Goal: Task Accomplishment & Management: Complete application form

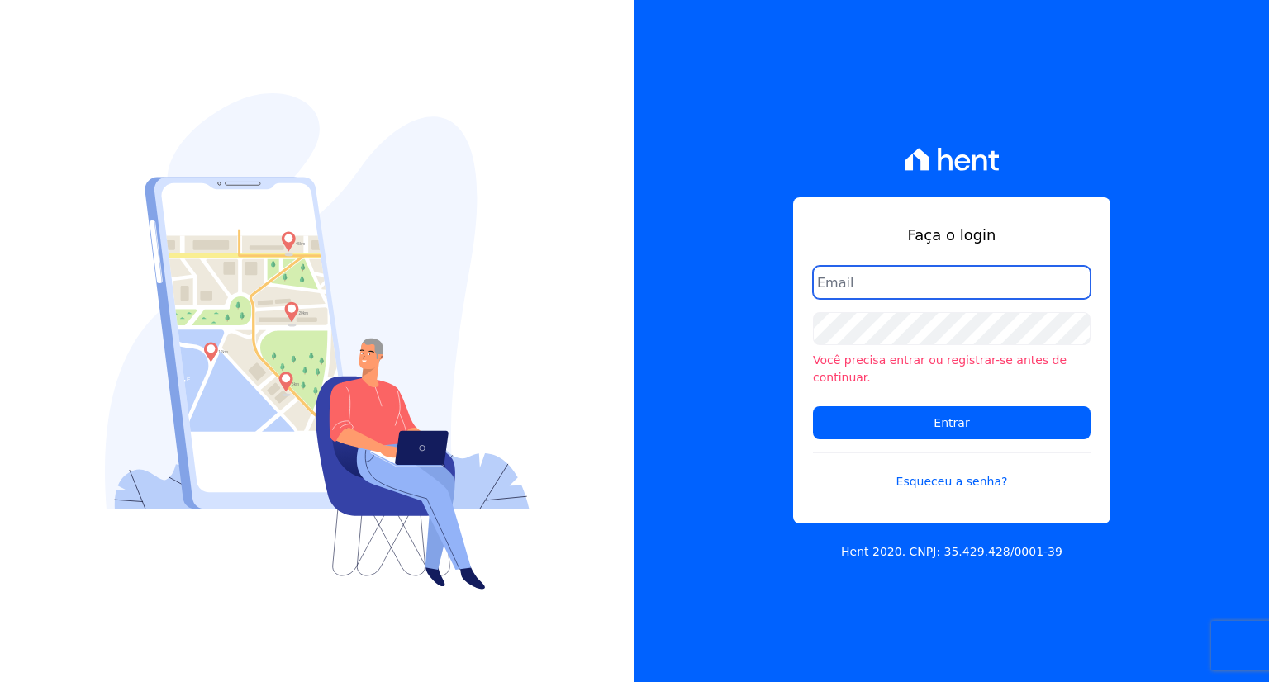
type input "marla@apiceincorporadora.com.br"
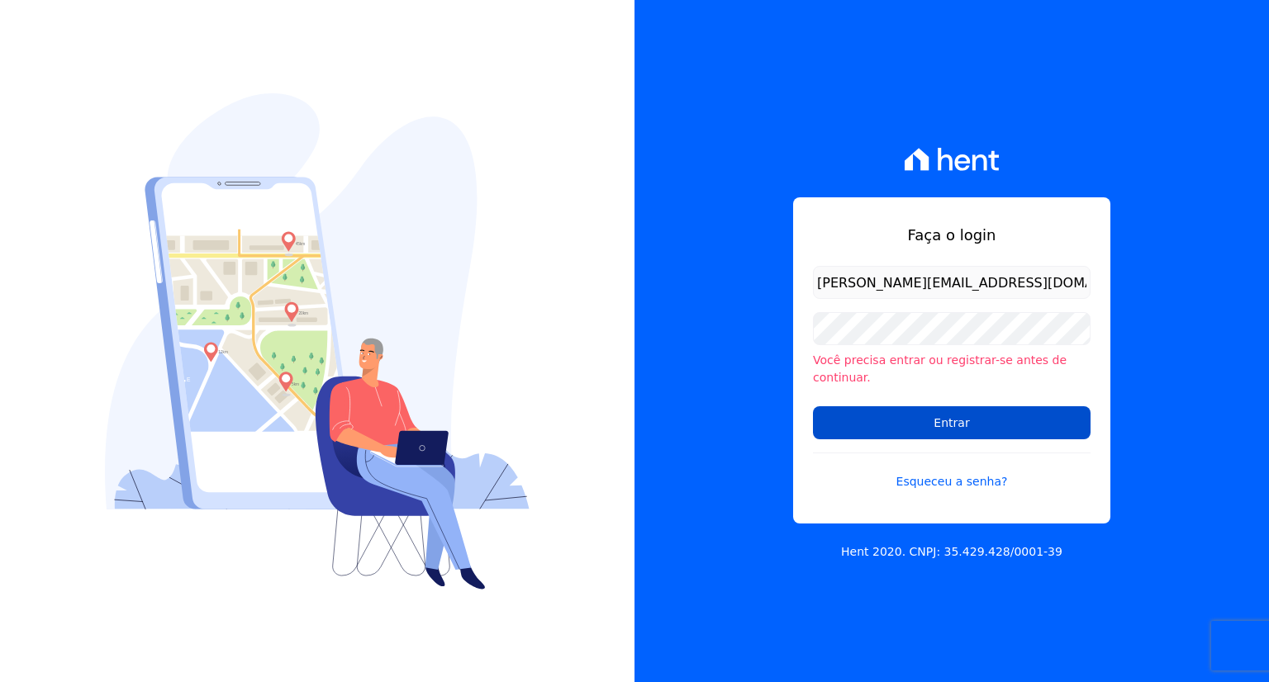
click at [849, 430] on input "Entrar" at bounding box center [952, 422] width 278 height 33
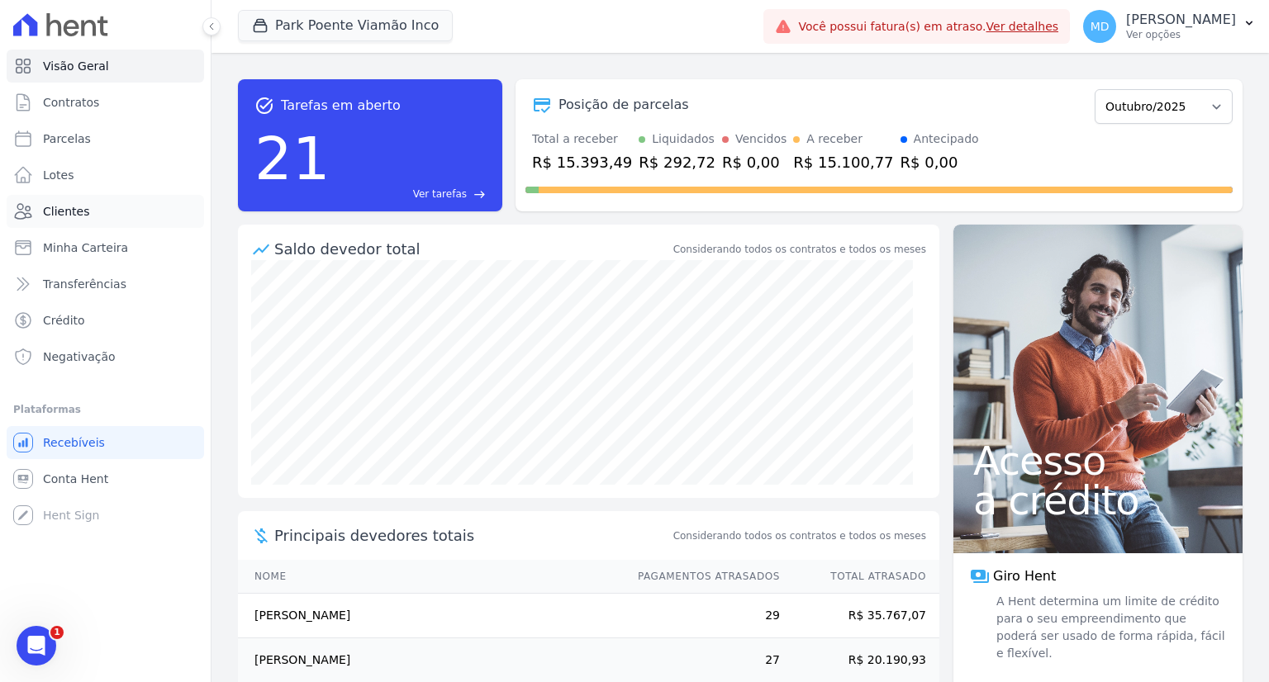
click at [74, 218] on span "Clientes" at bounding box center [66, 211] width 46 height 17
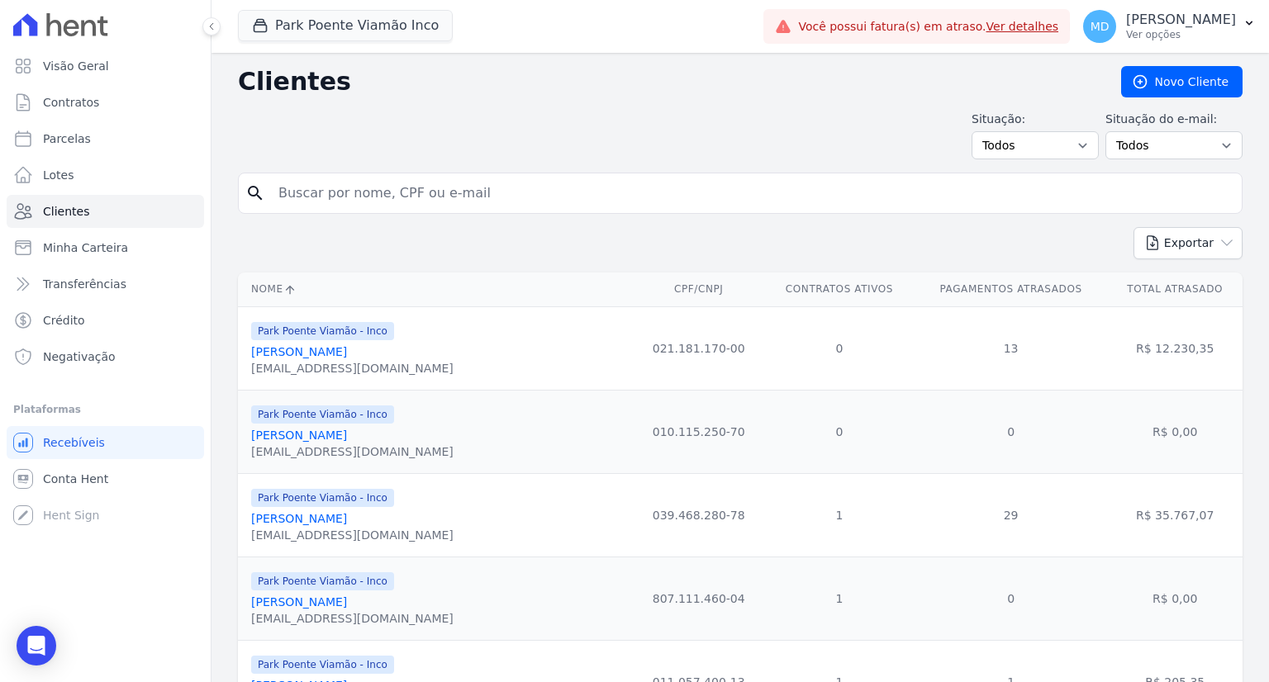
click at [365, 196] on input "search" at bounding box center [751, 193] width 967 height 33
click at [428, 190] on input "search" at bounding box center [751, 193] width 967 height 33
paste input "[PERSON_NAME]"
type input "[PERSON_NAME]"
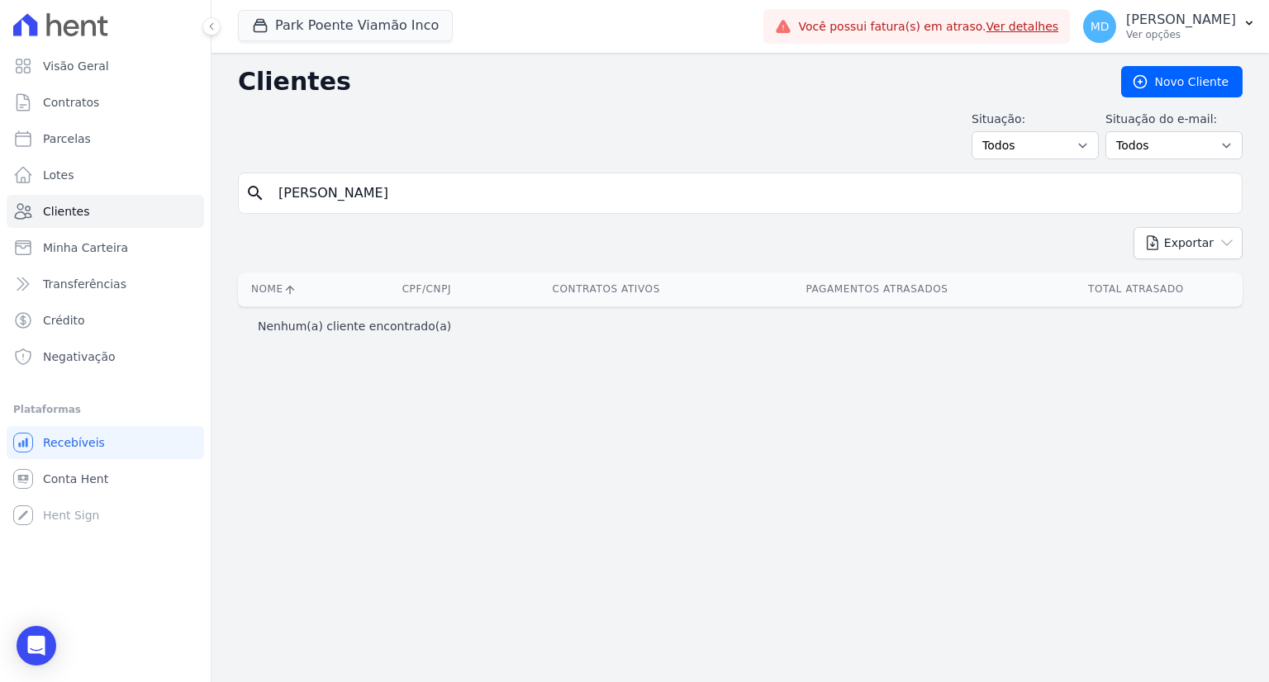
click at [1115, 483] on div "Clientes Novo Cliente Situação: Todos Adimplentes Inadimplentes Situação do e-m…" at bounding box center [739, 367] width 1057 height 629
click at [551, 200] on input "[PERSON_NAME]" at bounding box center [751, 193] width 967 height 33
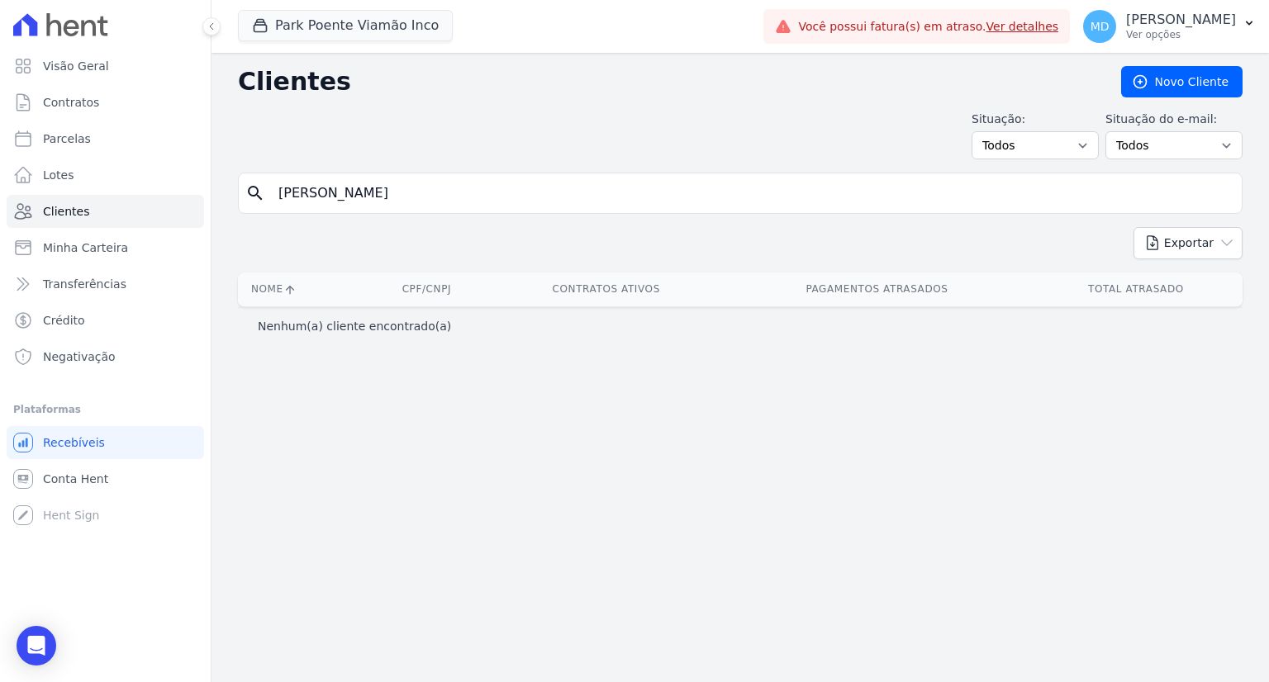
paste input "Daiane APARECIDA SILVA DOS SANTOS DE LIMA"
type input "Daiane APARECIDA SILVA DOS SANTOS DE LIMA"
click at [582, 197] on input "Daiane APARECIDA SILVA DOS SANTOS DE LIMA" at bounding box center [751, 193] width 967 height 33
drag, startPoint x: 1147, startPoint y: 457, endPoint x: 1070, endPoint y: 457, distance: 76.8
click at [1147, 457] on div "Clientes Novo Cliente Situação: Todos Adimplentes Inadimplentes Situação do e-m…" at bounding box center [739, 367] width 1057 height 629
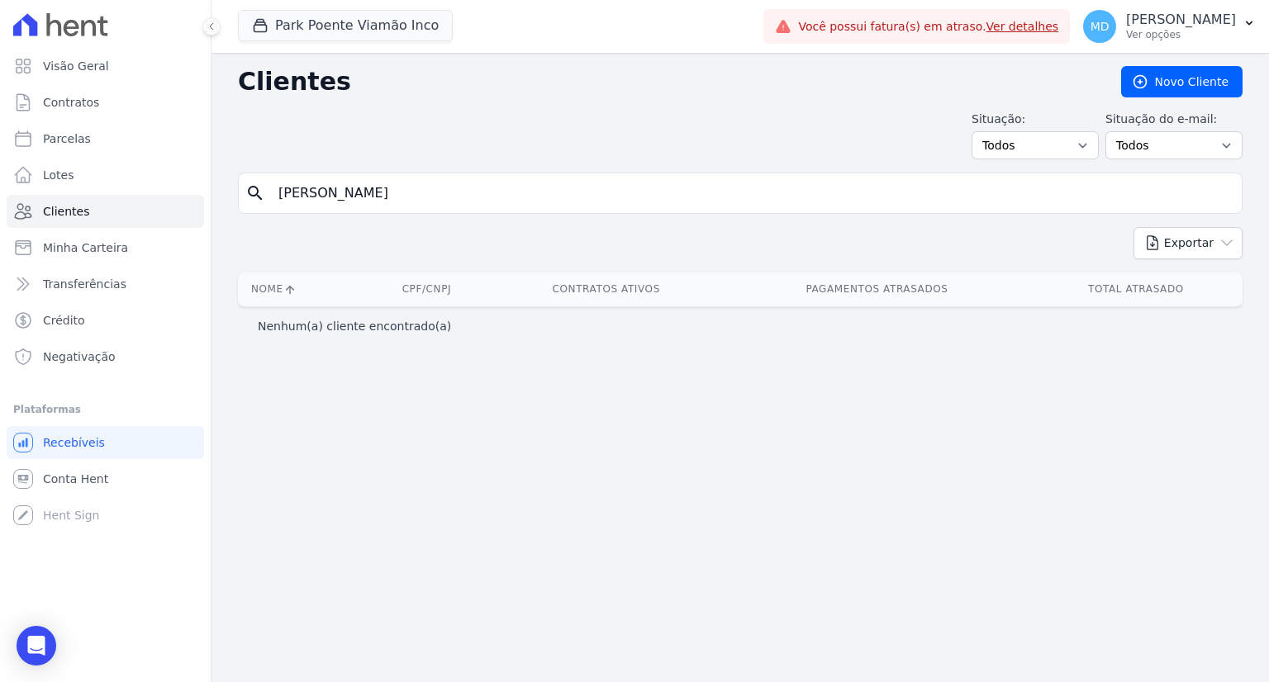
click at [589, 189] on input "Daiane APARECIDA SILVA DOS SANTOS DE LIMA" at bounding box center [751, 193] width 967 height 33
paste input "Guilherme Seabra"
type input "Guilherme Seabra"
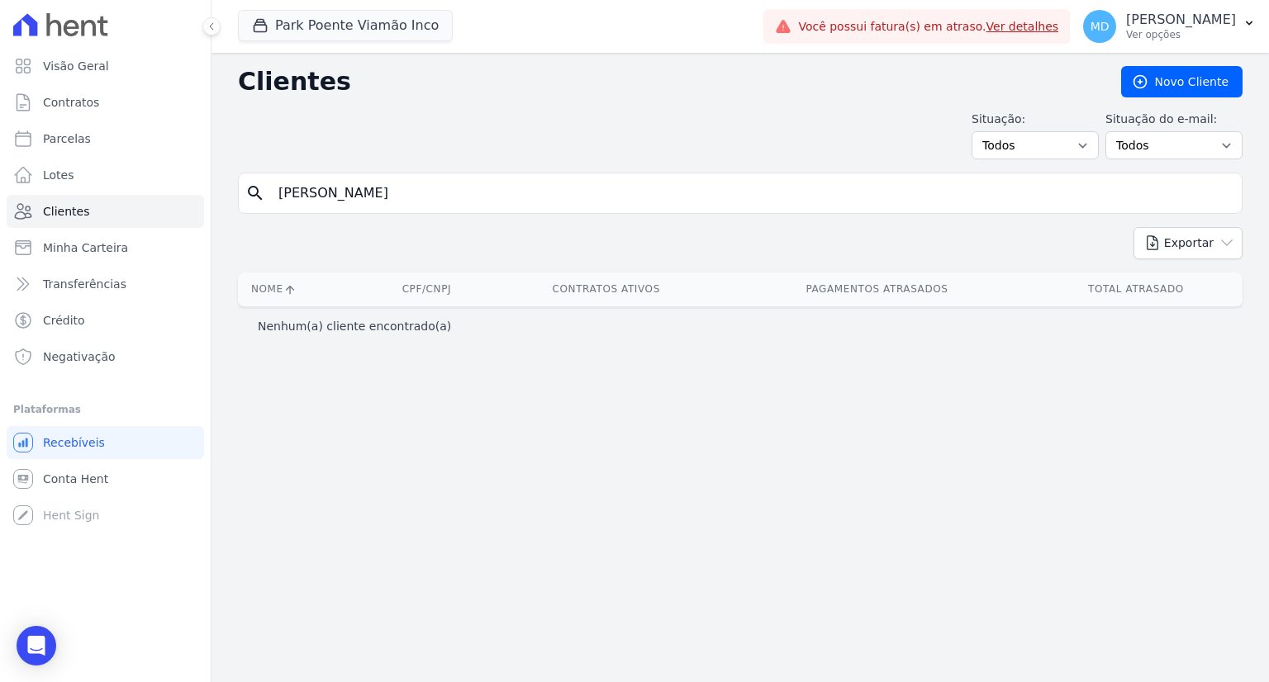
click at [1199, 448] on div "Clientes Novo Cliente Situação: Todos Adimplentes Inadimplentes Situação do e-m…" at bounding box center [739, 367] width 1057 height 629
click at [463, 192] on input "Guilherme Seabra" at bounding box center [751, 193] width 967 height 33
type input "G"
click at [588, 196] on input "search" at bounding box center [751, 193] width 967 height 33
click at [151, 221] on link "Clientes" at bounding box center [105, 211] width 197 height 33
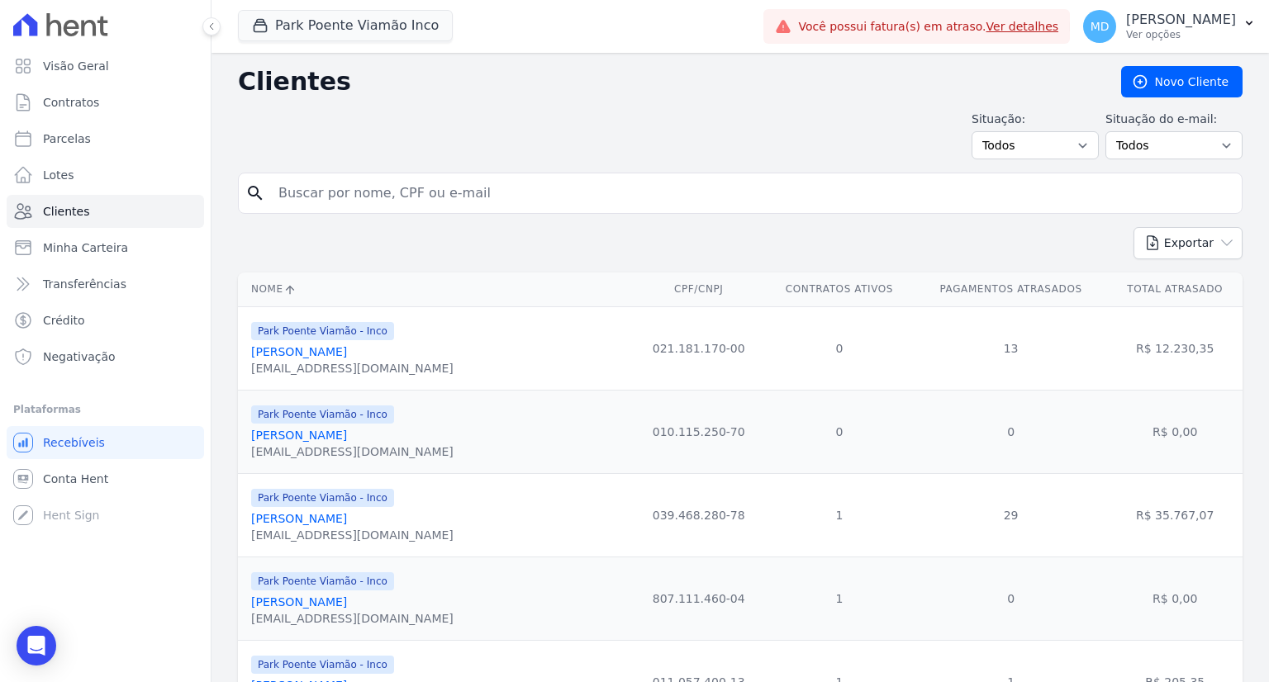
click at [506, 192] on input "search" at bounding box center [751, 193] width 967 height 33
click at [432, 142] on div "Situação: Todos Adimplentes Inadimplentes Situação do e-mail: Todos Confirmado …" at bounding box center [740, 135] width 1005 height 49
click at [313, 185] on input "search" at bounding box center [751, 193] width 967 height 33
click at [400, 202] on input "search" at bounding box center [751, 193] width 967 height 33
click at [500, 31] on div "Park Poente Viamão Inco Apice Incorporadora Art Park - Juros de Obra Arty Park …" at bounding box center [497, 26] width 519 height 55
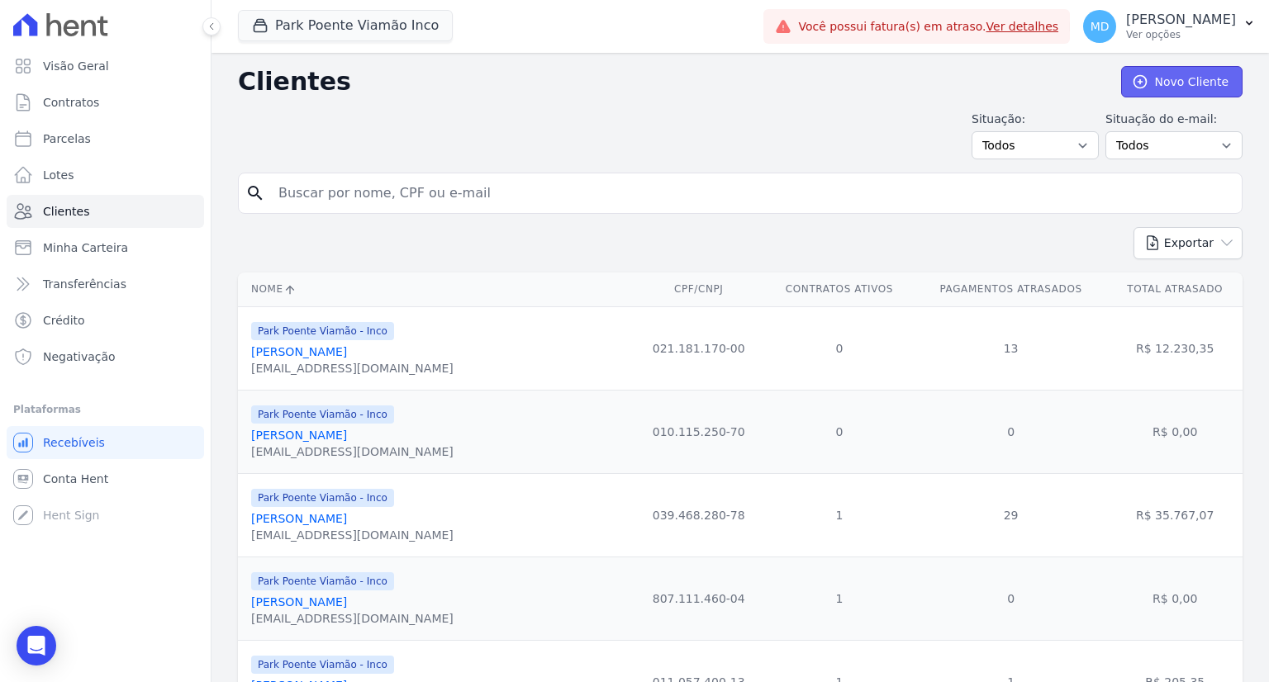
click at [1176, 81] on link "Novo Cliente" at bounding box center [1181, 81] width 121 height 31
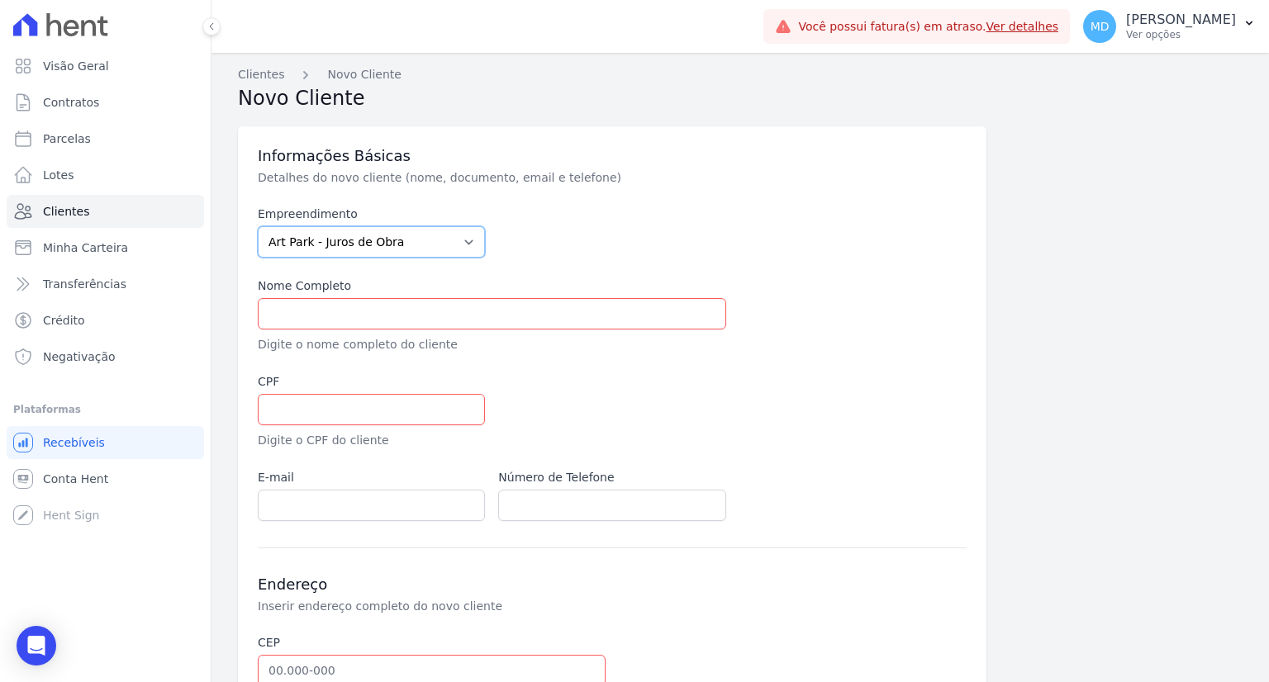
click at [378, 238] on select "Art Park - Juros de Obra Arty Park - Gravatai Arty Park - JPI Clube Residencial…" at bounding box center [371, 241] width 227 height 31
click at [258, 226] on select "Art Park - Juros de Obra Arty Park - Gravatai Arty Park - JPI Clube Residencial…" at bounding box center [371, 241] width 227 height 31
click at [324, 243] on select "Art Park - Juros de Obra Arty Park - Gravatai Arty Park - JPI Clube Residencial…" at bounding box center [371, 241] width 227 height 31
select select "9faf743c-9acd-4b6b-9881-b5fc9395b26d"
click at [258, 226] on select "Art Park - Juros de Obra Arty Park - Gravatai Arty Park - JPI Clube Residencial…" at bounding box center [371, 241] width 227 height 31
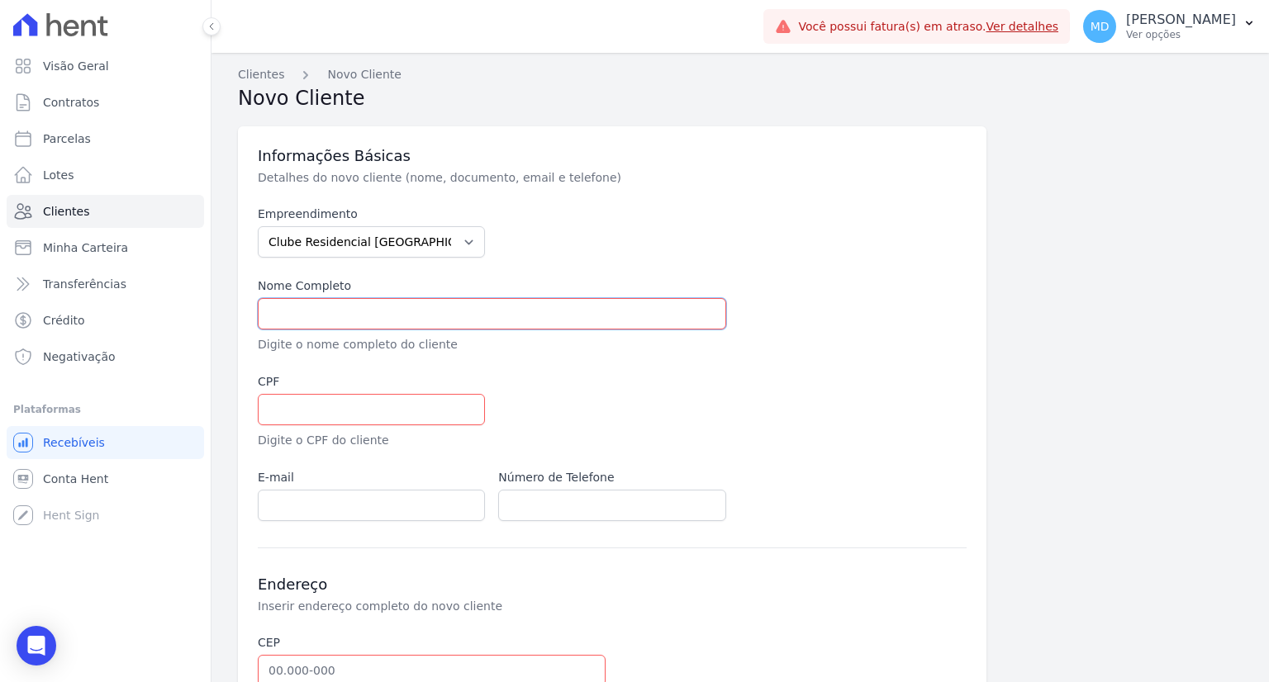
click at [356, 315] on input "text" at bounding box center [492, 313] width 468 height 31
paste input "[PERSON_NAME]"
type input "[PERSON_NAME]"
click at [344, 397] on input "text" at bounding box center [371, 409] width 227 height 31
click at [321, 414] on input "text" at bounding box center [371, 409] width 227 height 31
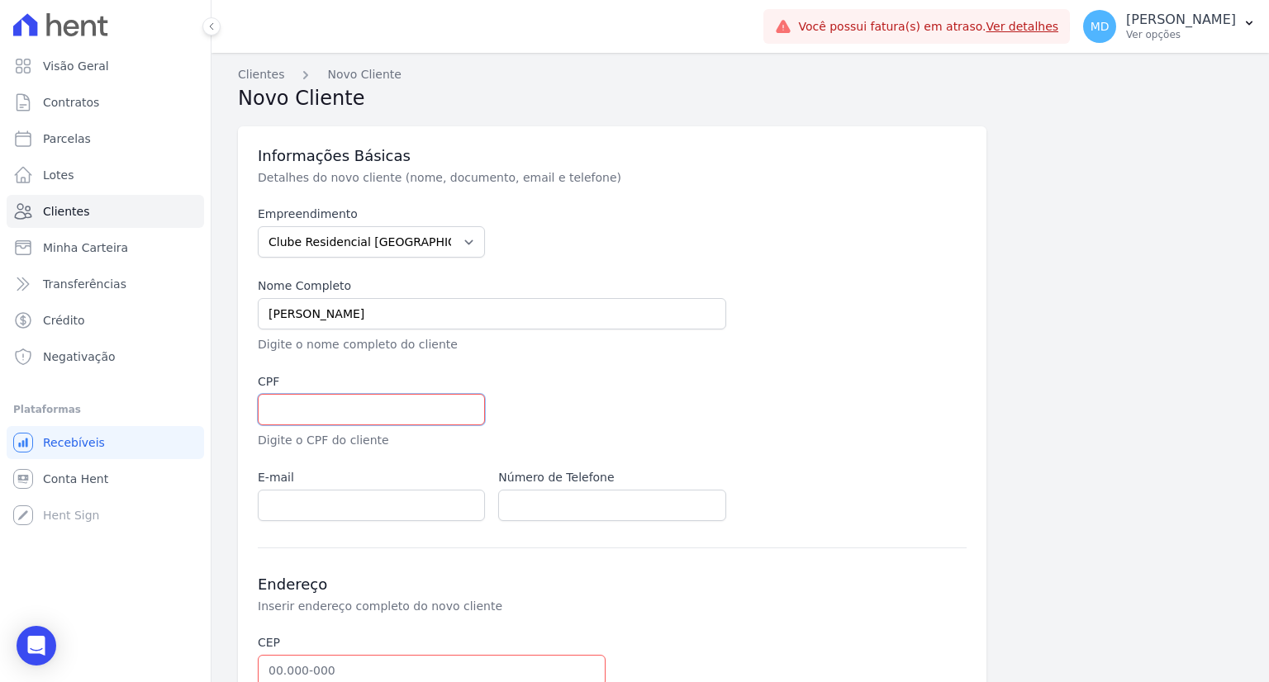
paste input "011.232.330-80"
type input "011.232.330-80"
click at [307, 502] on input "email" at bounding box center [371, 505] width 227 height 31
paste input "[EMAIL_ADDRESS][DOMAIN_NAME]"
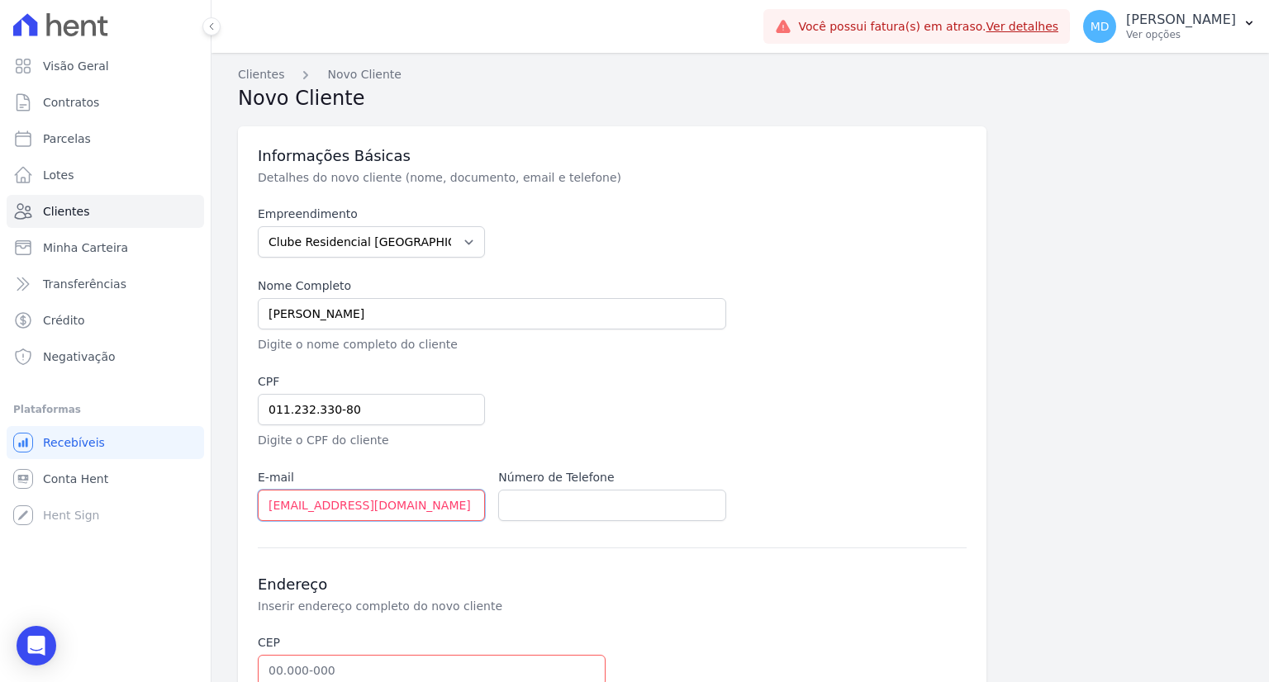
type input "[EMAIL_ADDRESS][DOMAIN_NAME]"
click at [580, 508] on input "text" at bounding box center [611, 505] width 227 height 31
paste input "+5551998487297"
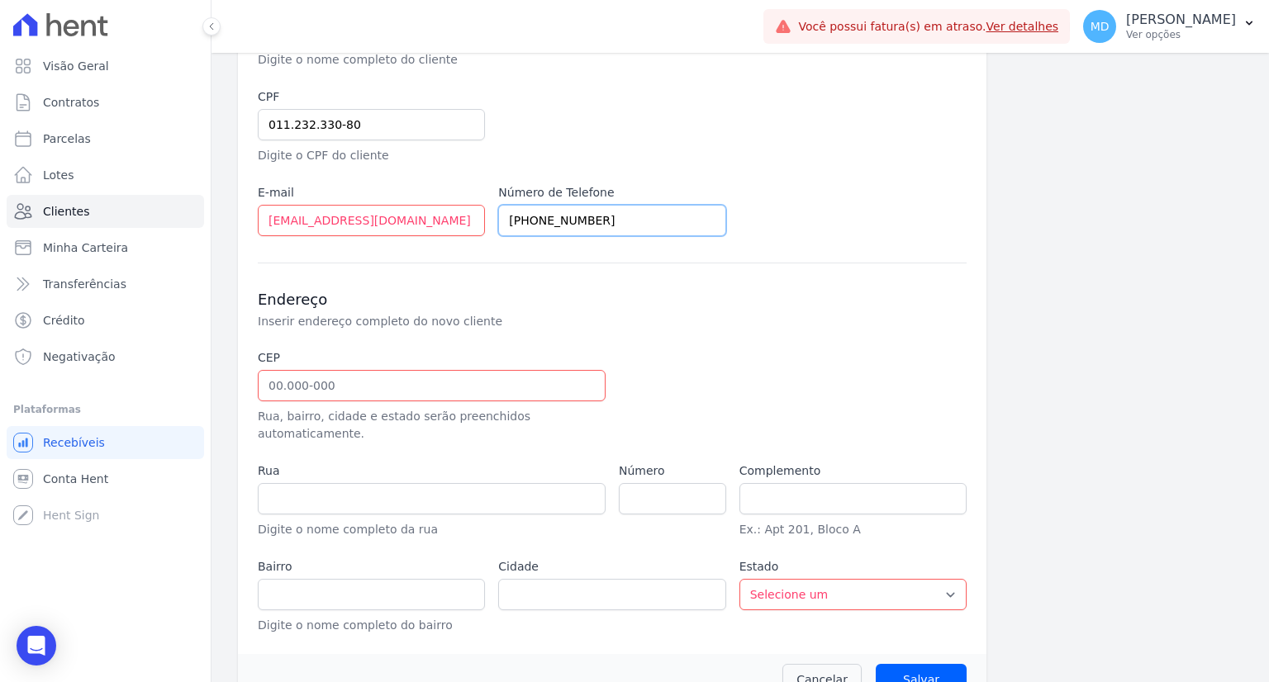
scroll to position [301, 0]
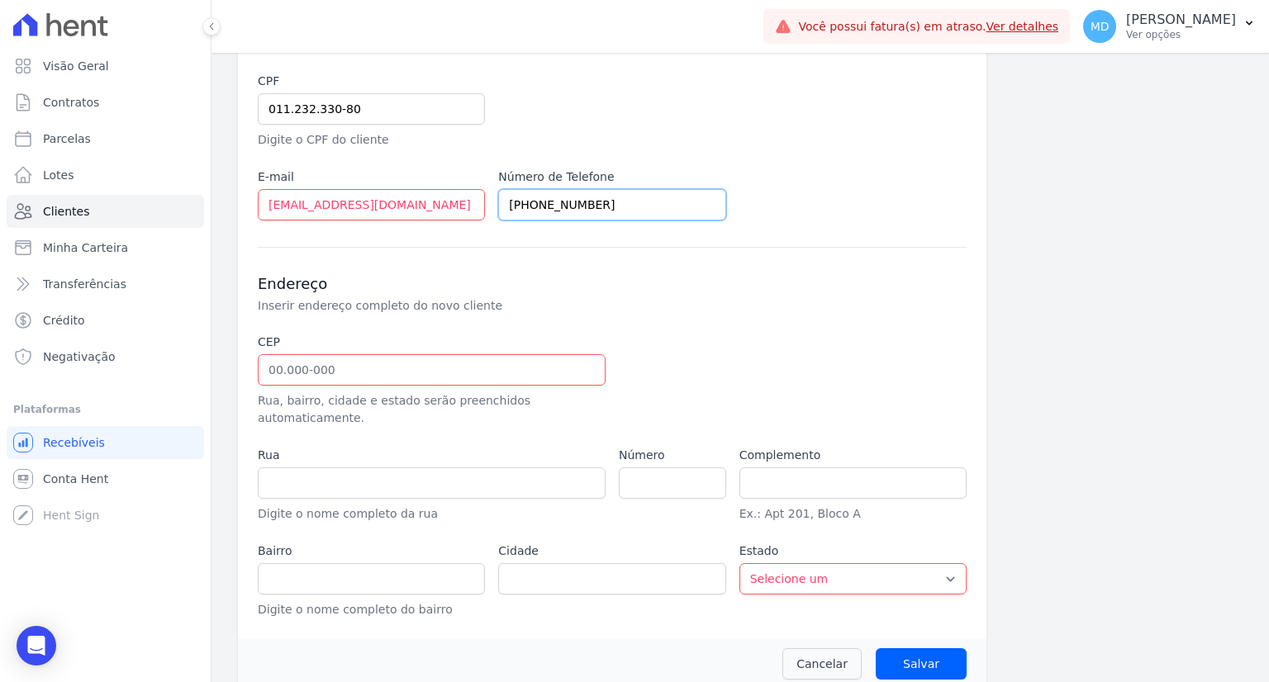
type input "+5551998487297"
click at [301, 375] on input "text" at bounding box center [432, 369] width 348 height 31
paste input "94.025-130"
type input "94.025-130"
type input "Rua [PERSON_NAME]"
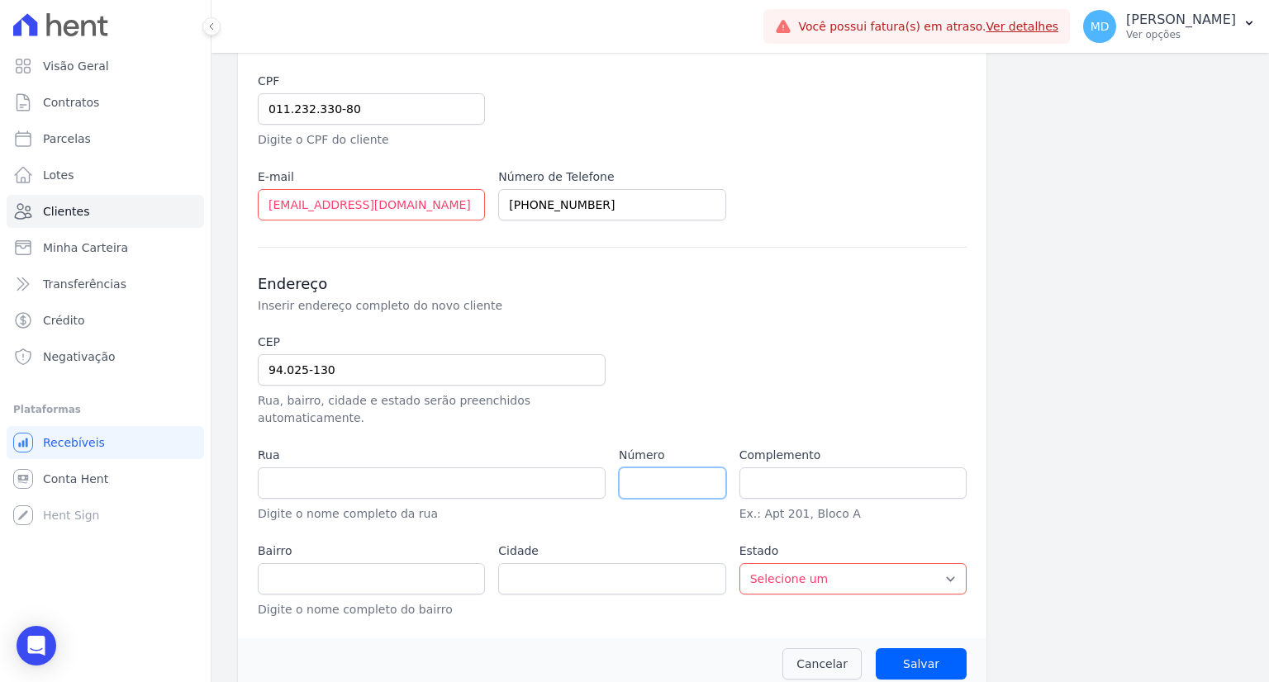
type input "[GEOGRAPHIC_DATA][PERSON_NAME]"
type input "Gravataí"
select select "RS"
click at [740, 349] on div at bounding box center [732, 380] width 227 height 93
click at [658, 468] on input "number" at bounding box center [672, 483] width 107 height 31
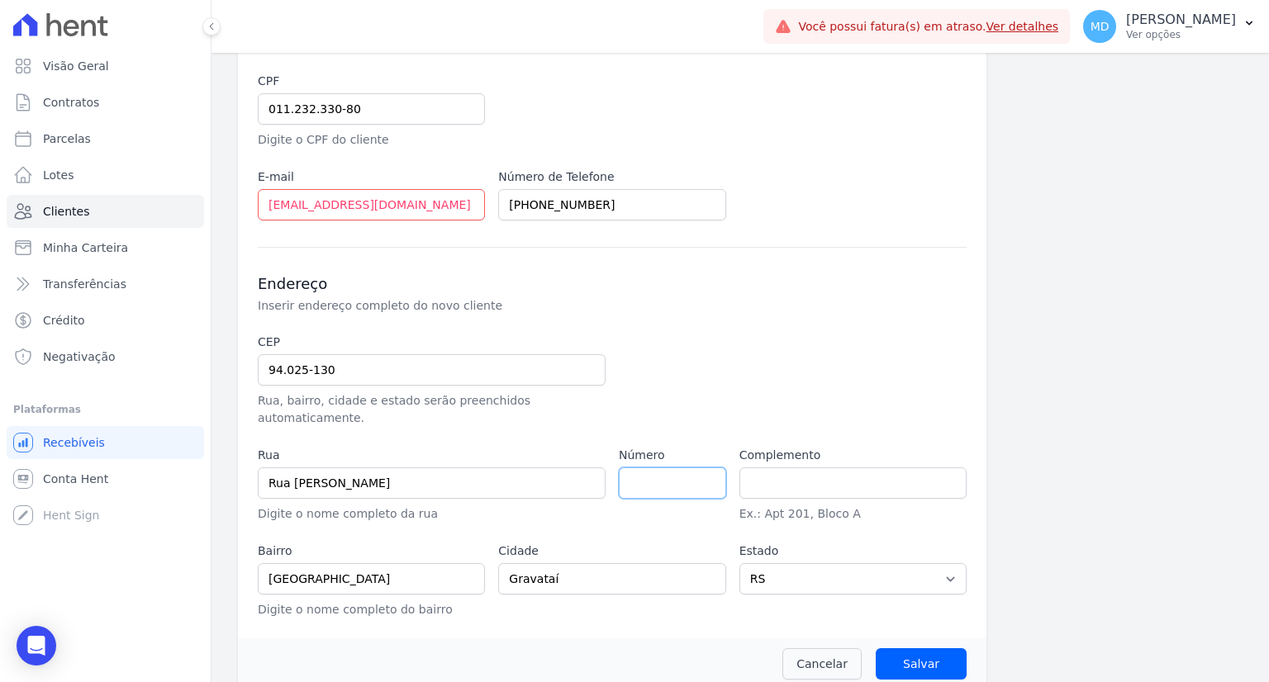
paste input "95"
type input "95"
click at [813, 321] on div "Endereço Inserir endereço completo do novo cliente CEP 94.025-130 Rua, bairro, …" at bounding box center [612, 433] width 709 height 372
click at [924, 650] on input "Salvar" at bounding box center [921, 663] width 91 height 31
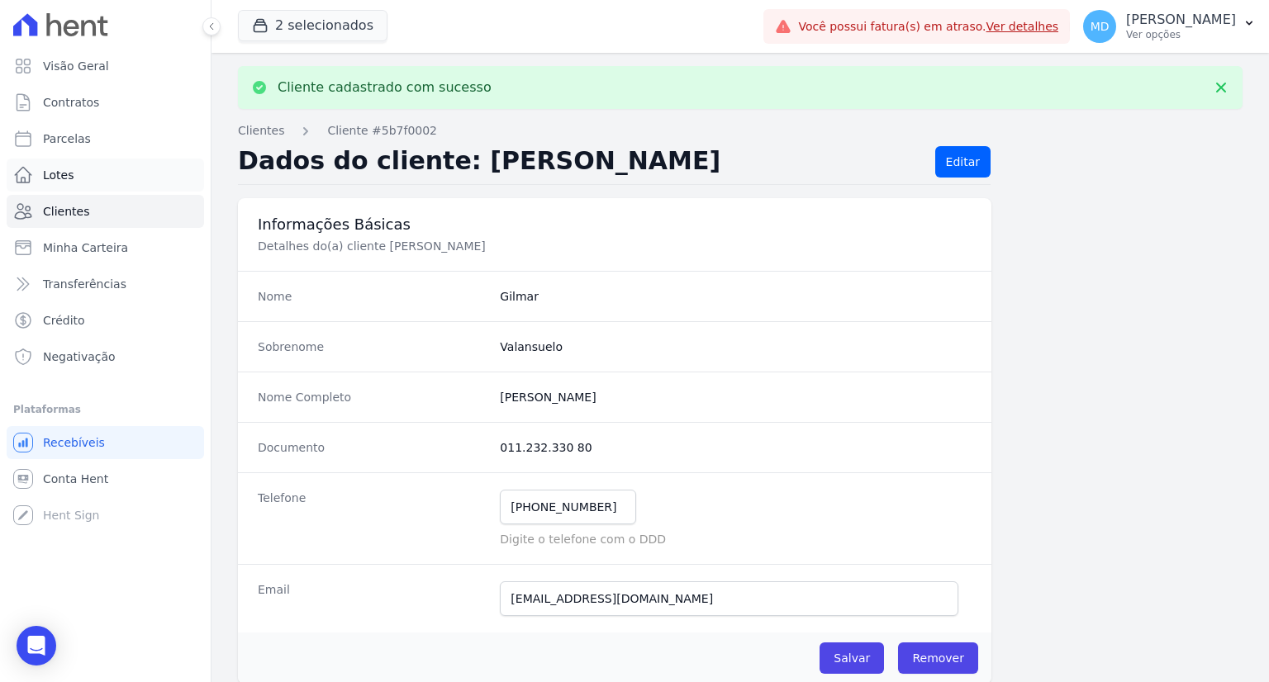
click at [63, 183] on span "Lotes" at bounding box center [58, 175] width 31 height 17
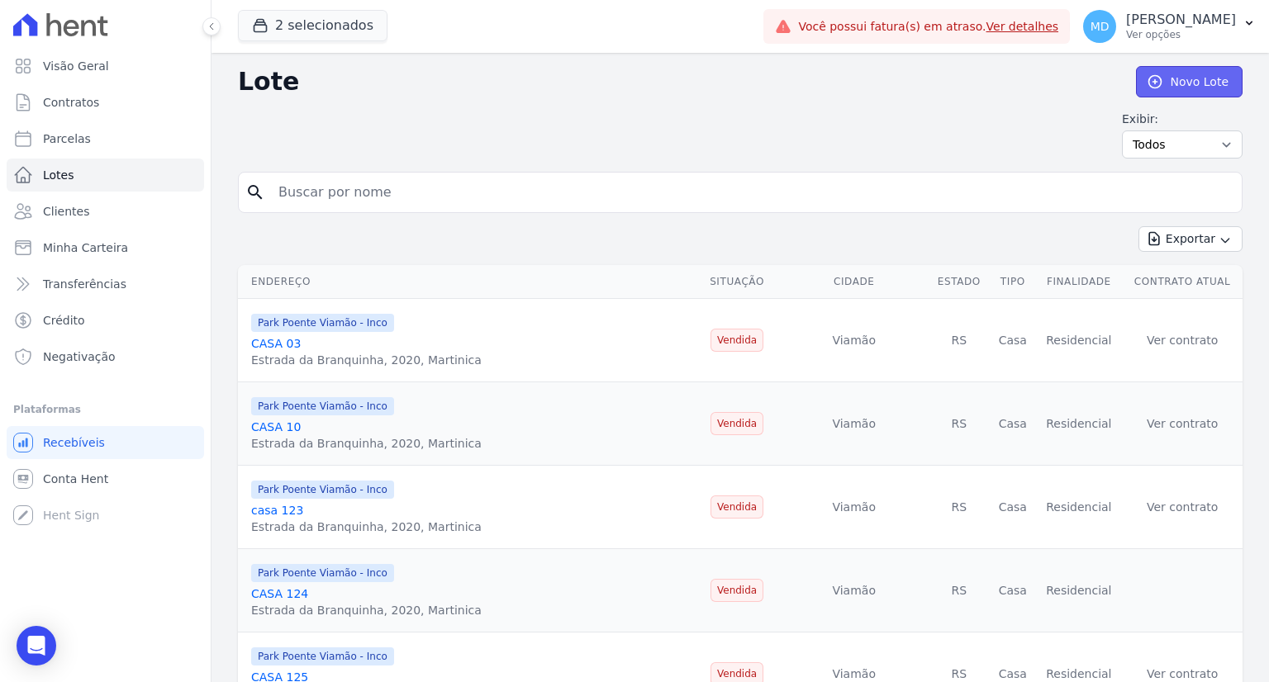
click at [1147, 80] on icon at bounding box center [1155, 82] width 17 height 17
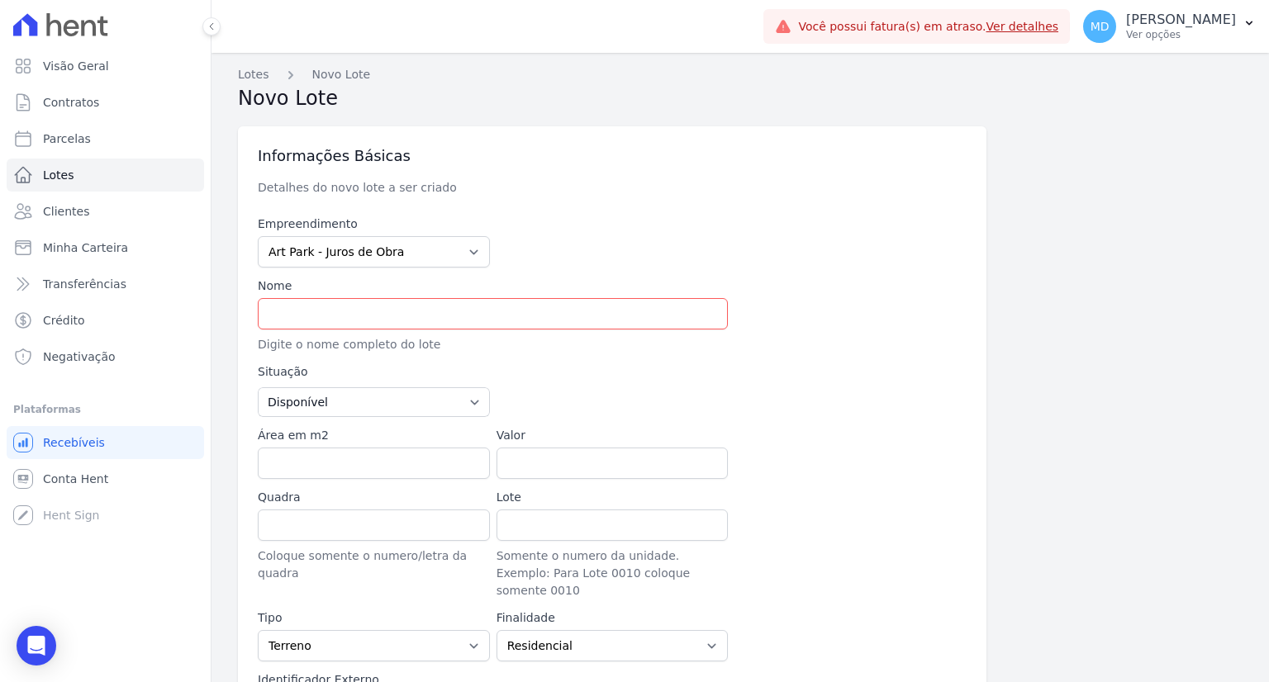
type input "90.150-005"
click at [393, 311] on input "text" at bounding box center [493, 313] width 470 height 31
type input "Avenida Getúlio Vargas"
type input "Menino Deus"
type input "Porto Alegre"
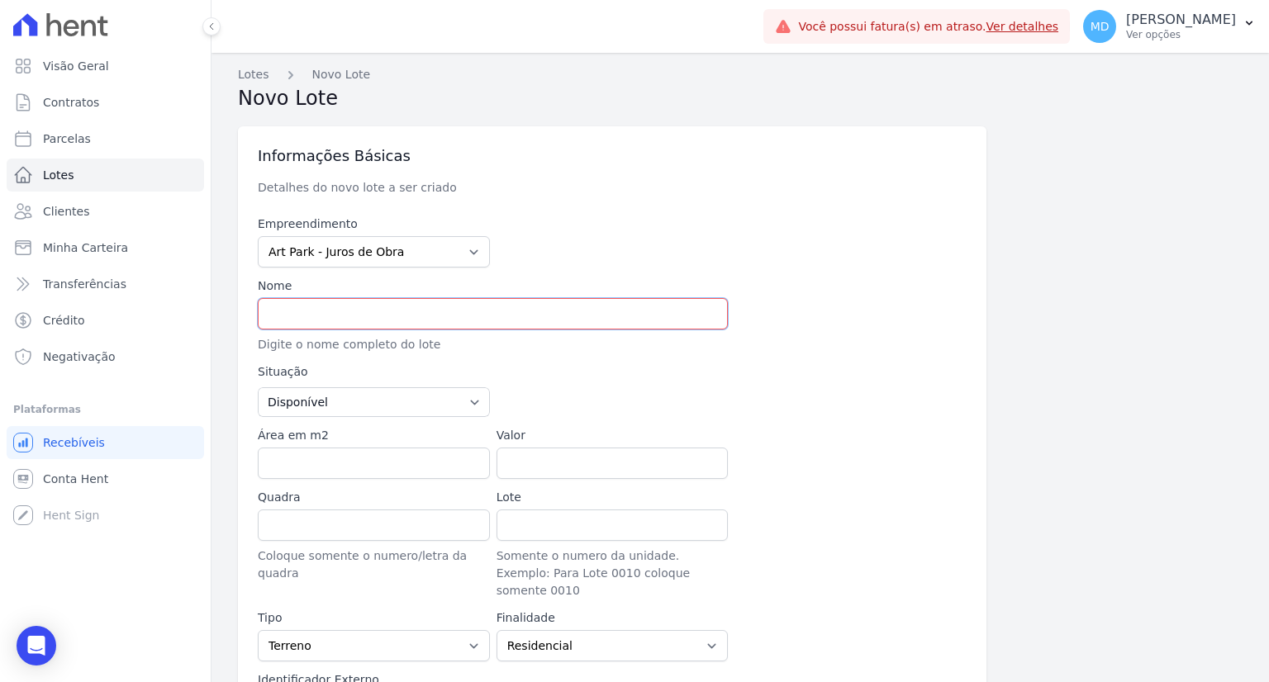
select select "RS"
click at [407, 245] on select "Art Park - Juros de Obra Arty Park - Gravatai Arty Park - JPI Clube Residencial…" at bounding box center [374, 251] width 232 height 31
select select "9faf743c-9acd-4b6b-9881-b5fc9395b26d"
click at [258, 236] on select "Art Park - Juros de Obra Arty Park - Gravatai Arty Park - JPI Clube Residencial…" at bounding box center [374, 251] width 232 height 31
type input "94.425-"
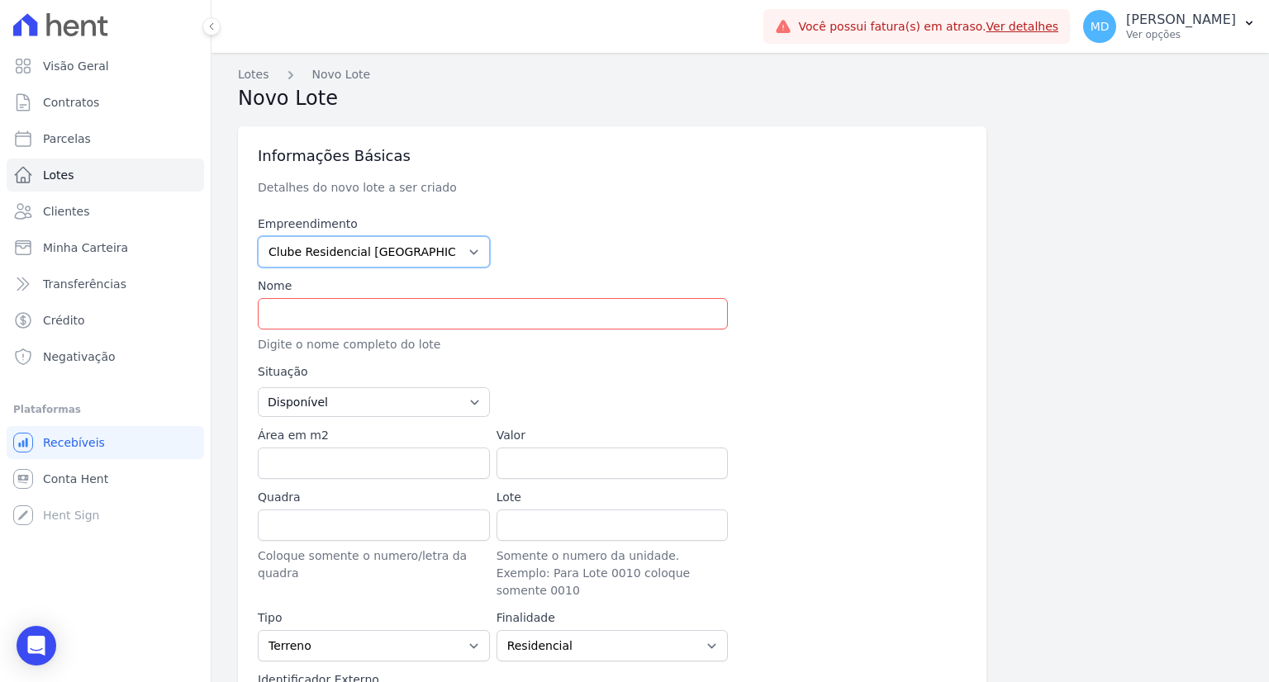
select select
click at [342, 310] on input "text" at bounding box center [493, 313] width 470 height 31
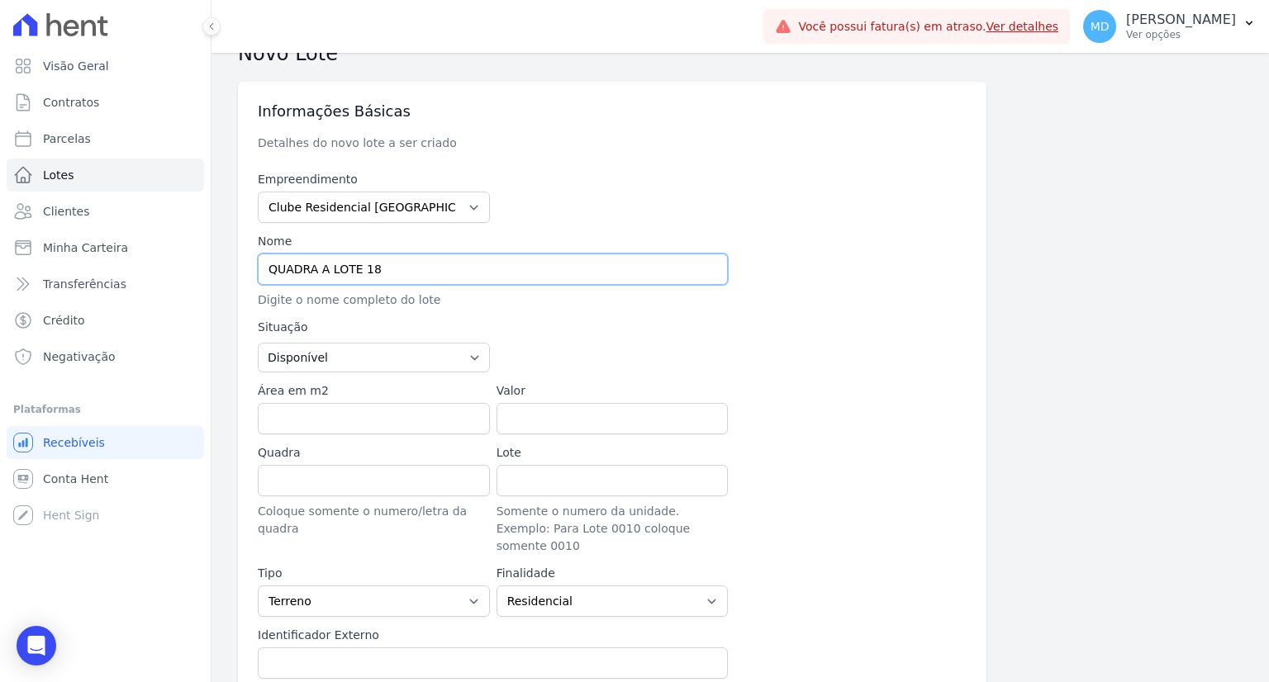
scroll to position [83, 0]
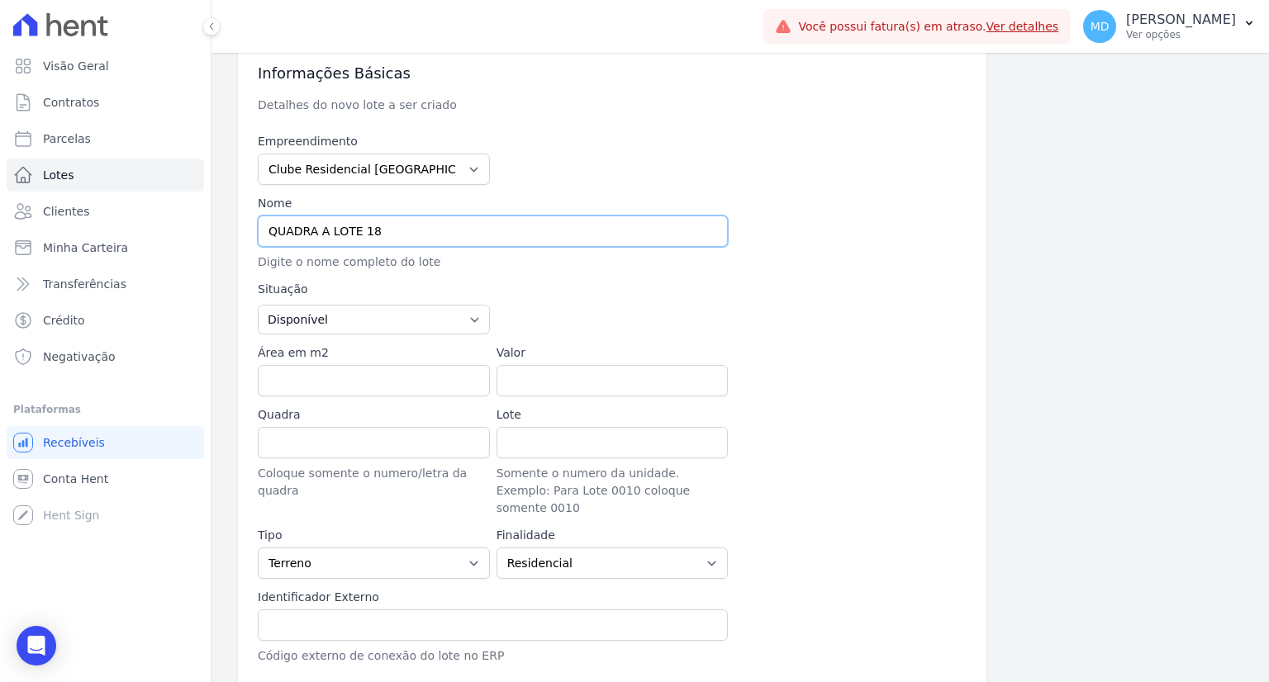
type input "QUADRA A LOTE 18"
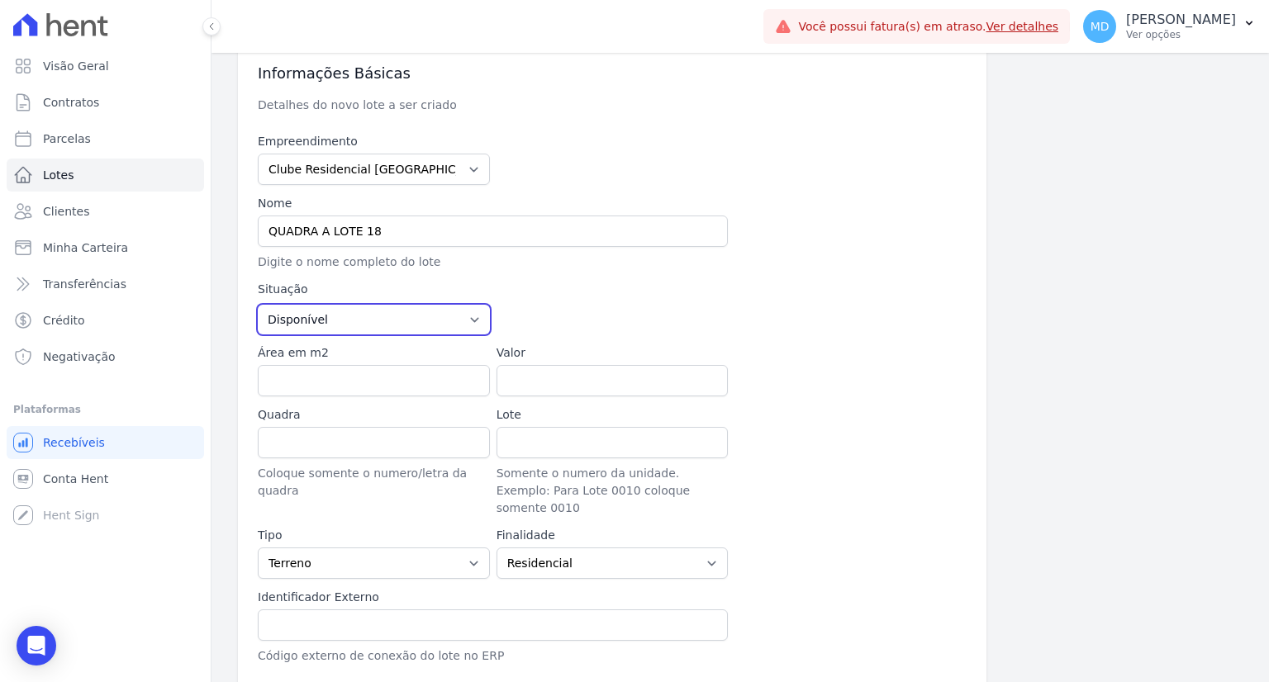
click at [313, 327] on select "Disponível Vendida Reservada Indisponível" at bounding box center [374, 320] width 232 height 30
select select "sold"
click at [258, 305] on select "Disponível Vendida Reservada Indisponível" at bounding box center [374, 320] width 232 height 30
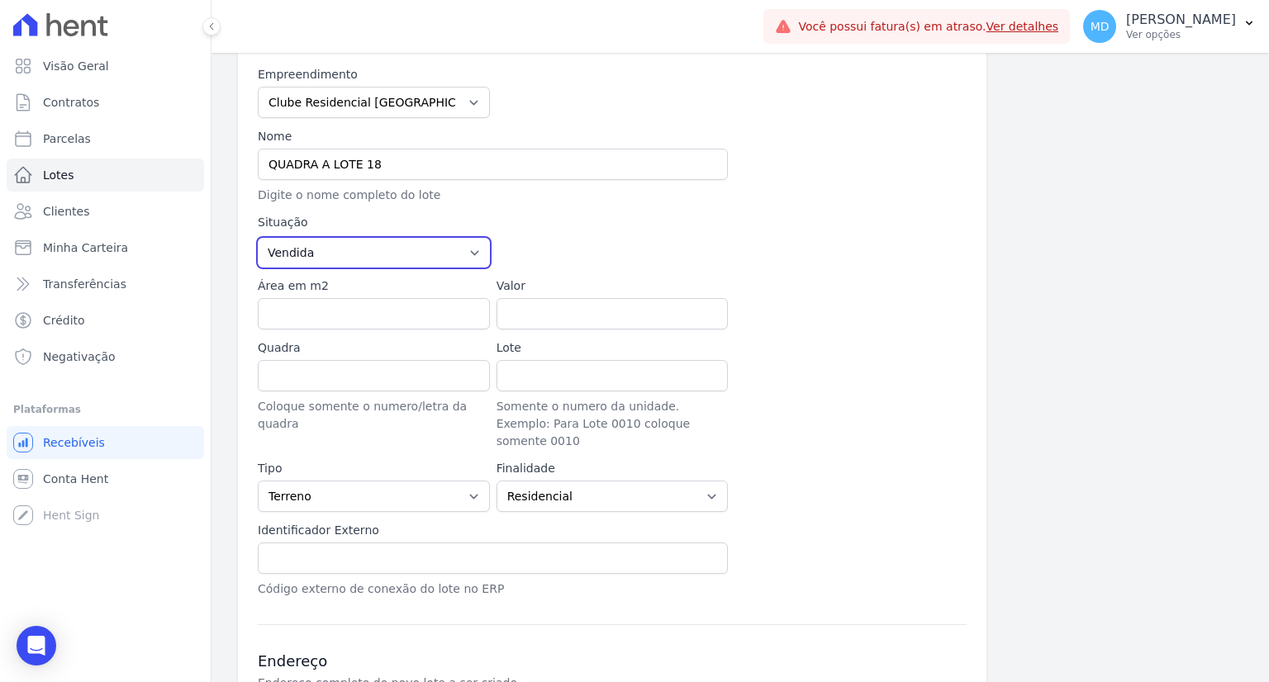
scroll to position [248, 0]
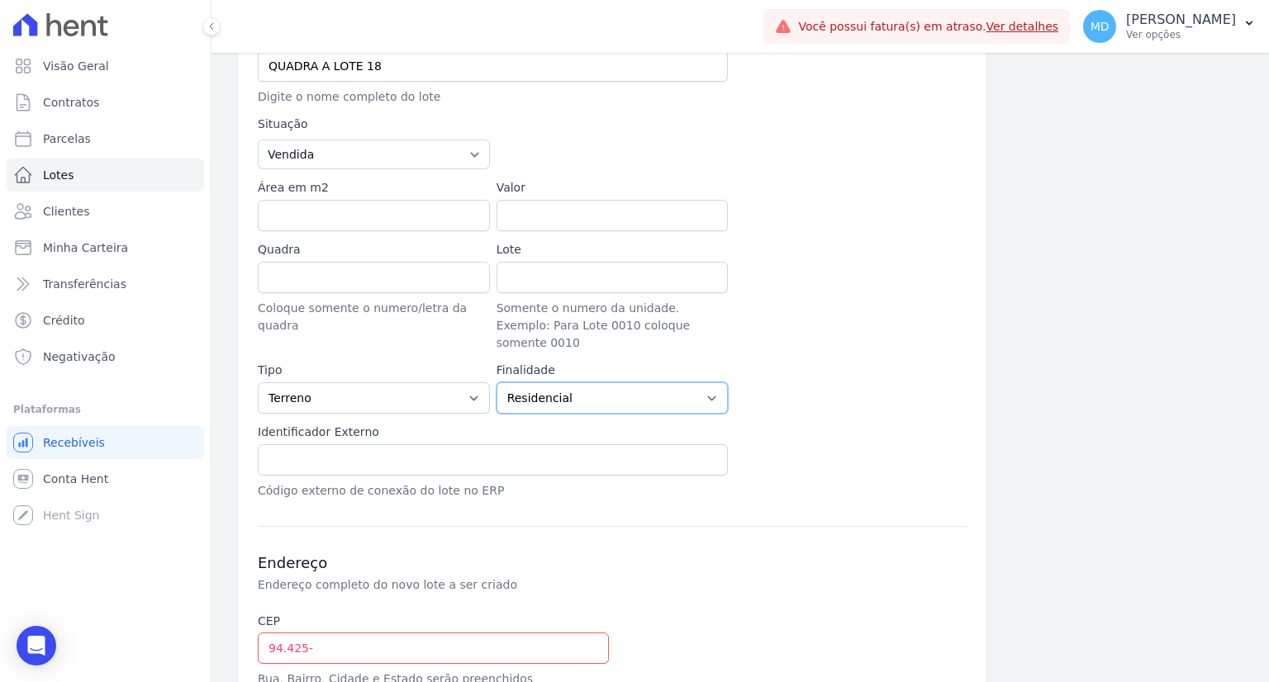
click at [549, 382] on select "Residencial Não-residencial Comercial Industrial Misto" at bounding box center [612, 397] width 232 height 31
drag, startPoint x: 549, startPoint y: 381, endPoint x: 387, endPoint y: 395, distance: 162.5
click at [549, 382] on select "Residencial Não-residencial Comercial Industrial Misto" at bounding box center [612, 397] width 232 height 31
click at [344, 385] on select "Casa Apartamento Escritório Flat Loja Espaço Comercial Terreno Outros" at bounding box center [374, 397] width 232 height 31
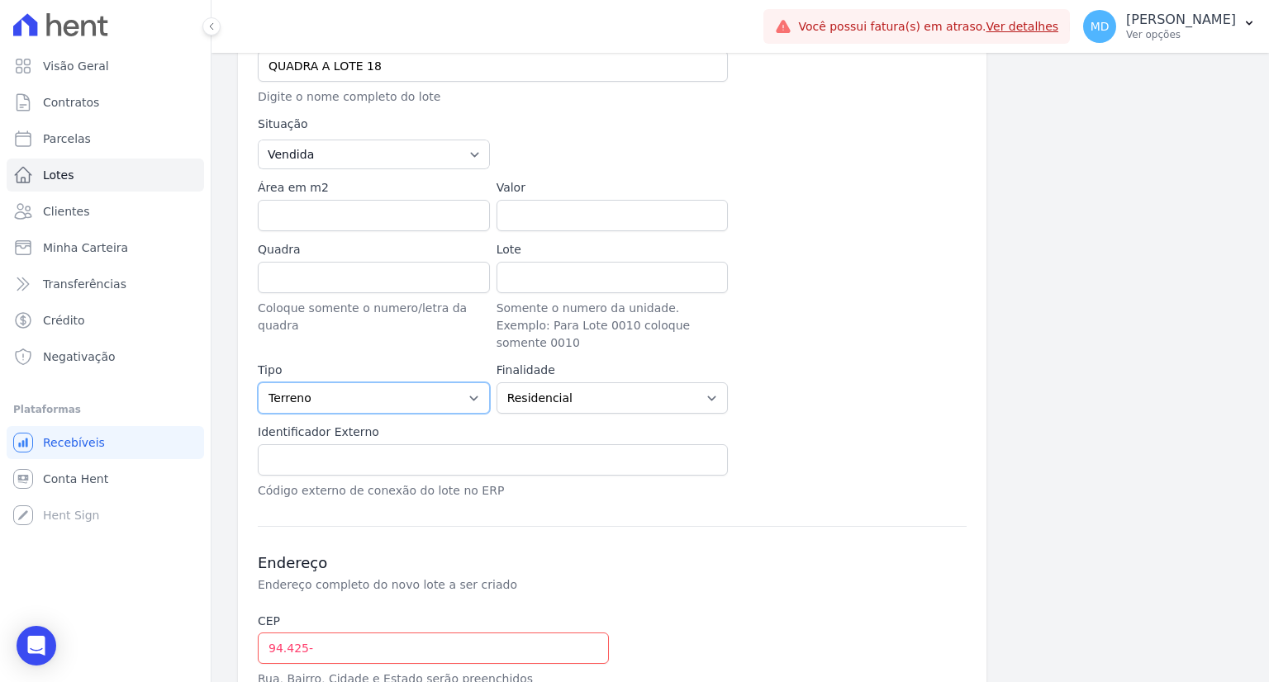
click at [344, 385] on select "Casa Apartamento Escritório Flat Loja Espaço Comercial Terreno Outros" at bounding box center [374, 397] width 232 height 31
click at [642, 387] on select "Residencial Não-residencial Comercial Industrial Misto" at bounding box center [612, 397] width 232 height 31
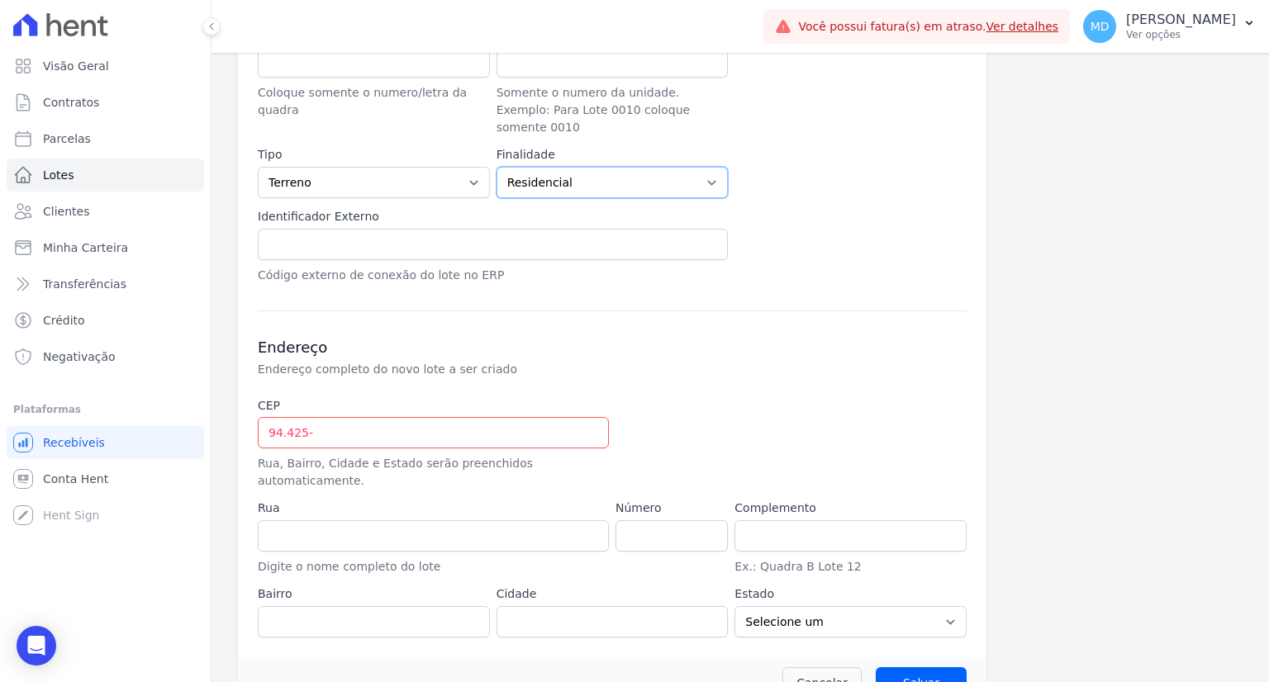
scroll to position [465, 0]
click at [379, 416] on input "94.425-" at bounding box center [433, 431] width 351 height 31
click at [320, 416] on input "94.425-" at bounding box center [433, 431] width 351 height 31
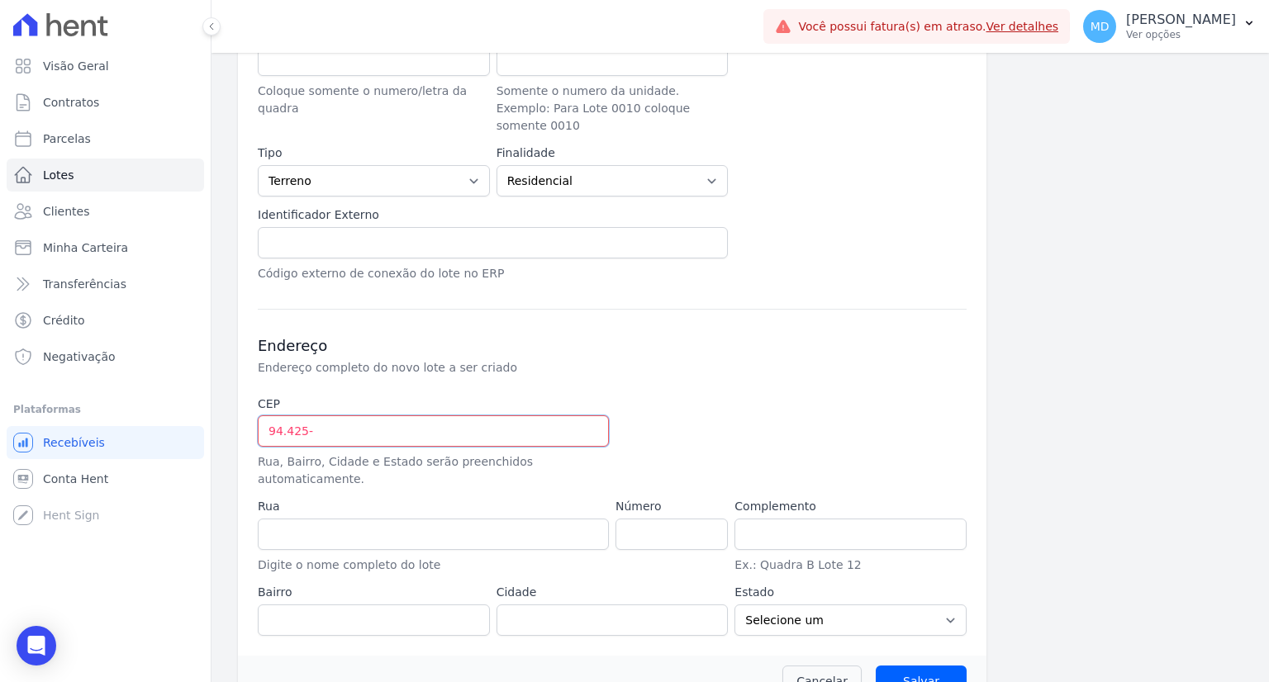
click at [320, 416] on input "94.425-" at bounding box center [433, 431] width 351 height 31
paste input "000"
type input "94.425-000"
type input "Avenida José Garibaldi"
type input "Passo do Vigário"
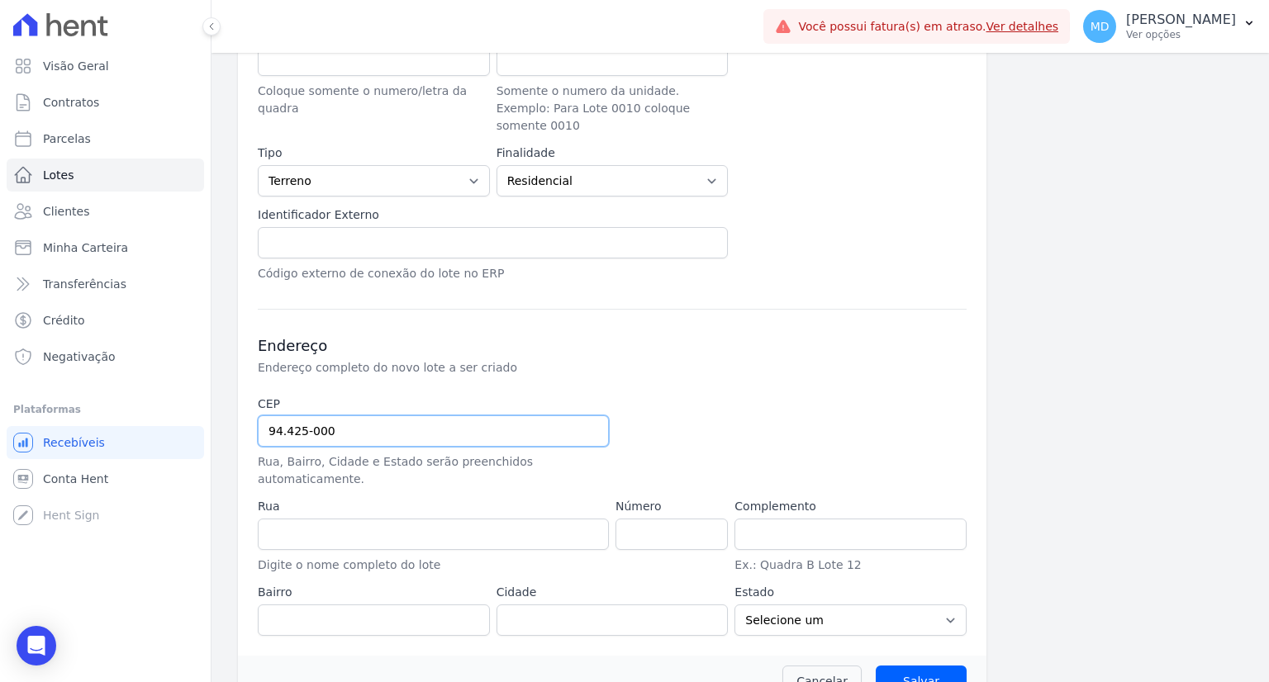
type input "Viamão"
select select "RS"
type input "94.425-000"
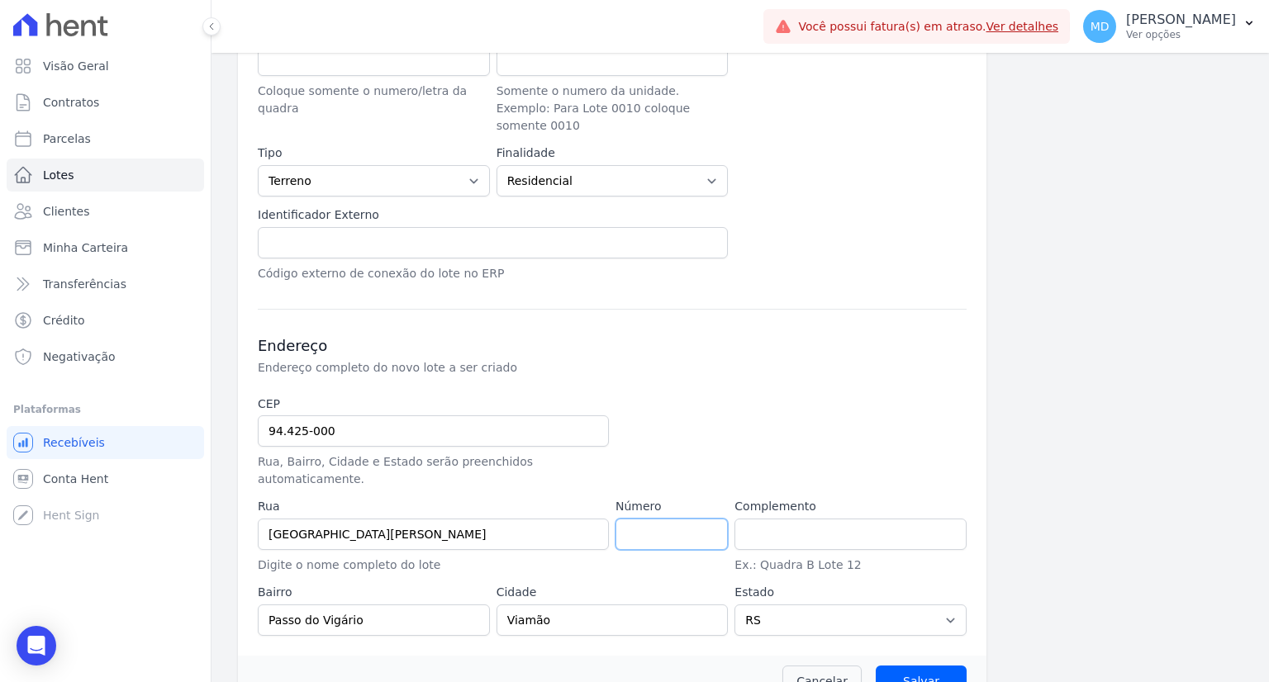
click at [654, 519] on input "number" at bounding box center [671, 534] width 112 height 31
type input "2068"
click at [902, 666] on input "Salvar" at bounding box center [921, 681] width 91 height 31
click at [919, 666] on input "Salvar" at bounding box center [921, 681] width 91 height 31
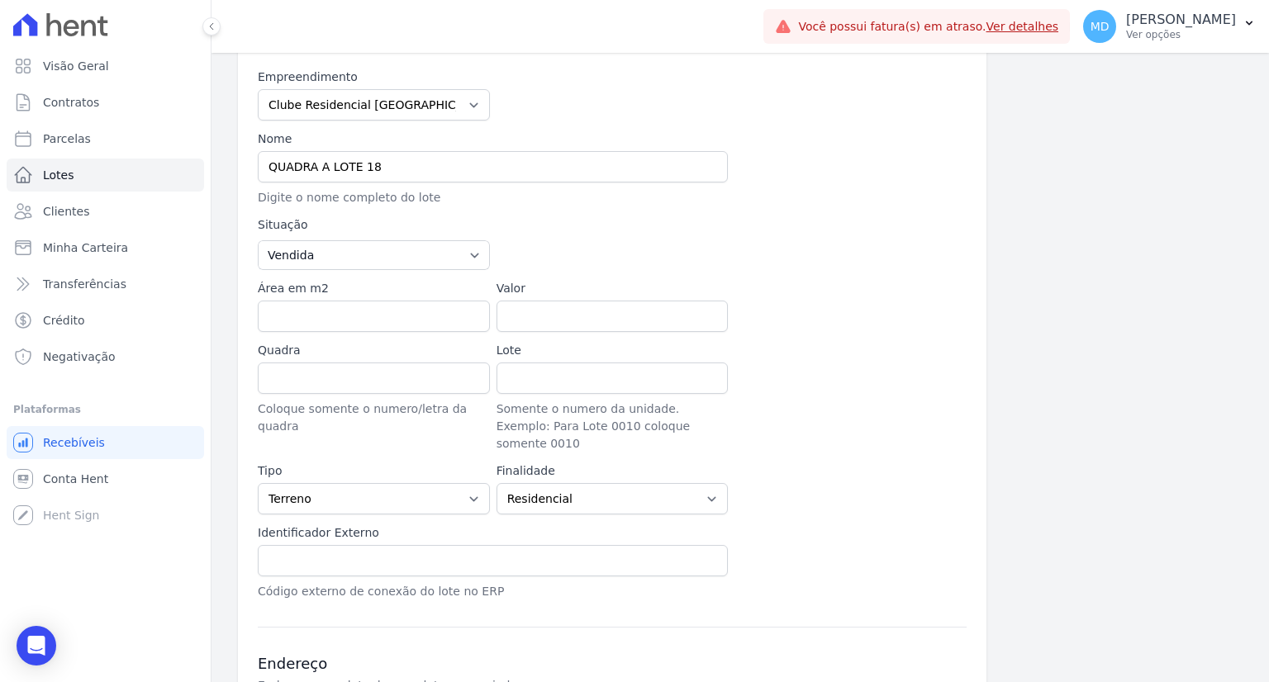
scroll to position [165, 0]
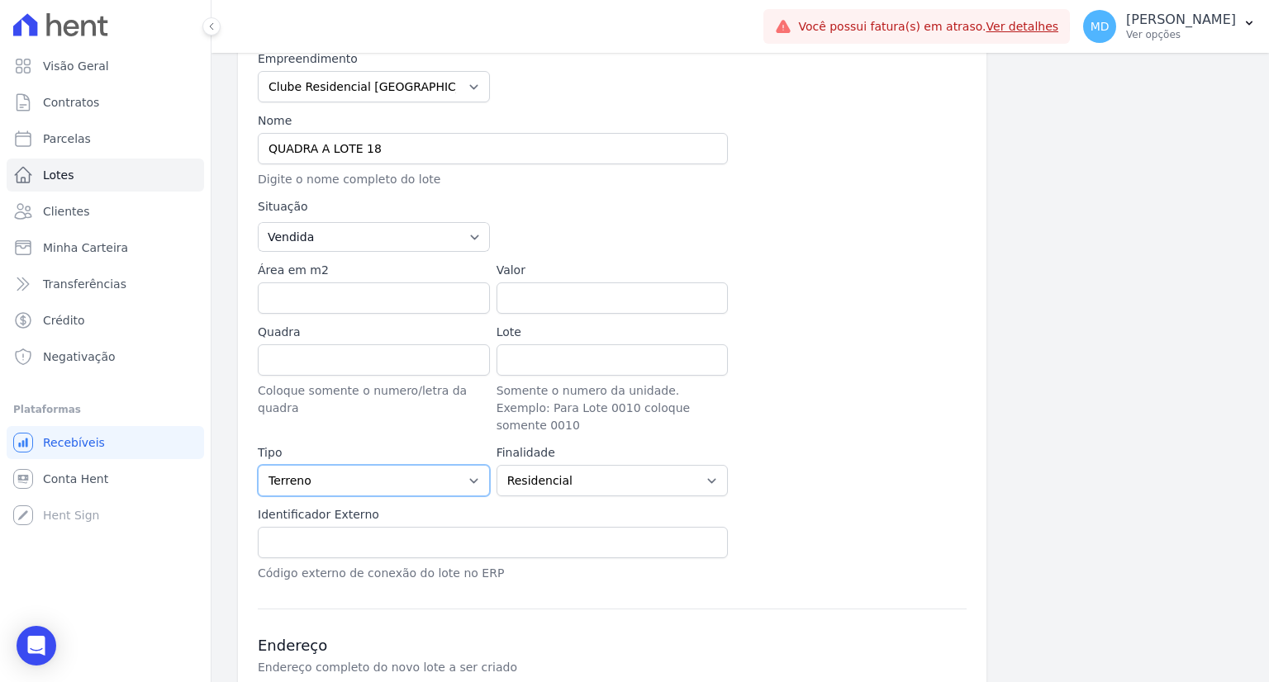
click at [469, 465] on select "Casa Apartamento Escritório Flat Loja Espaço Comercial Terreno Outros" at bounding box center [374, 480] width 232 height 31
click at [258, 465] on select "Casa Apartamento Escritório Flat Loja Espaço Comercial Terreno Outros" at bounding box center [374, 480] width 232 height 31
click at [625, 465] on select "Residencial Não-residencial Comercial Industrial Misto" at bounding box center [612, 480] width 232 height 31
click at [496, 465] on select "Residencial Não-residencial Comercial Industrial Misto" at bounding box center [612, 480] width 232 height 31
click at [851, 397] on div at bounding box center [850, 379] width 232 height 111
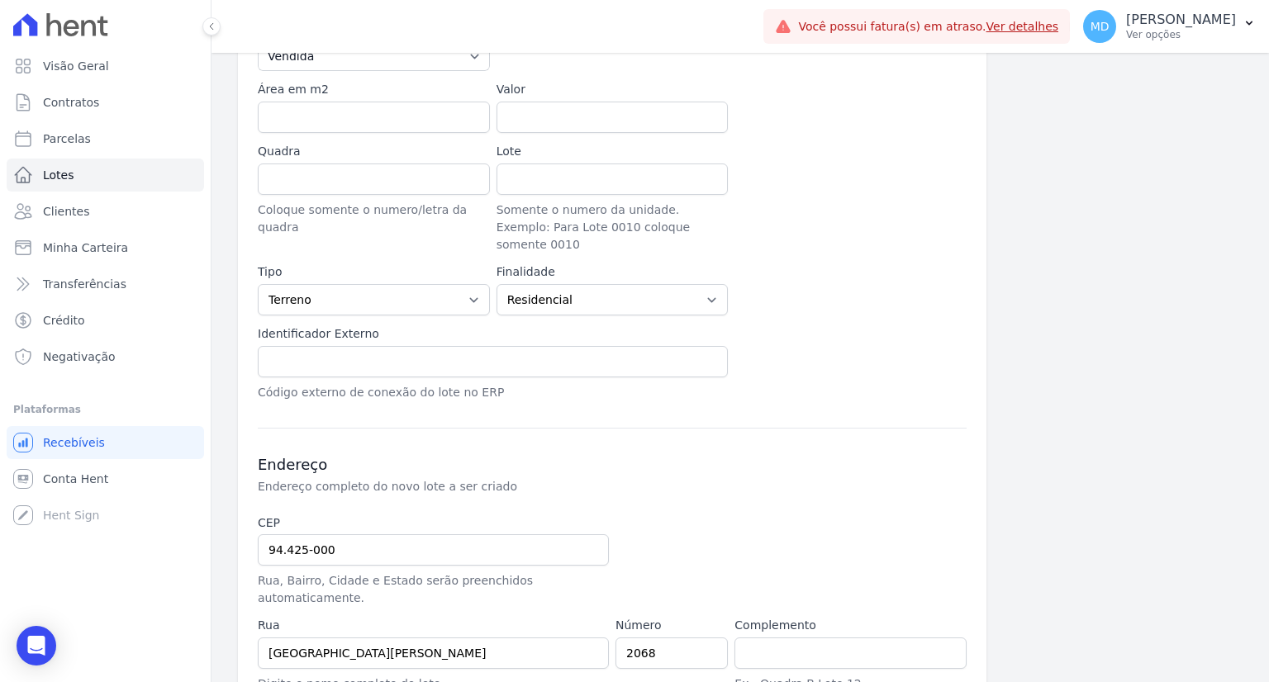
scroll to position [465, 0]
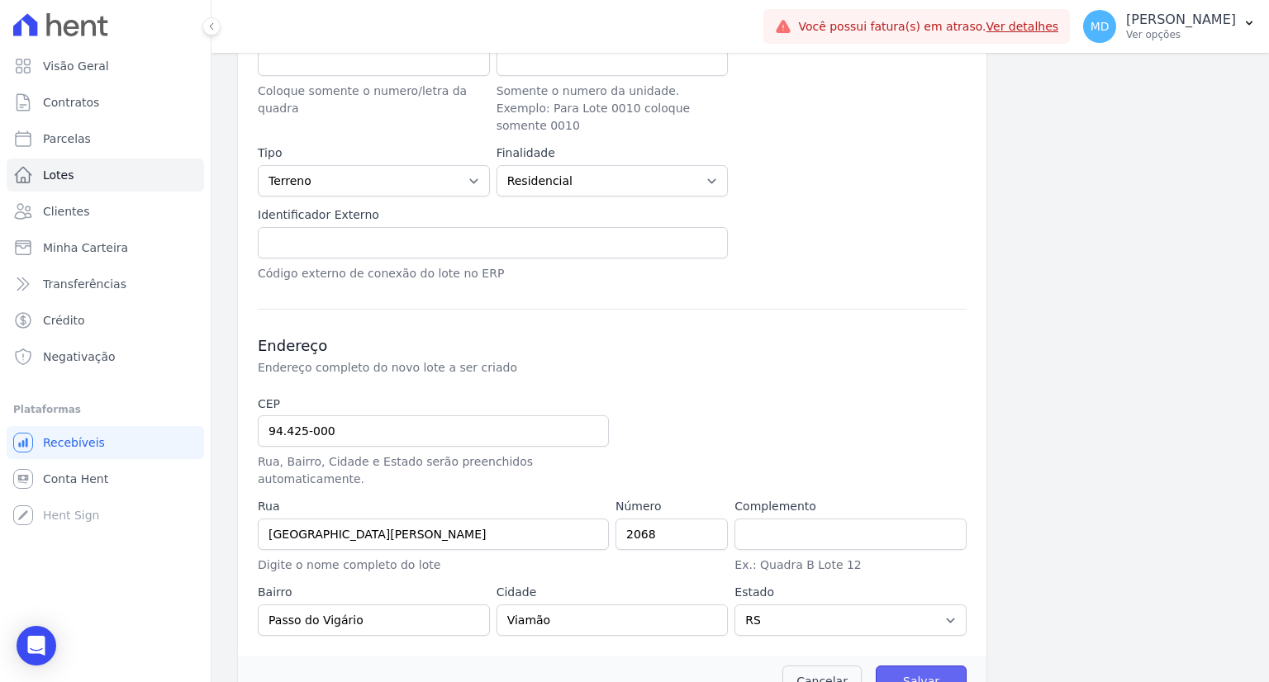
click at [898, 666] on input "Salvar" at bounding box center [921, 681] width 91 height 31
click at [846, 519] on input "text" at bounding box center [850, 534] width 232 height 31
click at [737, 656] on div "Cancelar Salvar" at bounding box center [612, 681] width 748 height 51
click at [922, 666] on input "Salvar" at bounding box center [921, 681] width 91 height 31
click at [921, 666] on input "Salvar" at bounding box center [921, 681] width 91 height 31
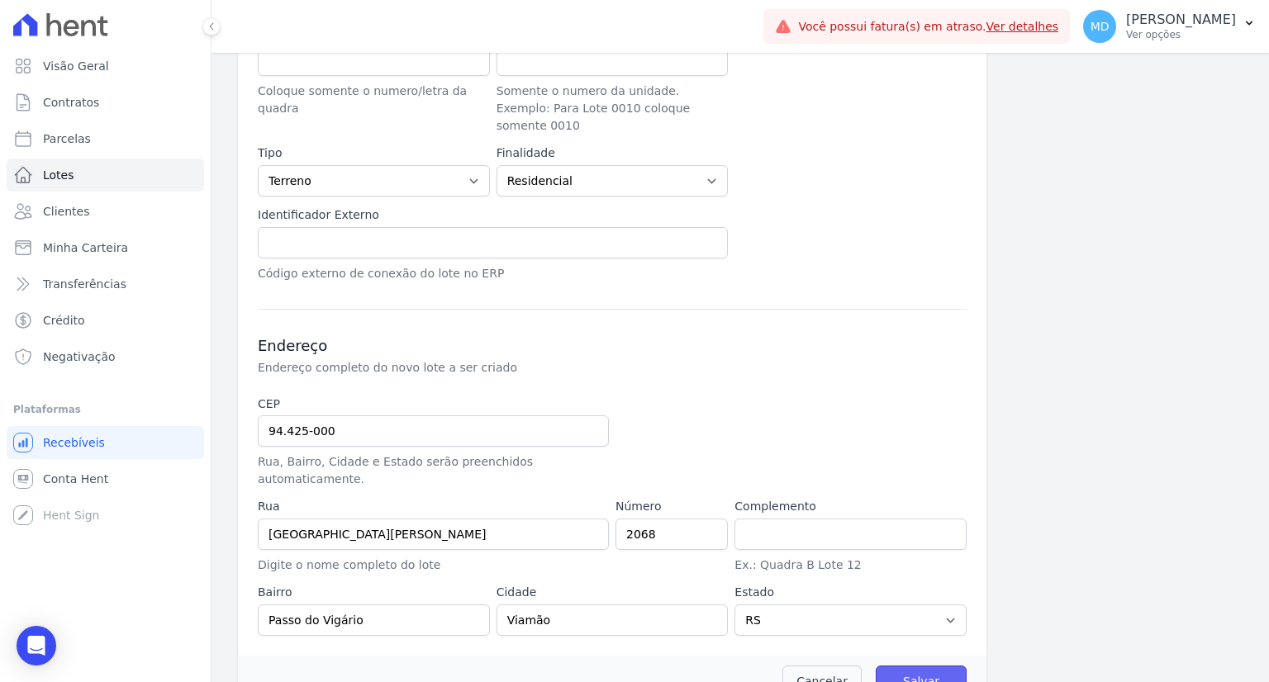
click at [921, 666] on input "Salvar" at bounding box center [921, 681] width 91 height 31
click at [100, 172] on link "Lotes" at bounding box center [105, 175] width 197 height 33
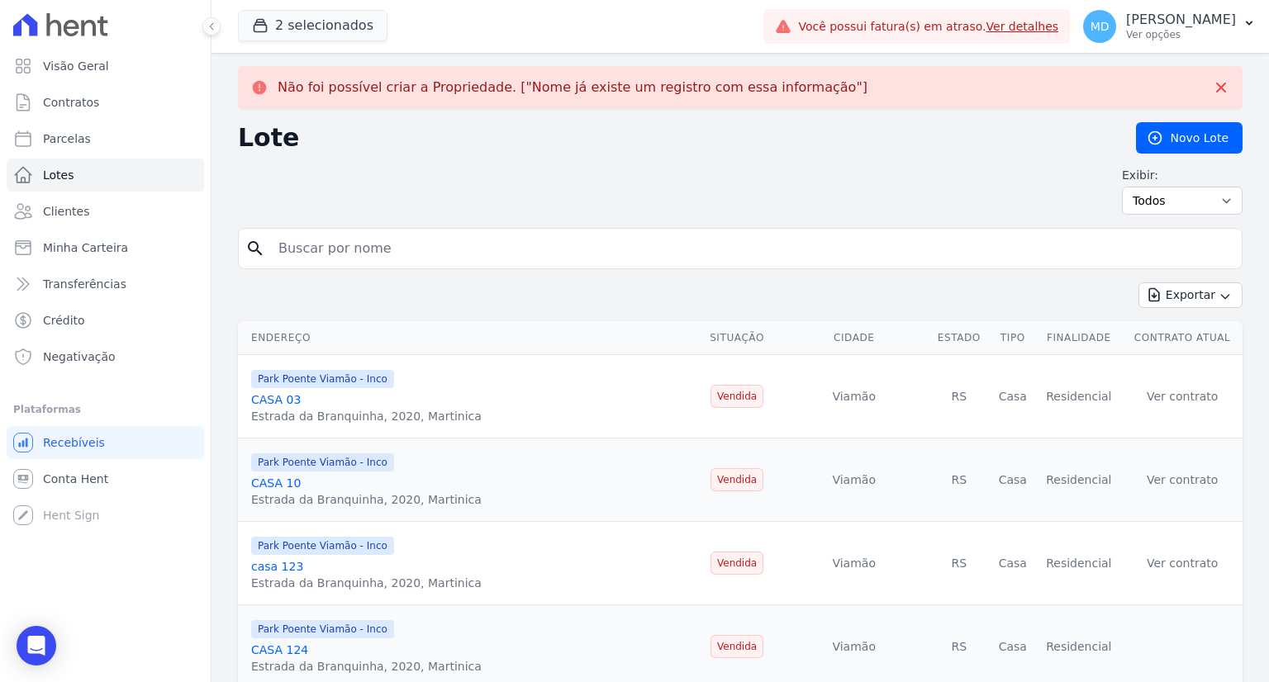
click at [539, 251] on input "search" at bounding box center [751, 248] width 967 height 33
type input "QUADRA A LOTE 18"
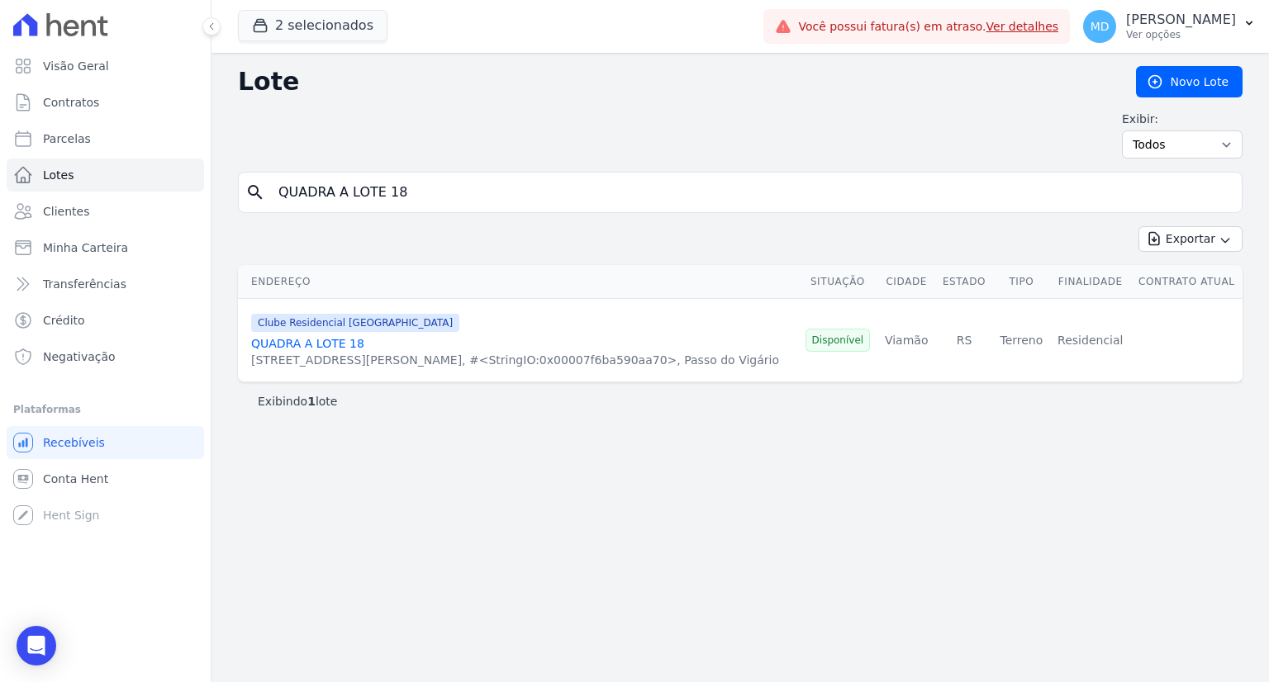
click at [307, 344] on link "QUADRA A LOTE 18" at bounding box center [307, 343] width 113 height 13
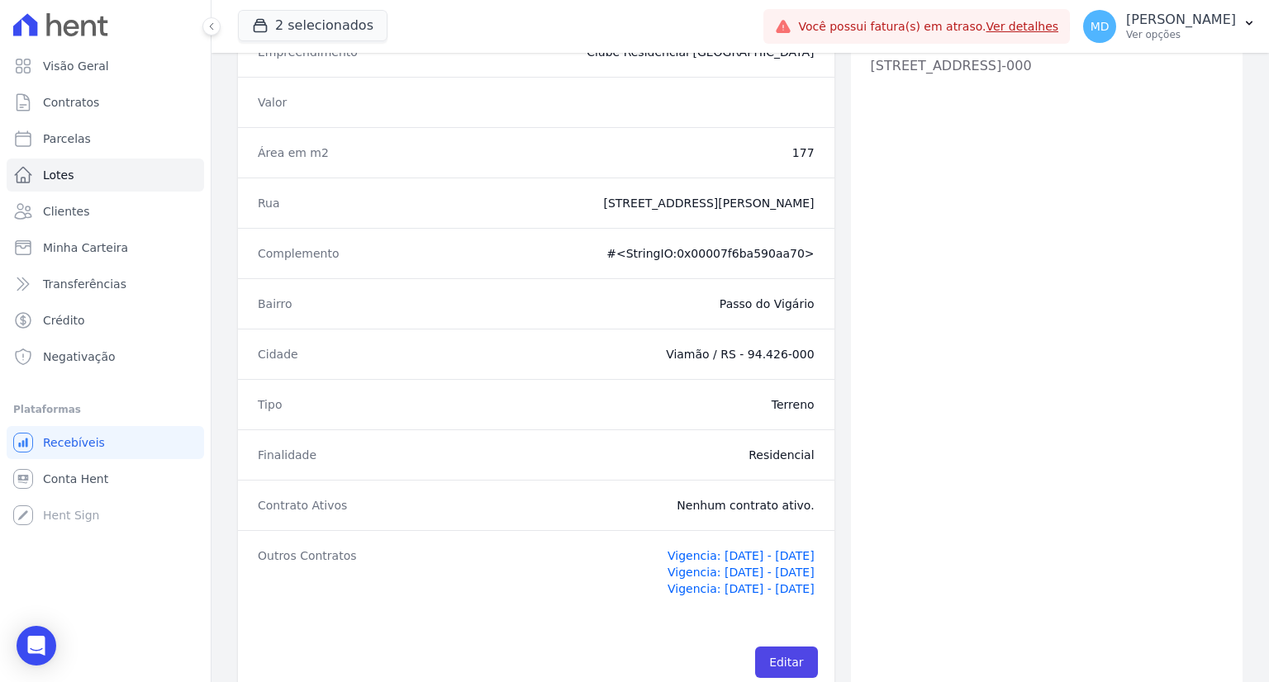
scroll to position [241, 0]
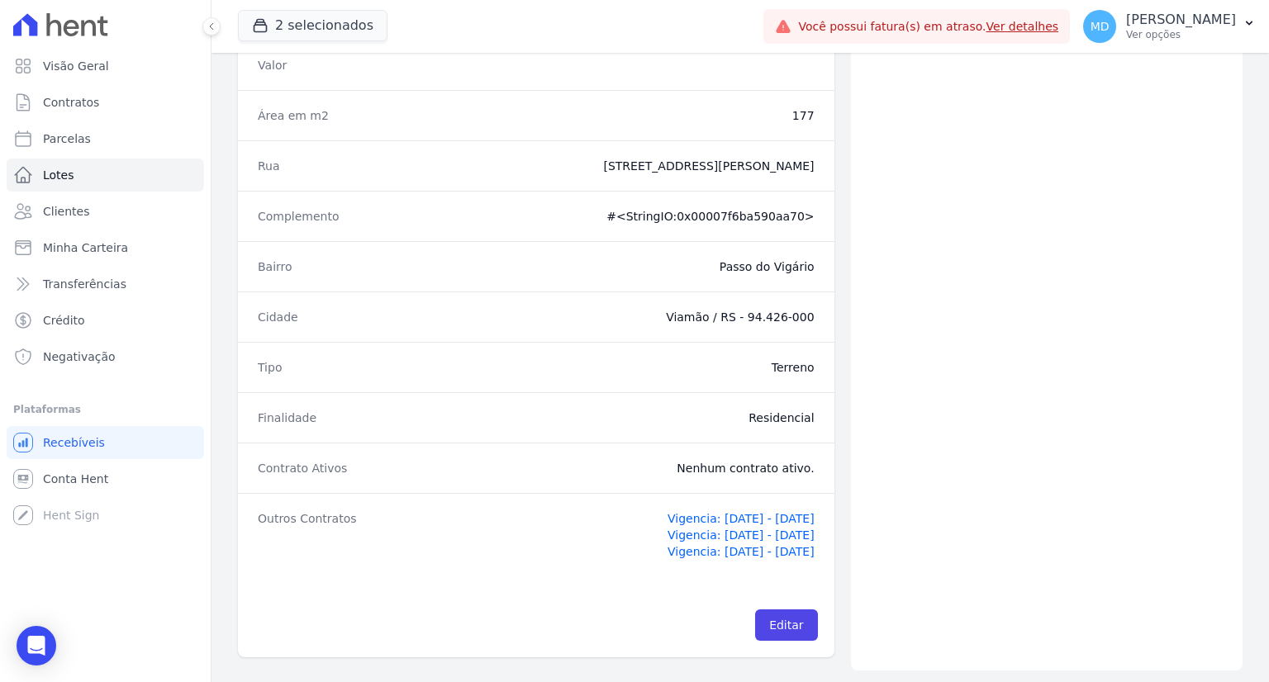
click at [576, 539] on li "Vigencia: 10/01/2024 - 25/12/2038" at bounding box center [631, 535] width 367 height 17
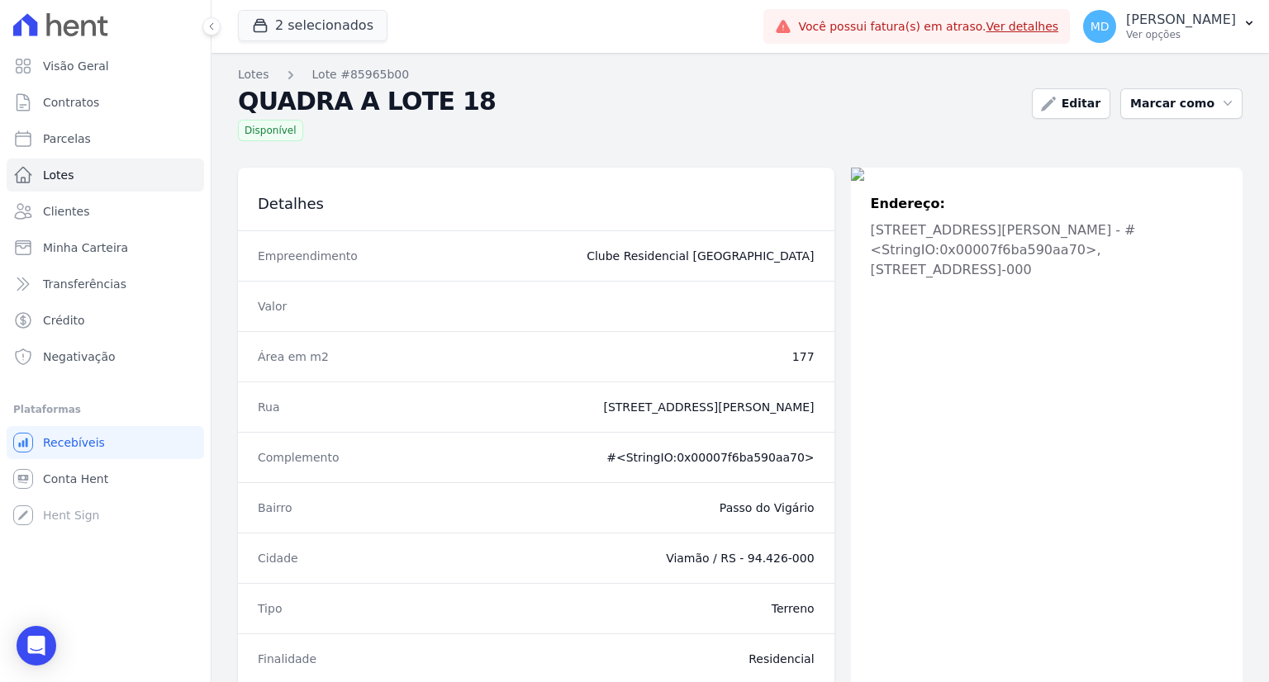
click at [245, 212] on div "Detalhes" at bounding box center [536, 199] width 596 height 63
click at [311, 249] on dt "Empreendimento" at bounding box center [346, 256] width 177 height 17
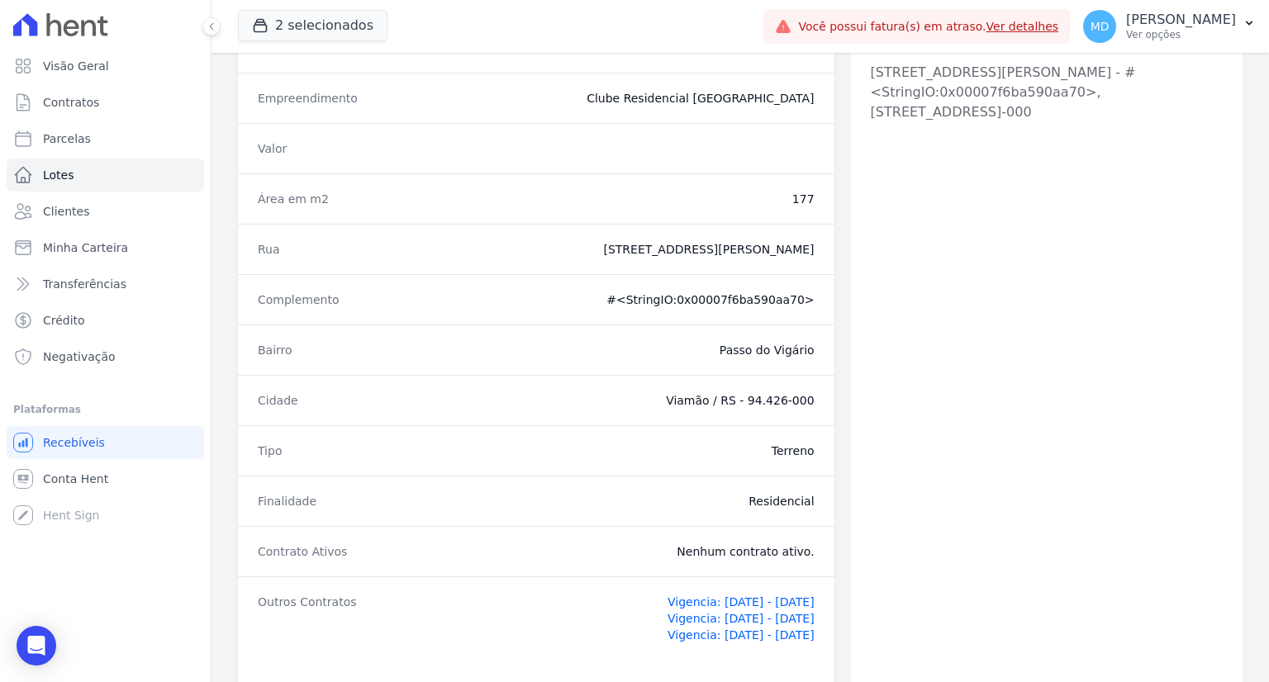
scroll to position [241, 0]
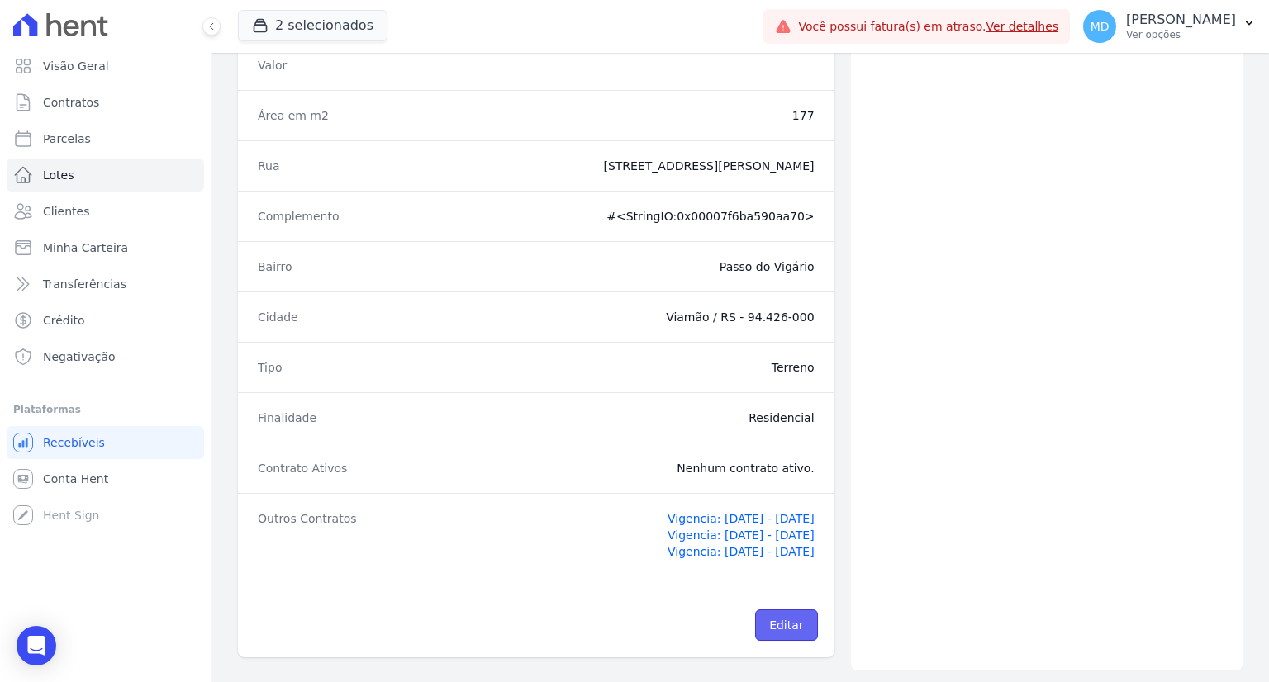
click at [767, 610] on link "Editar" at bounding box center [786, 625] width 62 height 31
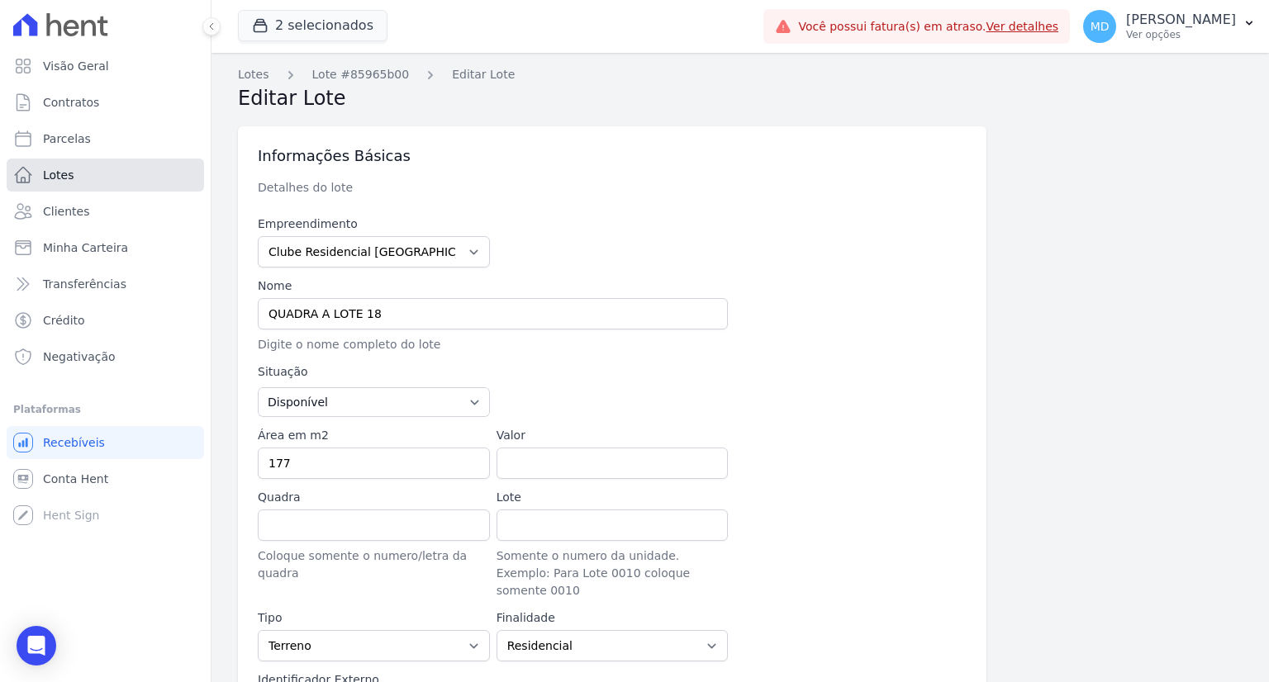
click at [91, 177] on link "Lotes" at bounding box center [105, 175] width 197 height 33
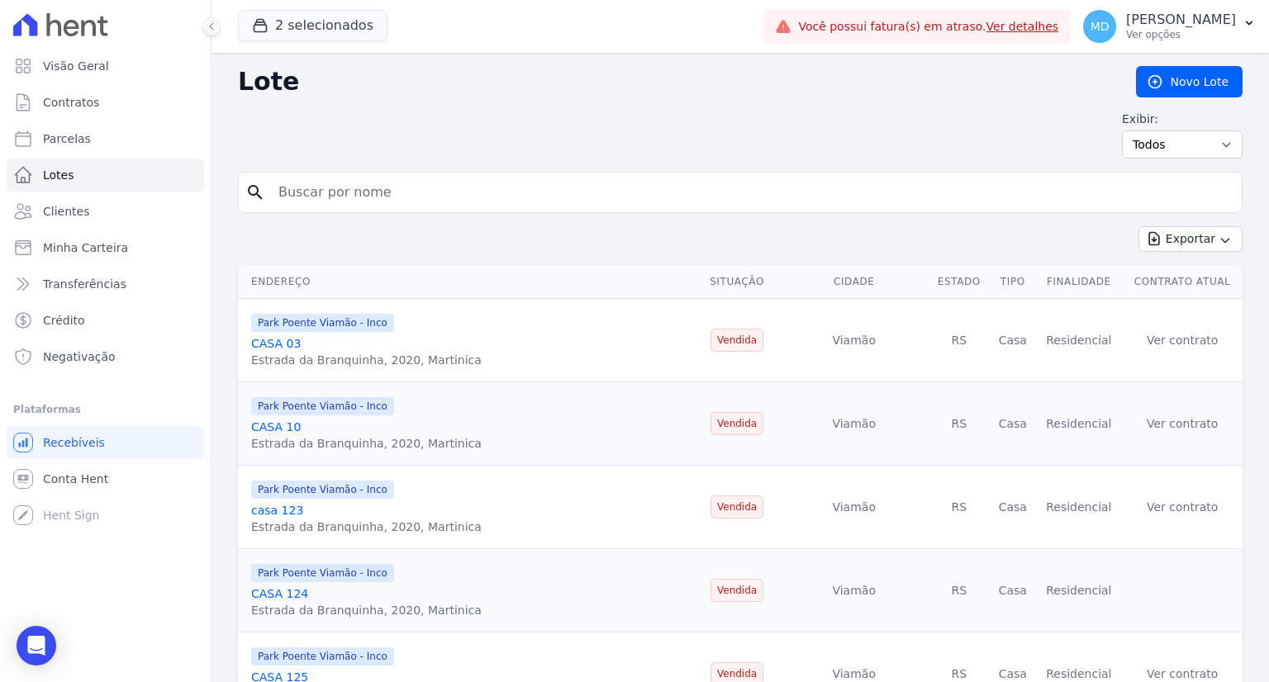
click at [422, 198] on input "search" at bounding box center [751, 192] width 967 height 33
type input "QUADRA A LOTE 18"
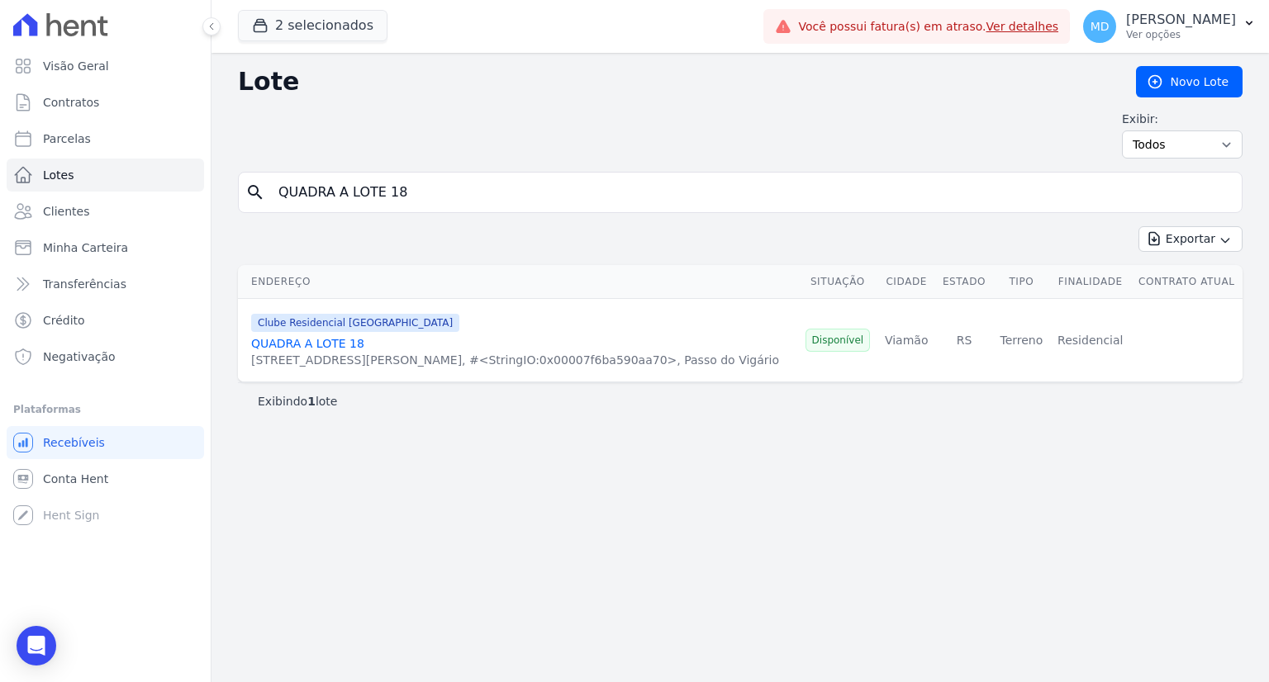
click at [296, 344] on link "QUADRA A LOTE 18" at bounding box center [307, 343] width 113 height 13
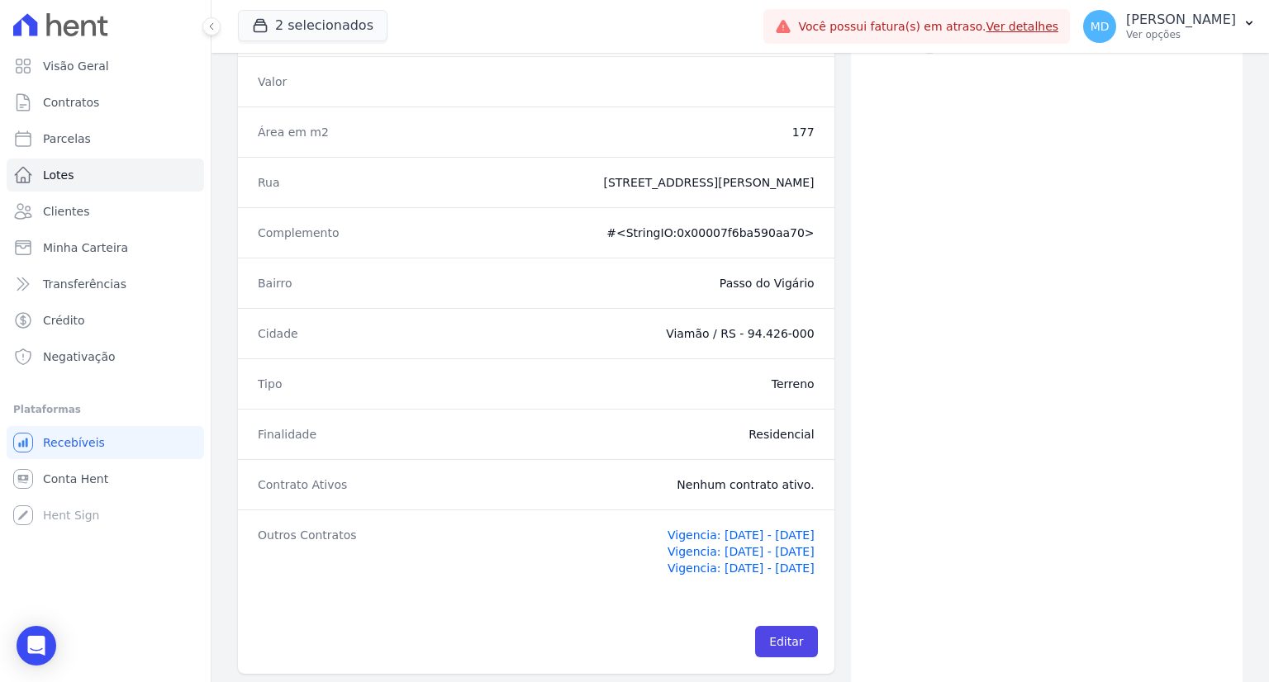
scroll to position [241, 0]
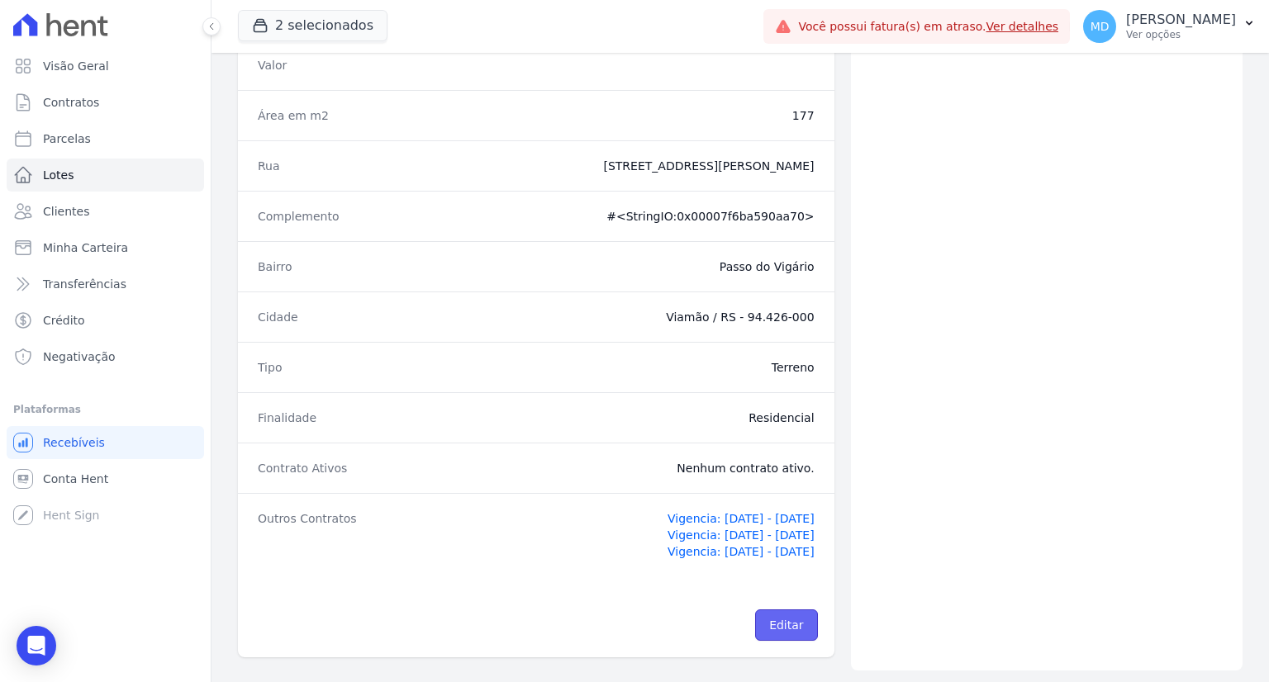
click at [770, 627] on link "Editar" at bounding box center [786, 625] width 62 height 31
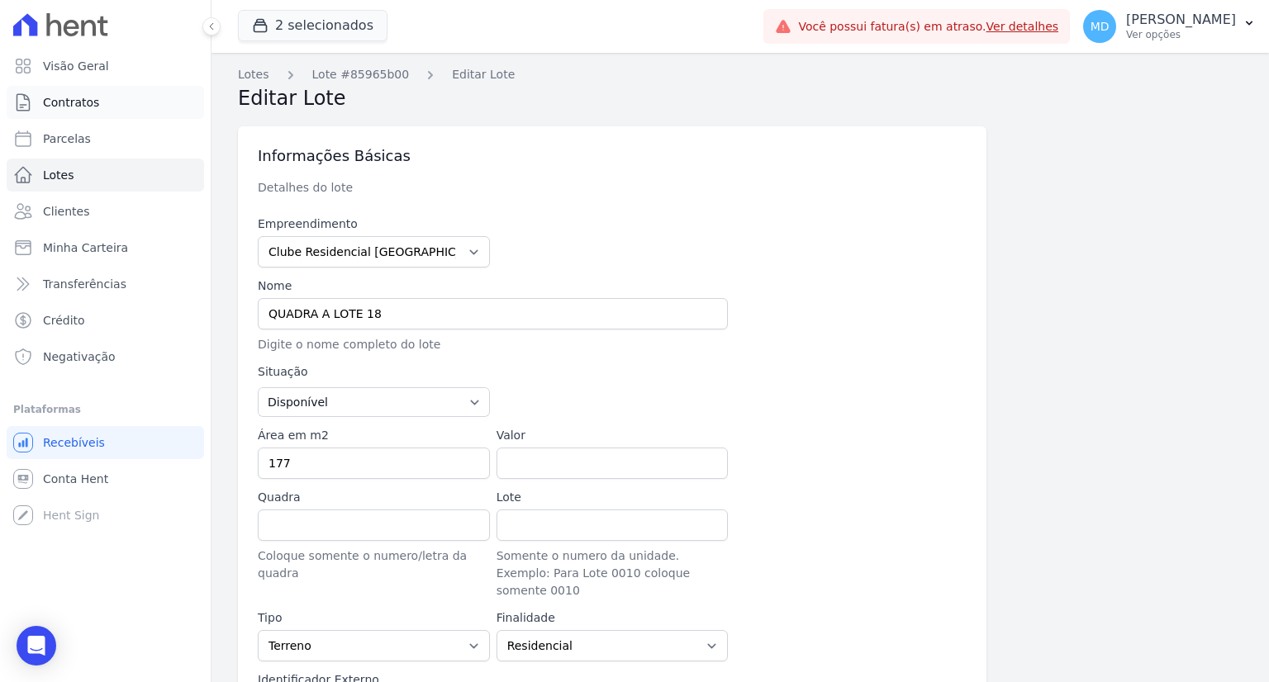
click at [73, 99] on span "Contratos" at bounding box center [71, 102] width 56 height 17
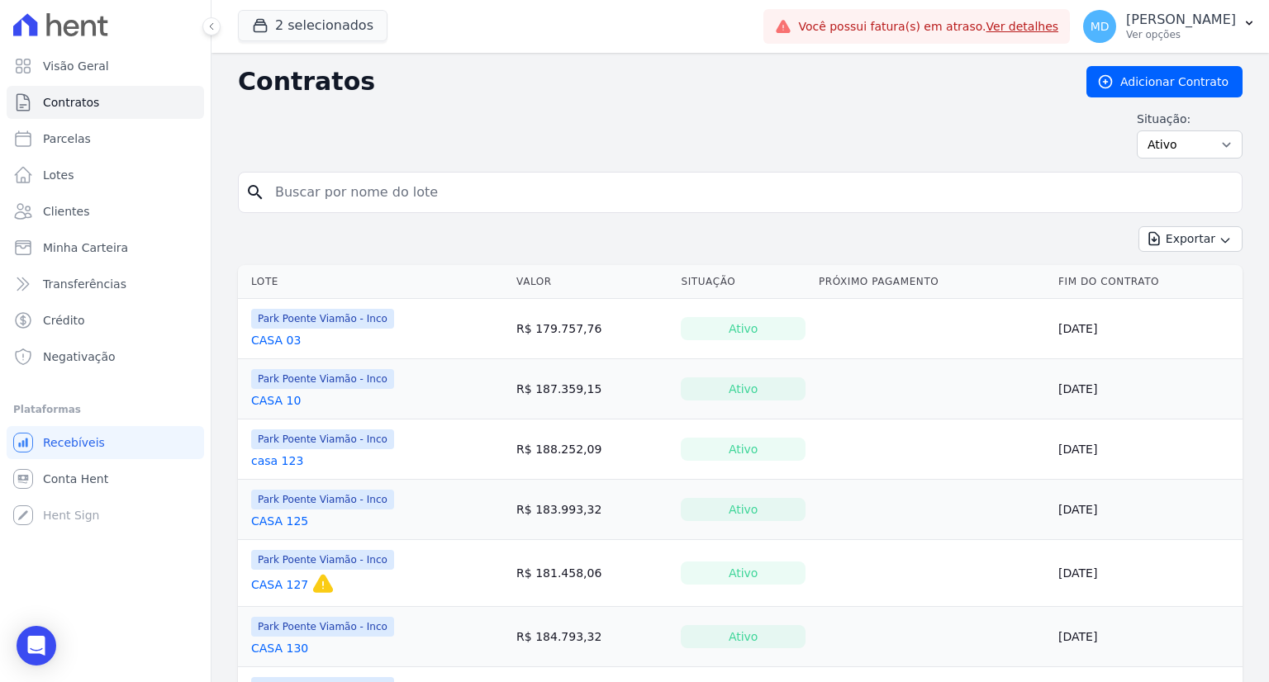
click at [359, 185] on input "search" at bounding box center [750, 192] width 970 height 33
click at [317, 183] on input "search" at bounding box center [750, 192] width 970 height 33
paste input "[PERSON_NAME]"
type input "[PERSON_NAME]"
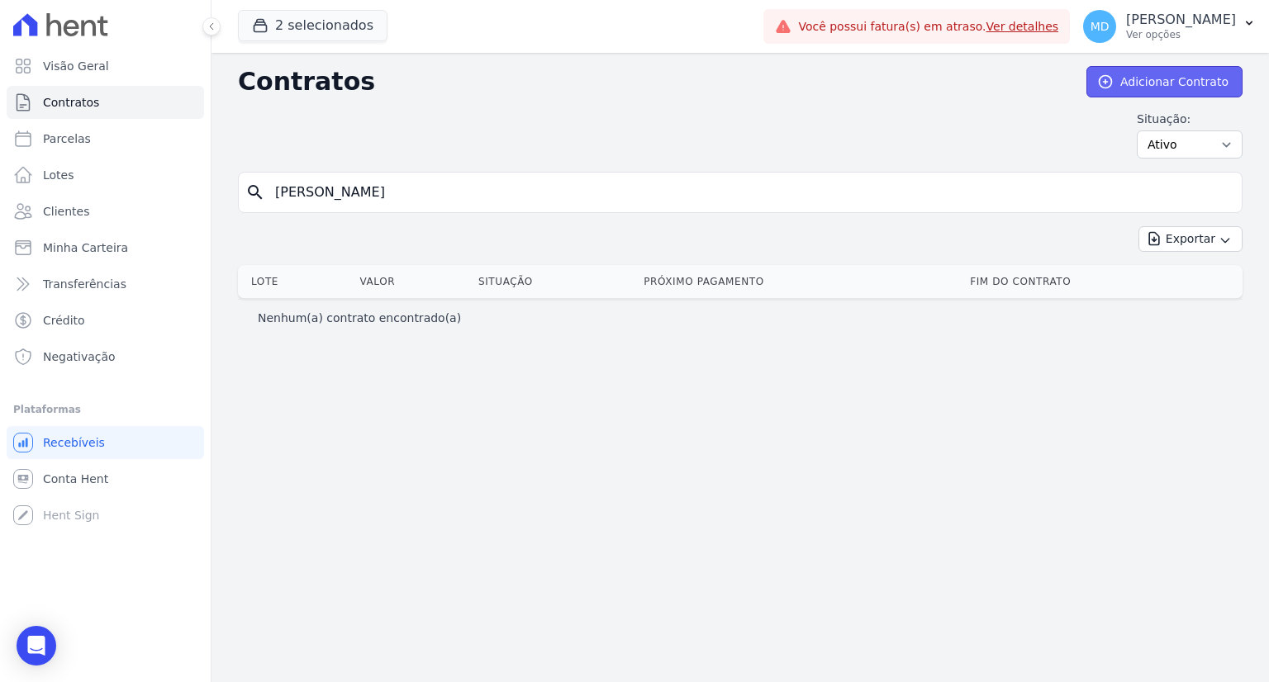
click at [1124, 96] on link "Adicionar Contrato" at bounding box center [1164, 81] width 156 height 31
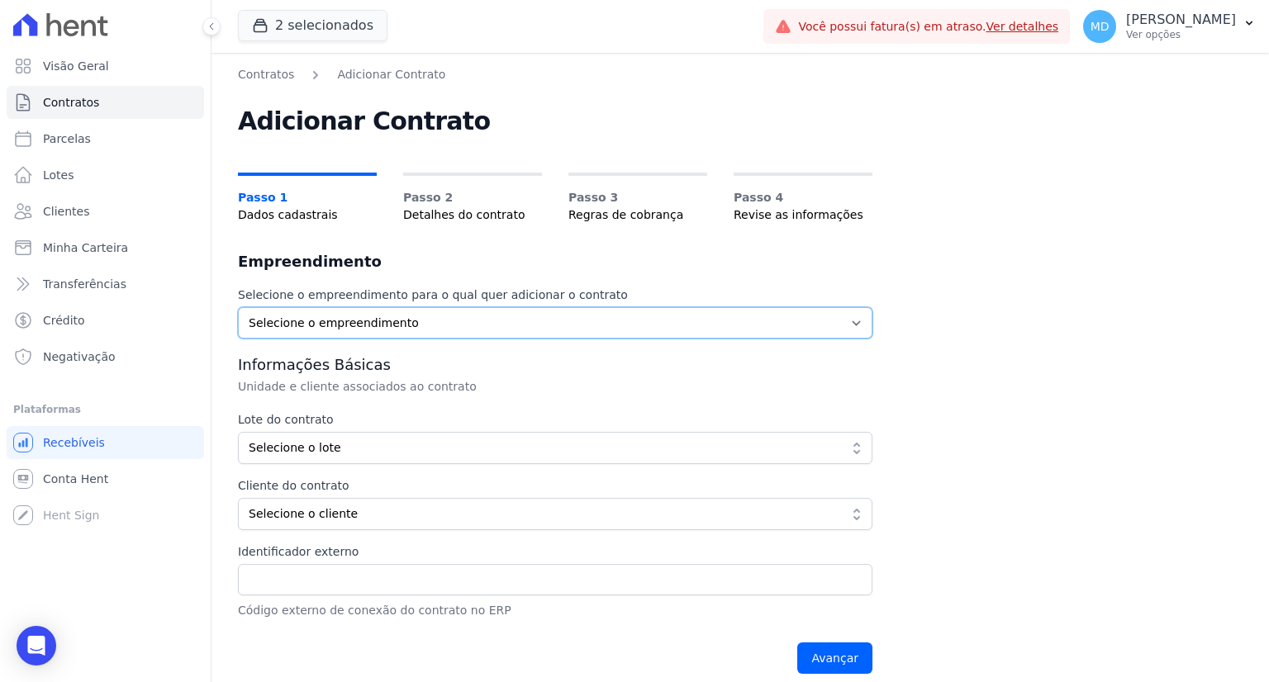
click at [403, 311] on select "Selecione o empreendimento Clube Residencial Saint Louis Park Poente Viamão - I…" at bounding box center [555, 322] width 634 height 31
select select "9faf743c-9acd-4b6b-9881-b5fc9395b26d"
click at [238, 307] on select "Selecione o empreendimento Clube Residencial Saint Louis Park Poente Viamão - I…" at bounding box center [555, 322] width 634 height 31
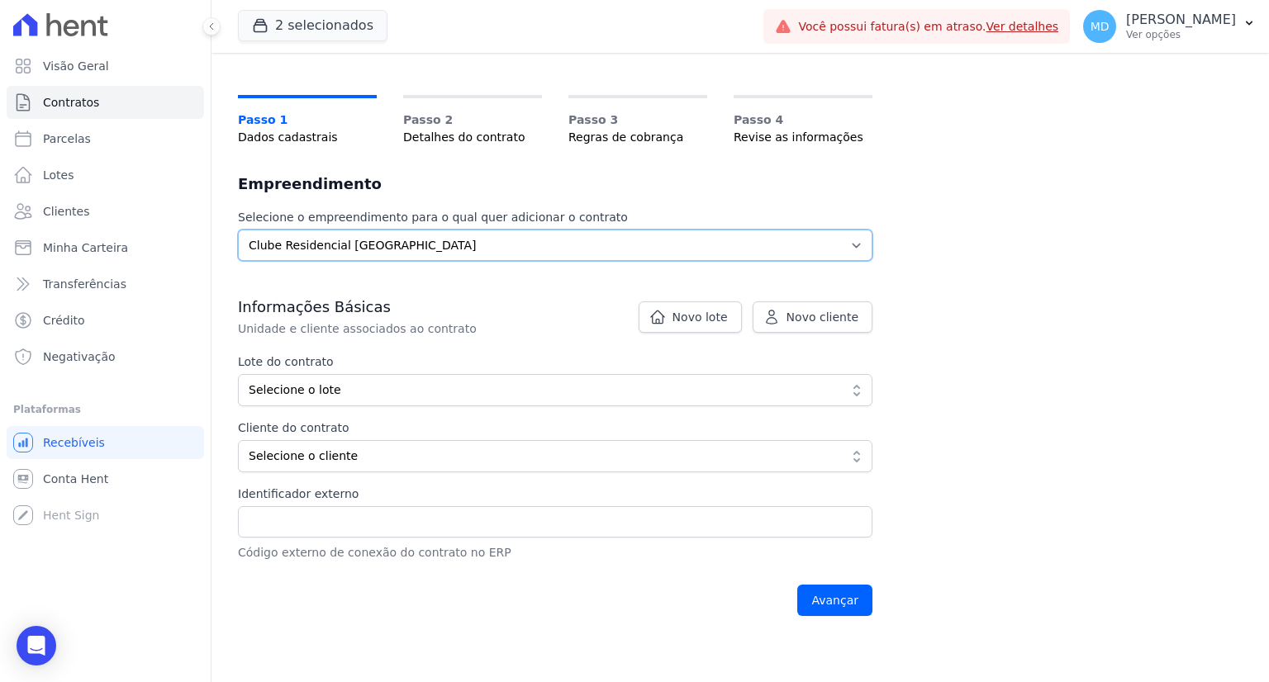
scroll to position [165, 0]
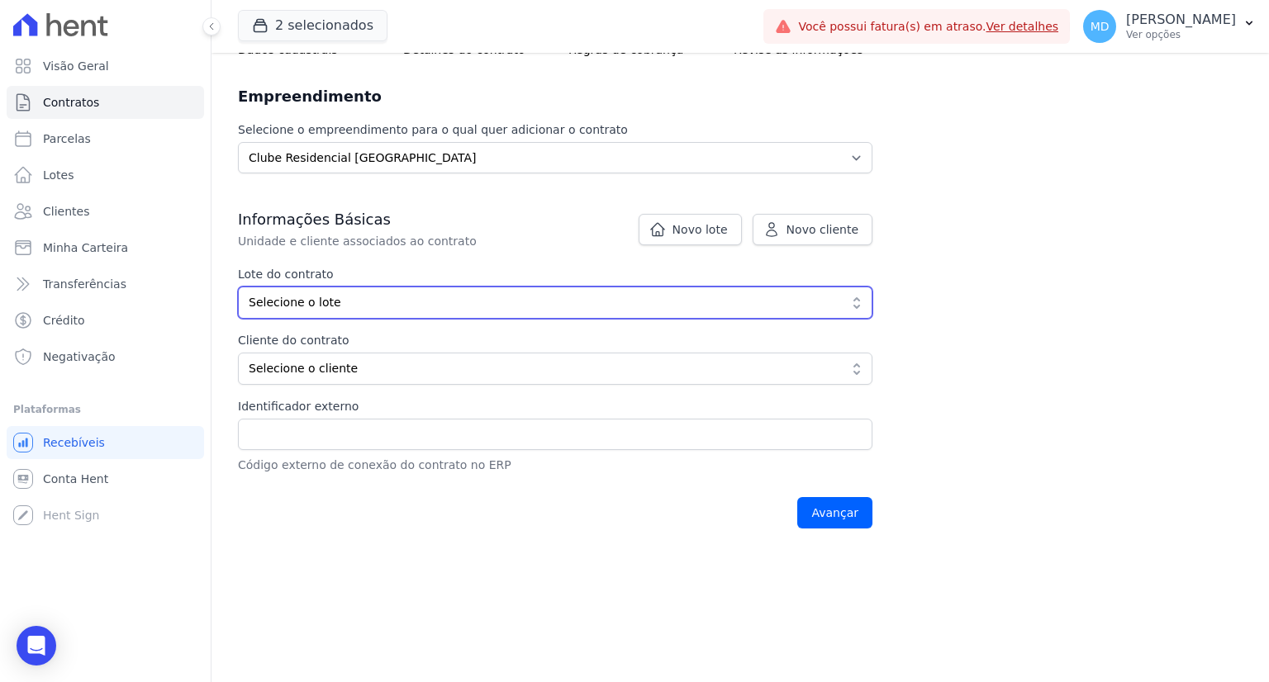
click at [324, 303] on span "Selecione o lote" at bounding box center [544, 302] width 590 height 17
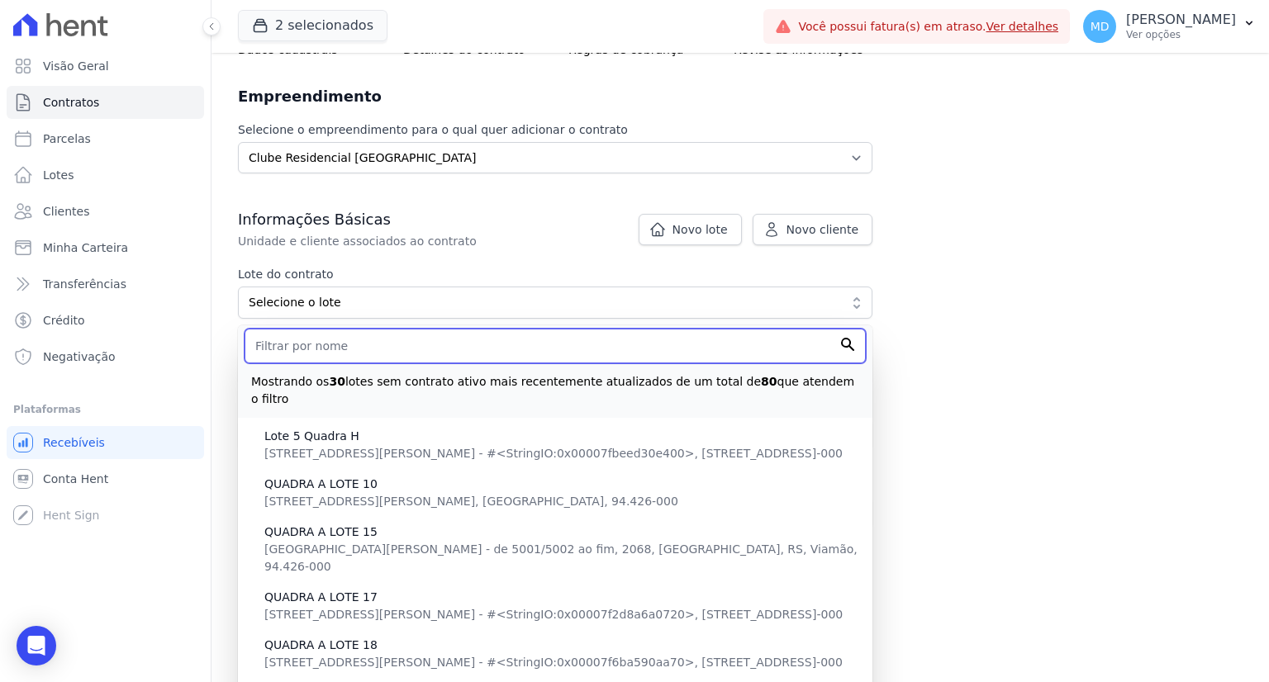
click at [330, 354] on input "text" at bounding box center [555, 346] width 621 height 35
paste input "[PERSON_NAME]"
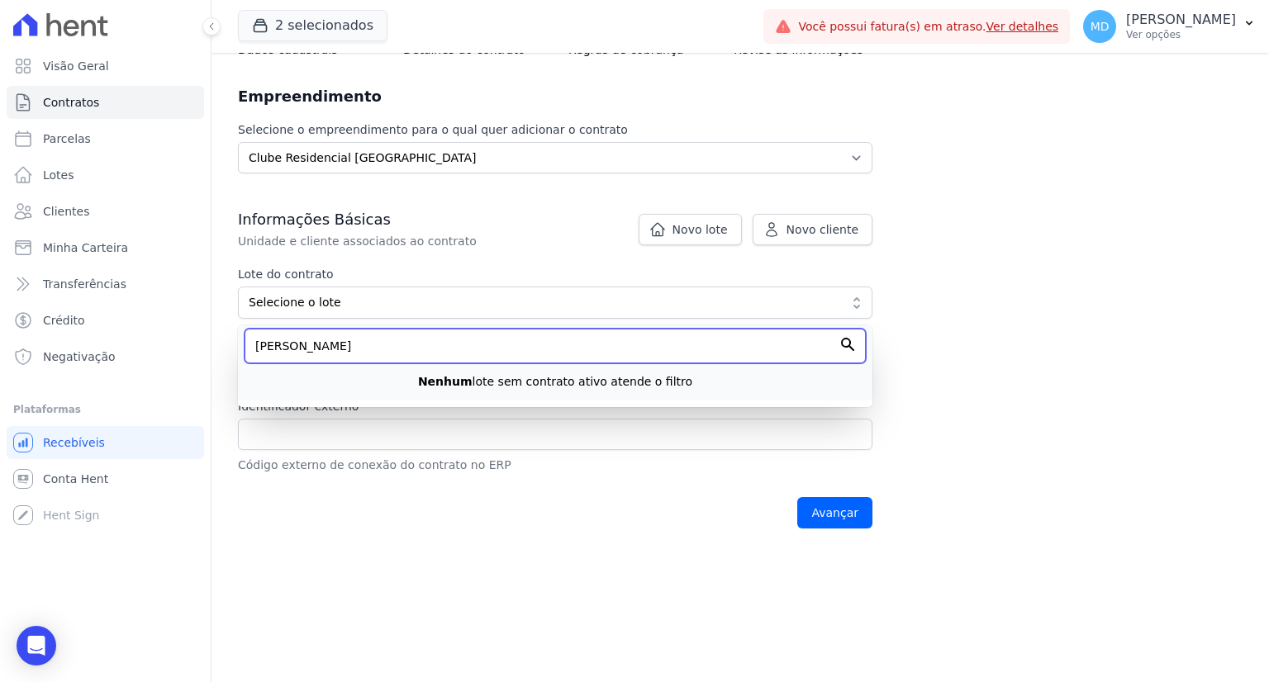
type input "[PERSON_NAME]"
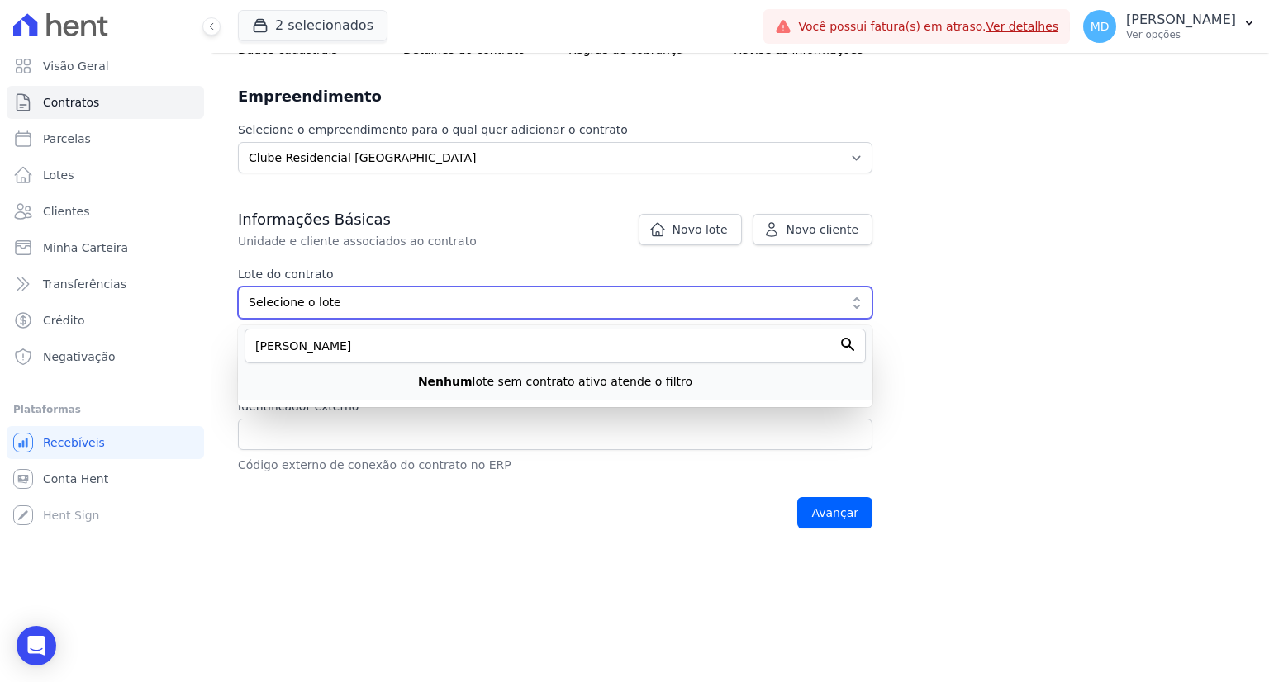
click at [369, 303] on span "Selecione o lote" at bounding box center [544, 302] width 590 height 17
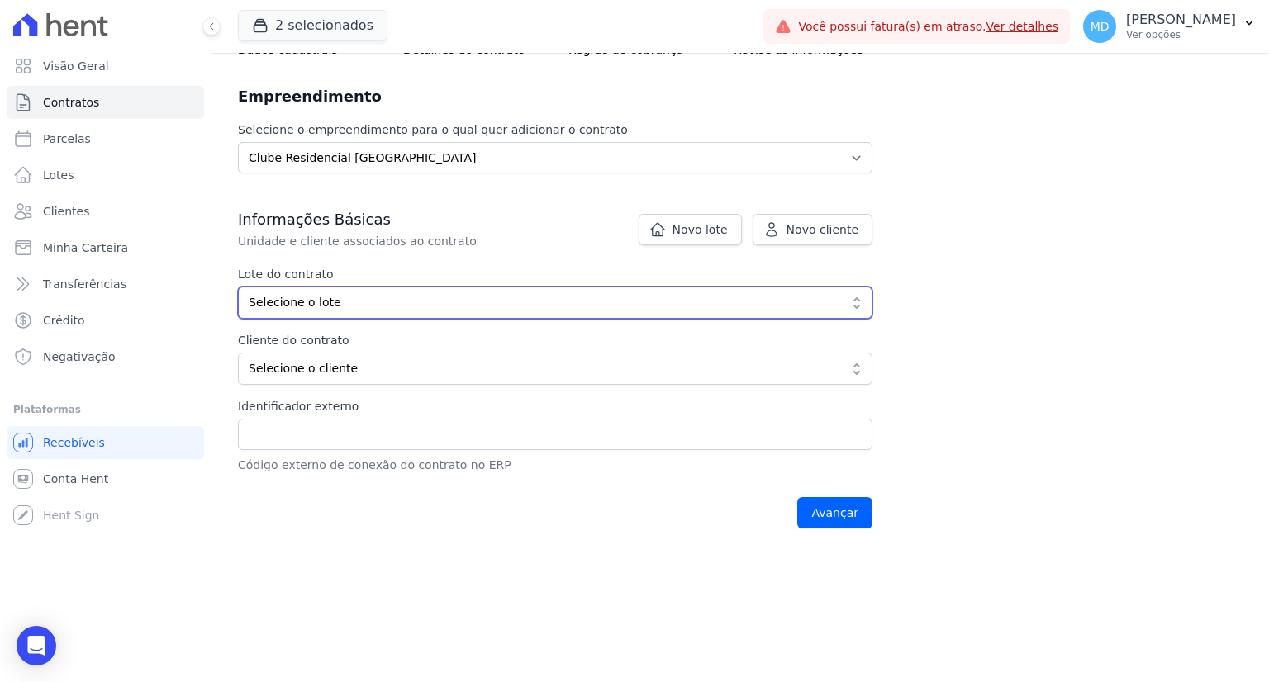
click at [370, 303] on span "Selecione o lote" at bounding box center [544, 302] width 590 height 17
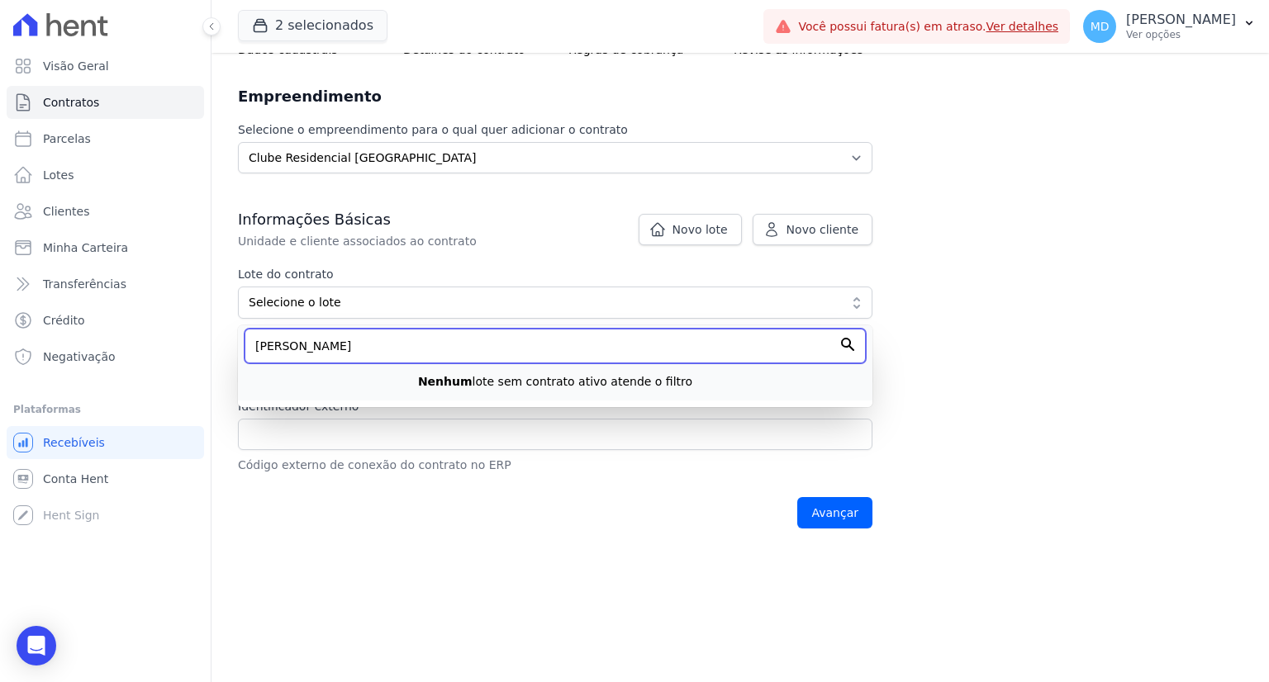
click at [391, 341] on input "[PERSON_NAME]" at bounding box center [555, 346] width 621 height 35
click at [391, 342] on input "[PERSON_NAME]" at bounding box center [555, 346] width 621 height 35
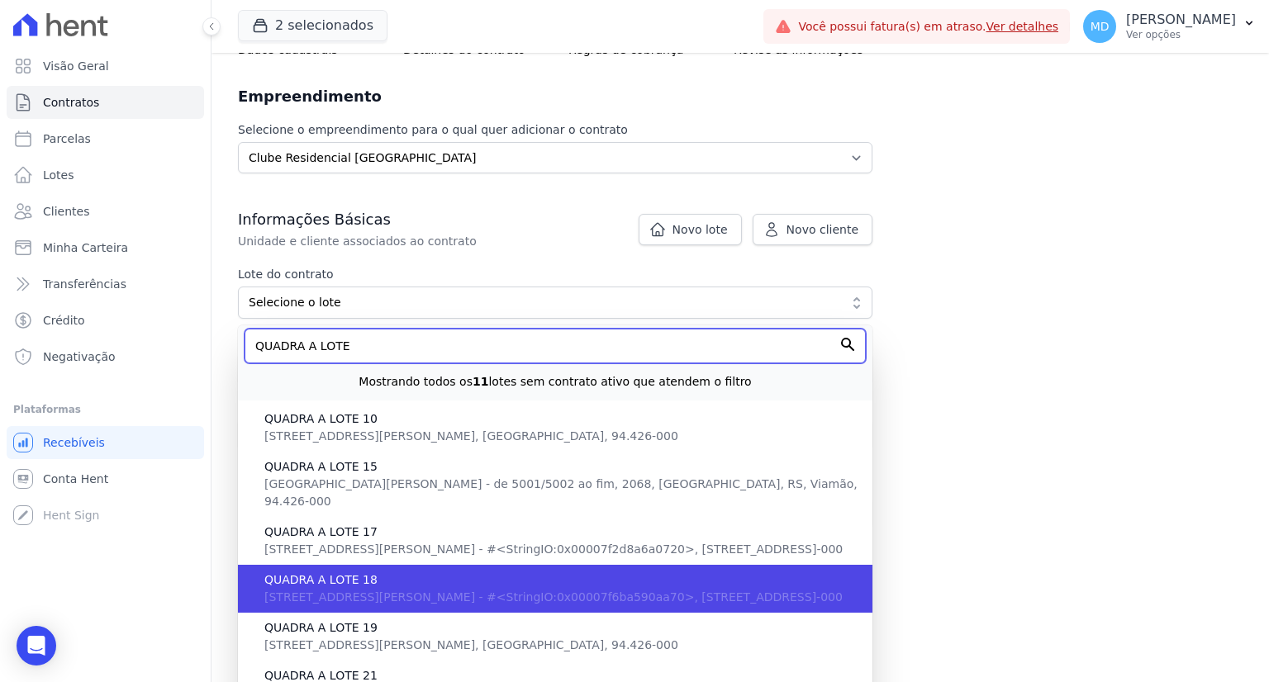
type input "QUADRA A LOTE"
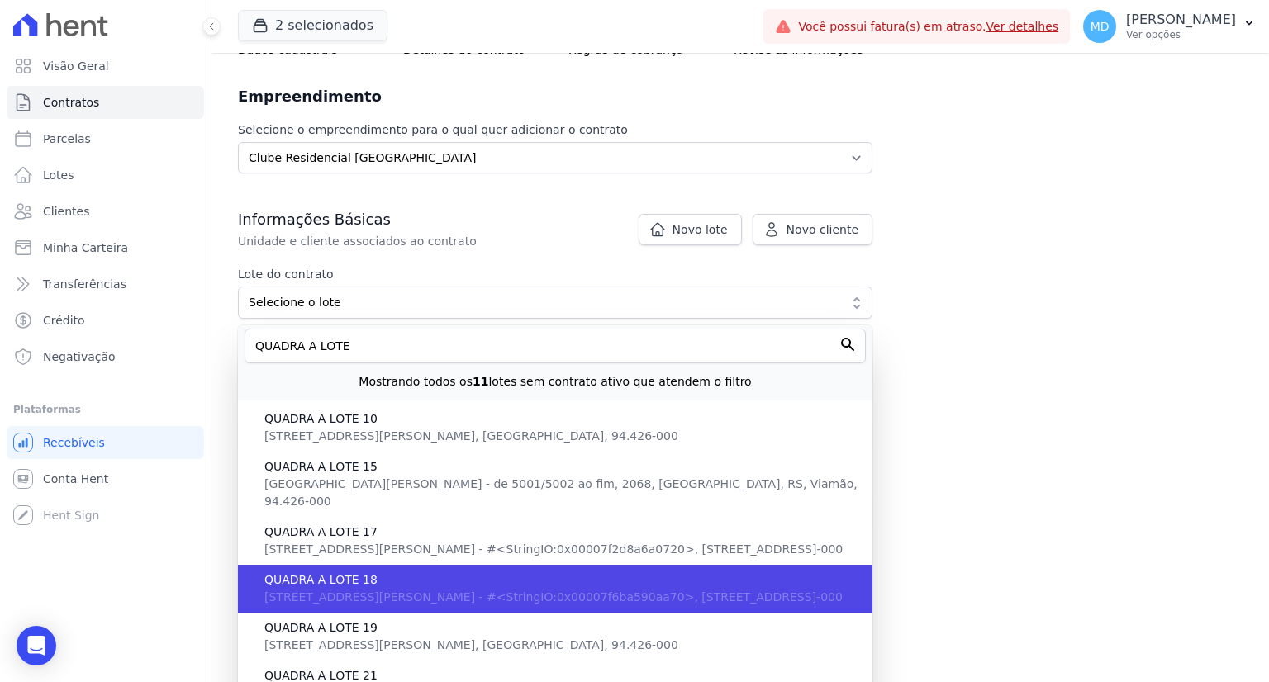
click at [384, 591] on span "Avenida José Garibaldi, 2068 - #<StringIO:0x00007f6ba590aa70>, Passo do Vigário…" at bounding box center [553, 597] width 578 height 13
type input "85965b00-da7a-4094-a174-ac841602a469"
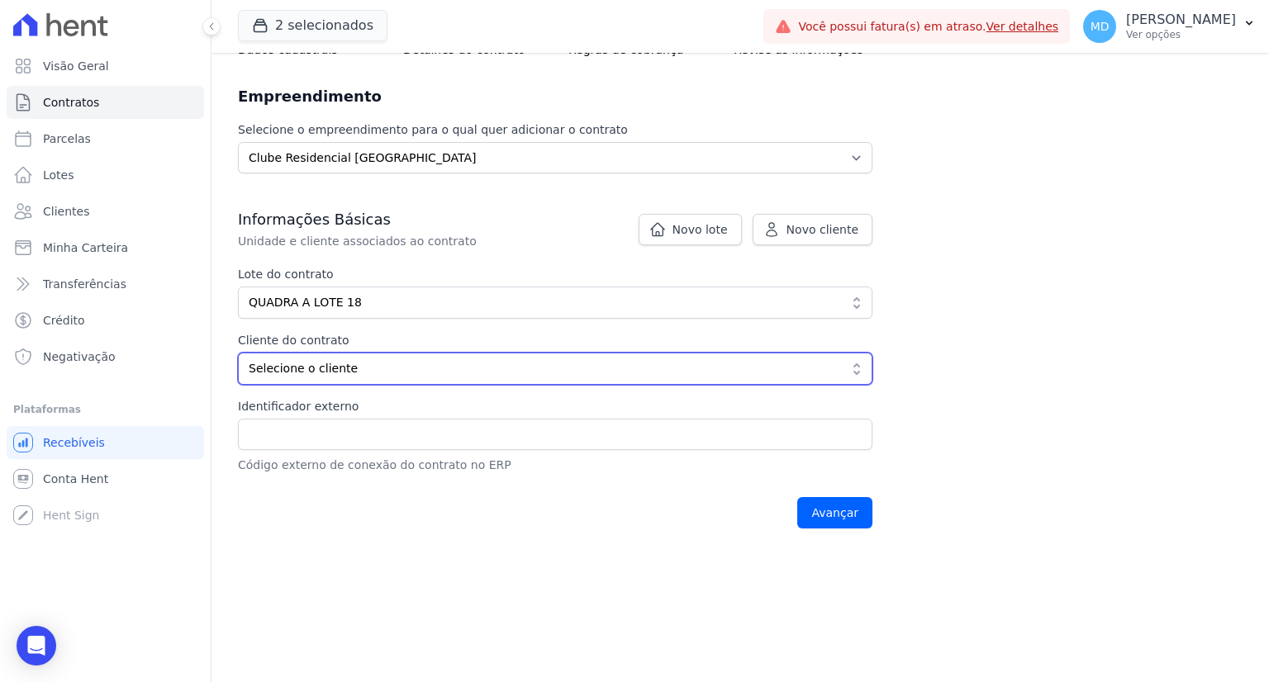
click at [366, 368] on span "Selecione o cliente" at bounding box center [544, 368] width 590 height 17
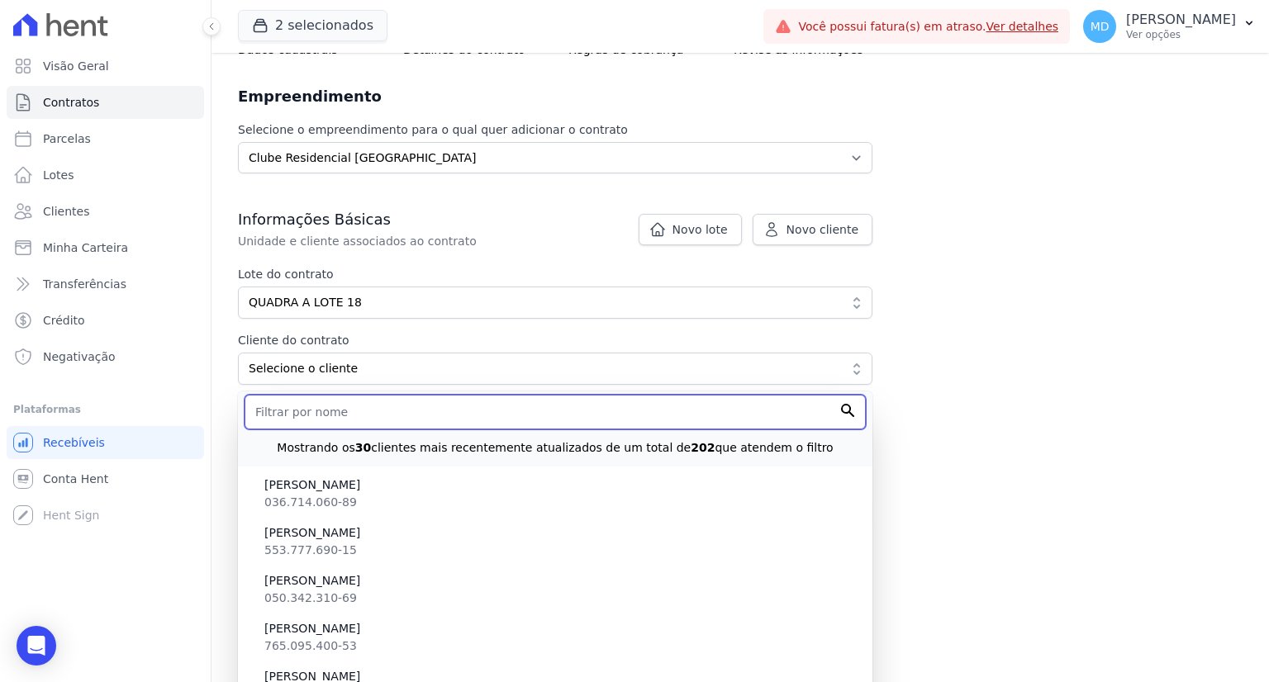
click at [366, 411] on input "text" at bounding box center [555, 412] width 621 height 35
paste input "[PERSON_NAME]"
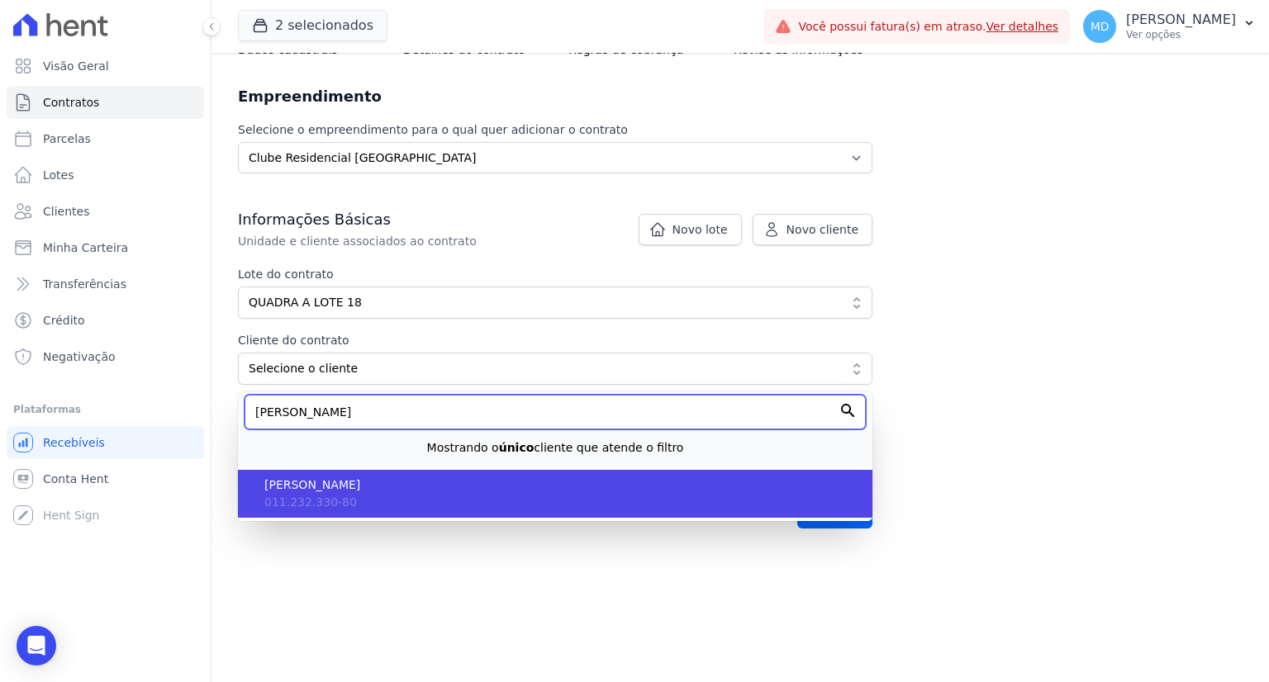
type input "[PERSON_NAME]"
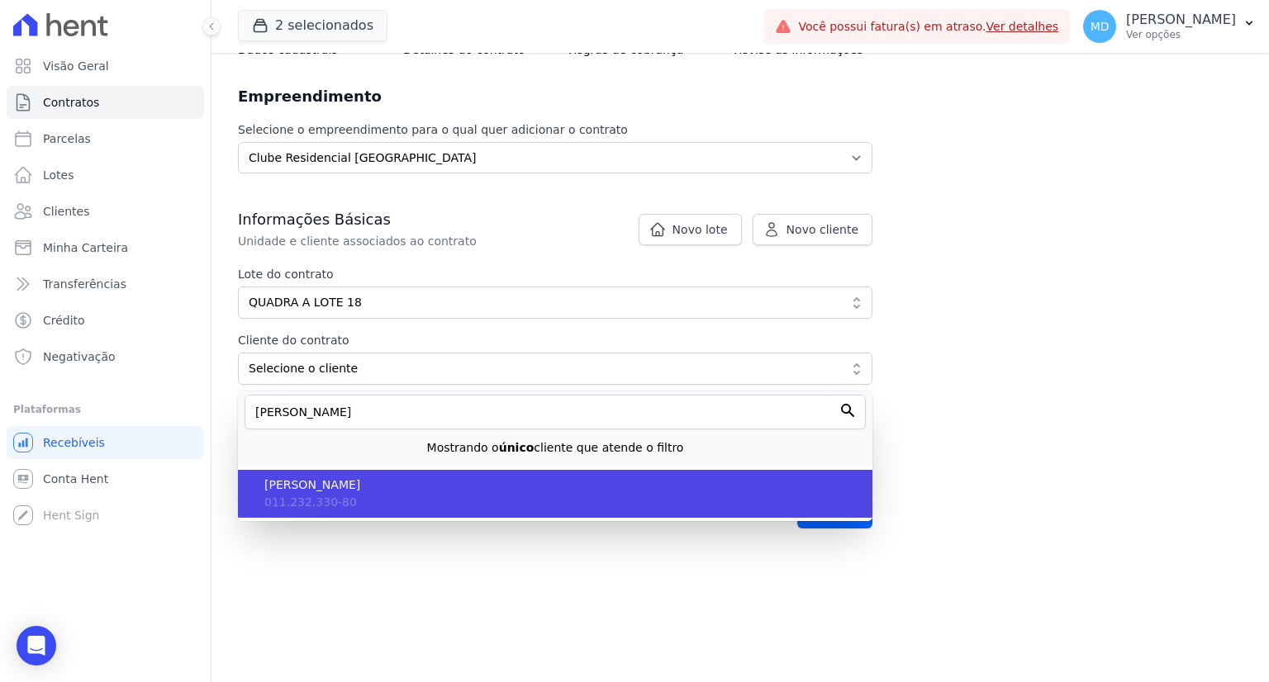
click at [359, 489] on span "[PERSON_NAME]" at bounding box center [561, 485] width 595 height 17
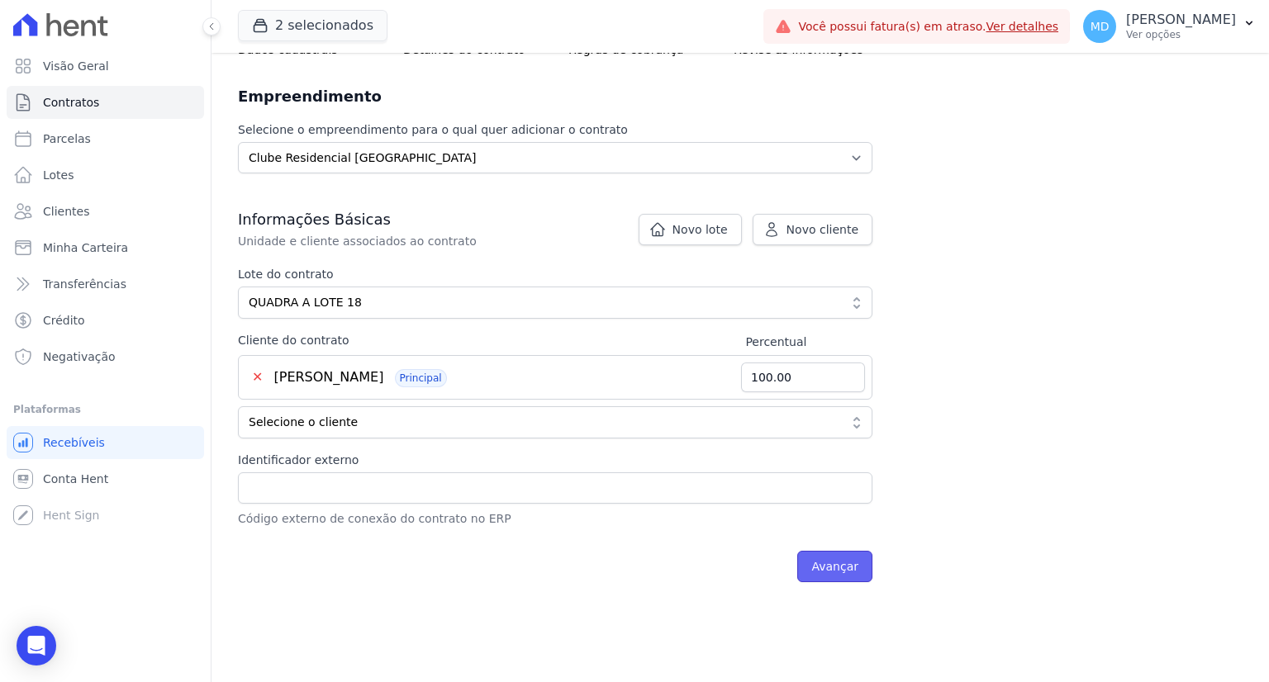
click at [822, 560] on input "Avançar" at bounding box center [834, 566] width 75 height 31
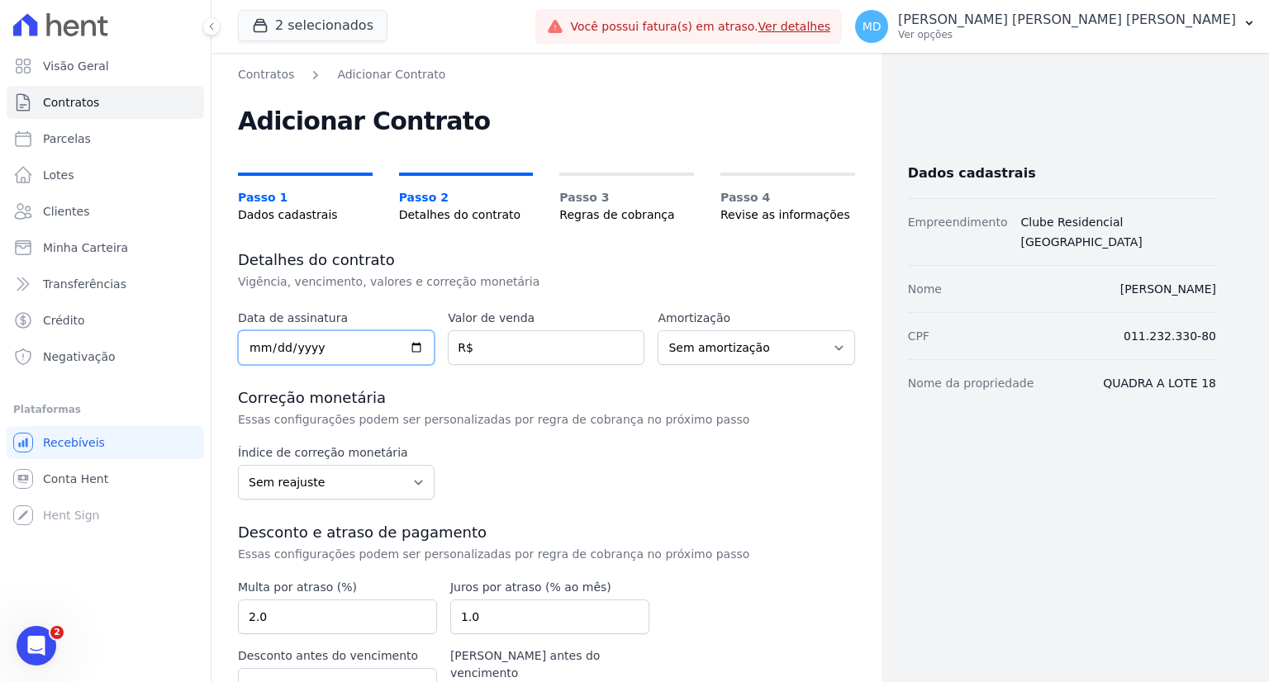
click at [259, 344] on input "date" at bounding box center [336, 347] width 197 height 35
type input "2025-08-29"
click at [506, 341] on input "number" at bounding box center [546, 347] width 197 height 35
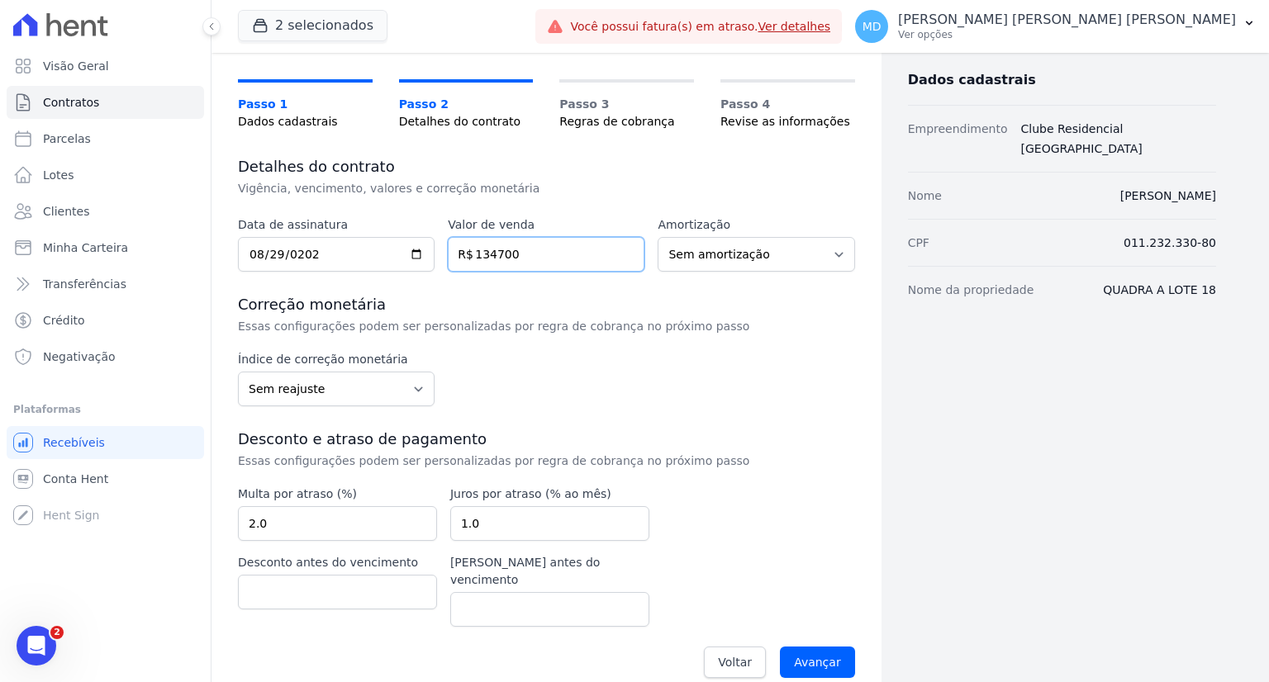
scroll to position [97, 0]
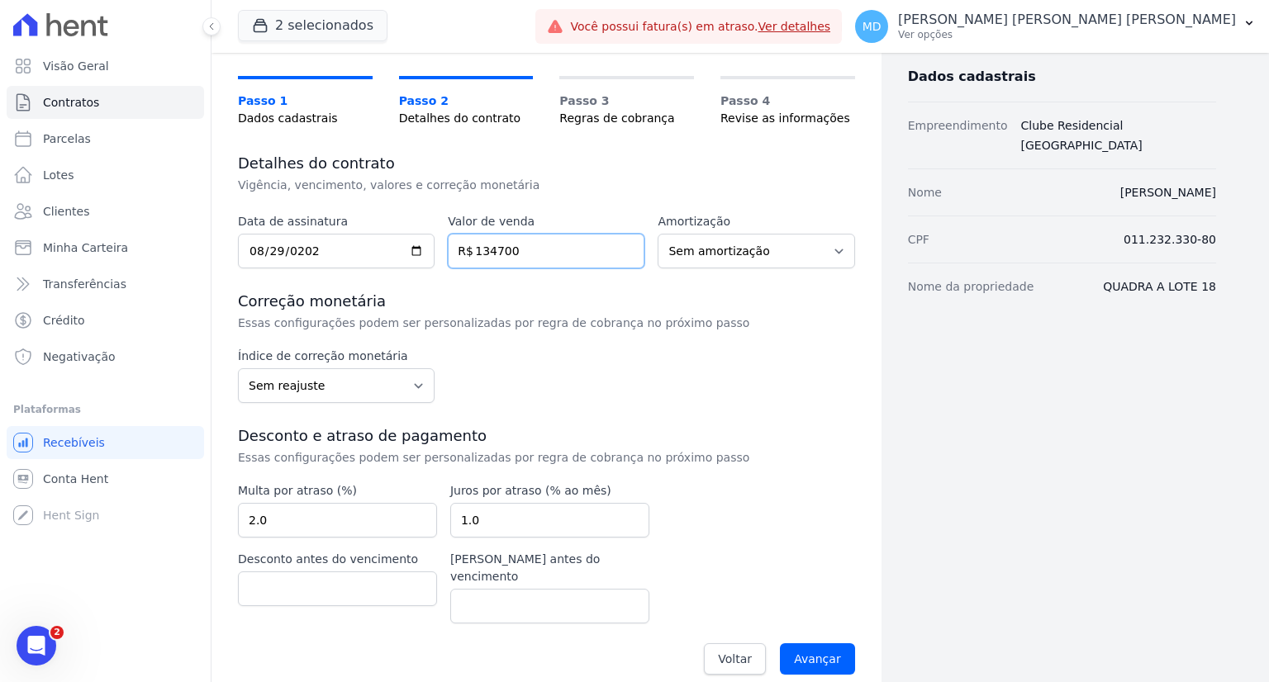
type input "134700"
click at [360, 379] on select "Sem reajuste Média dos últimos 12 meses acumulado de INCCM Média dos últimos 12…" at bounding box center [336, 385] width 197 height 35
select select "ipca"
click at [238, 368] on select "Sem reajuste Média dos últimos 12 meses acumulado de INCCM Média dos últimos 12…" at bounding box center [336, 385] width 197 height 35
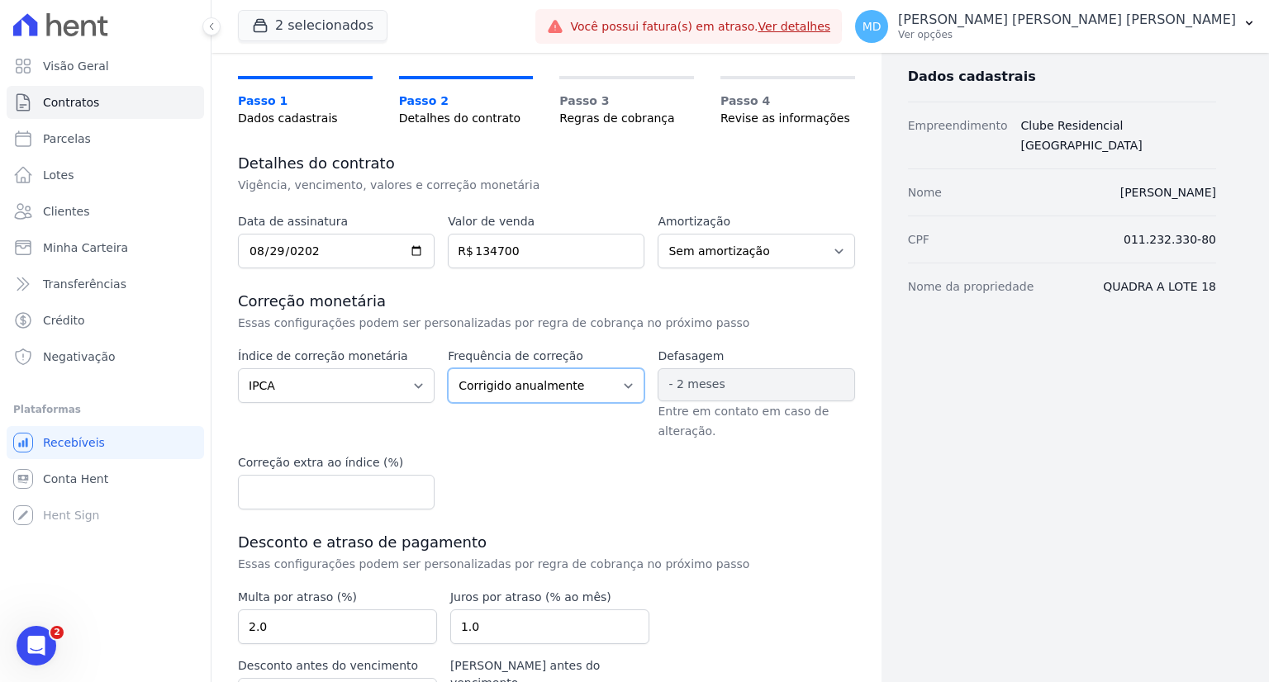
click at [526, 383] on select "Corrigido semestralmente Corrigido mensalmente Corrigido anualmente" at bounding box center [546, 385] width 197 height 35
select select "monthly"
click at [448, 368] on select "Corrigido semestralmente Corrigido mensalmente Corrigido anualmente" at bounding box center [546, 385] width 197 height 35
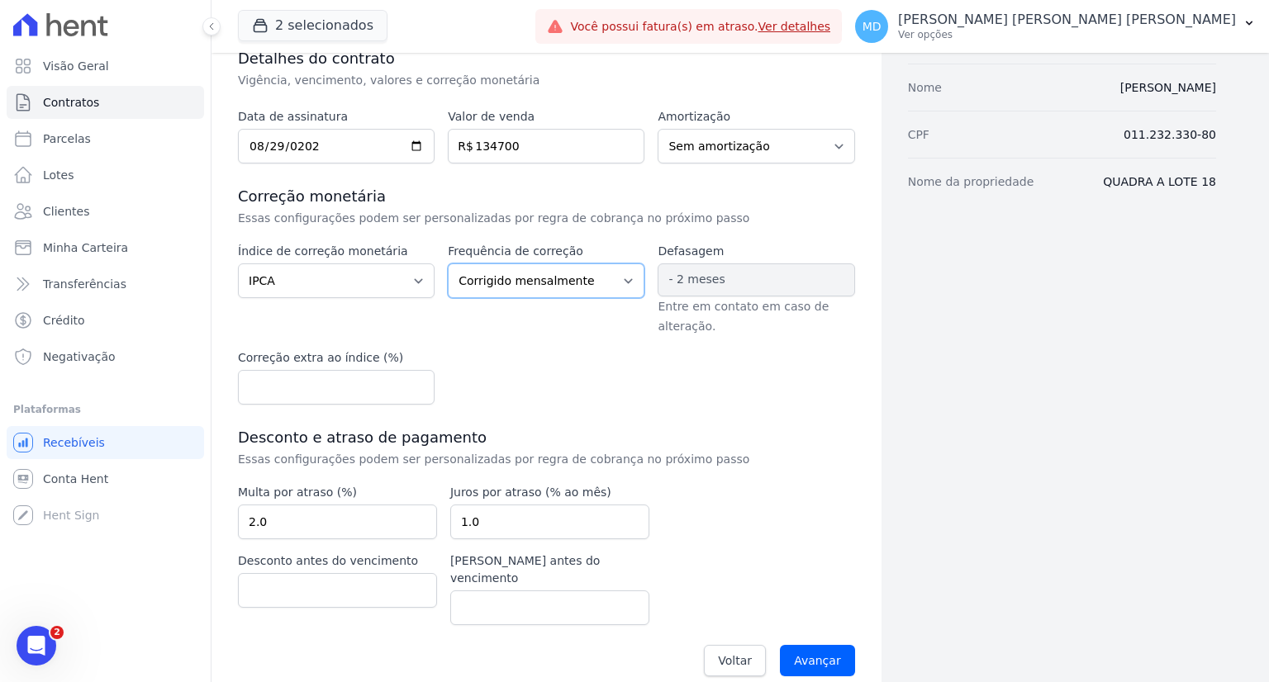
scroll to position [203, 0]
click at [788, 644] on input "Avançar" at bounding box center [817, 659] width 75 height 31
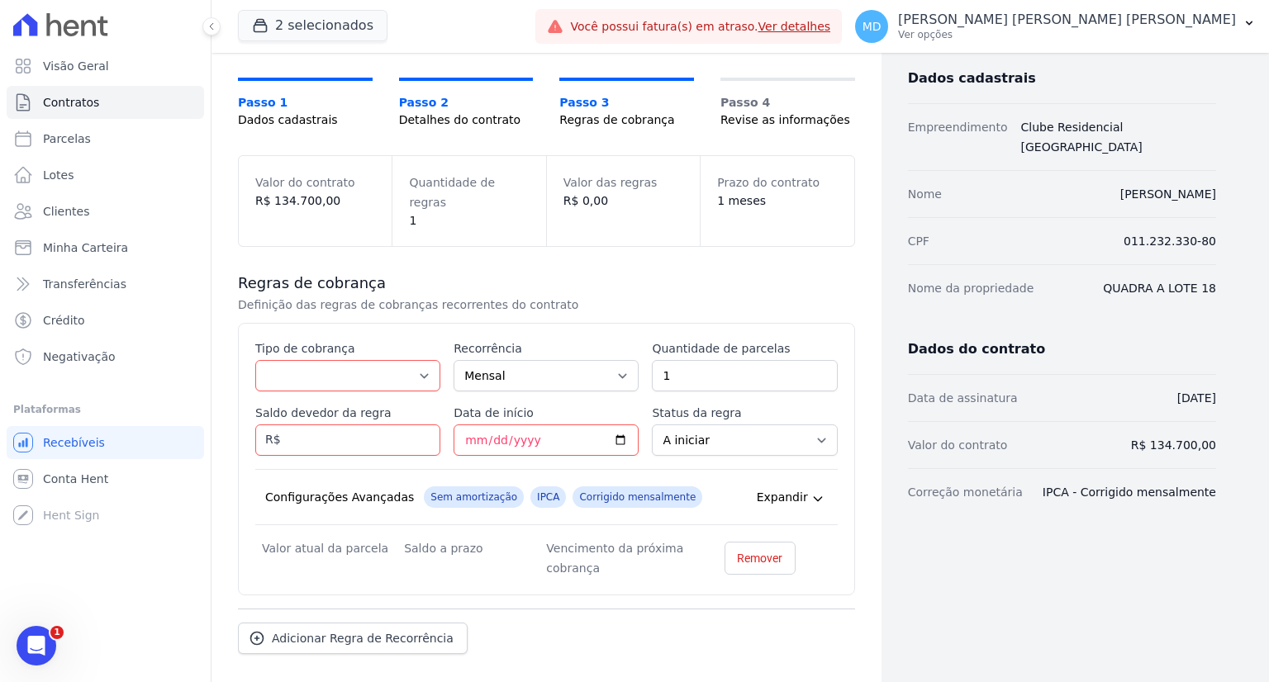
scroll to position [150, 0]
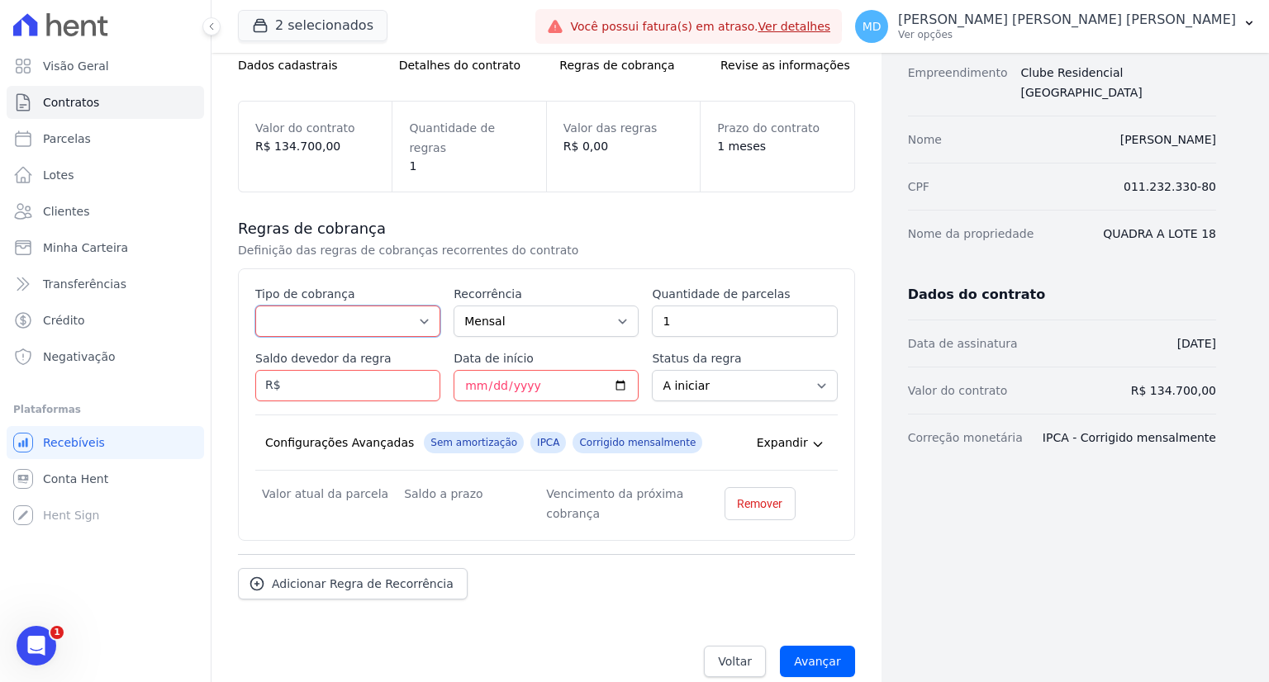
click at [311, 306] on select "Parcela Normal Entrada Sinal Intercalada Chaves Pré-chaves Pós-chaves Impostos …" at bounding box center [347, 321] width 185 height 31
select select "standard"
click at [255, 306] on select "Parcela Normal Entrada Sinal Intercalada Chaves Pré-chaves Pós-chaves Impostos …" at bounding box center [347, 321] width 185 height 31
click at [327, 370] on input "Saldo devedor da regra" at bounding box center [347, 385] width 185 height 31
click at [707, 306] on input "1" at bounding box center [744, 321] width 185 height 31
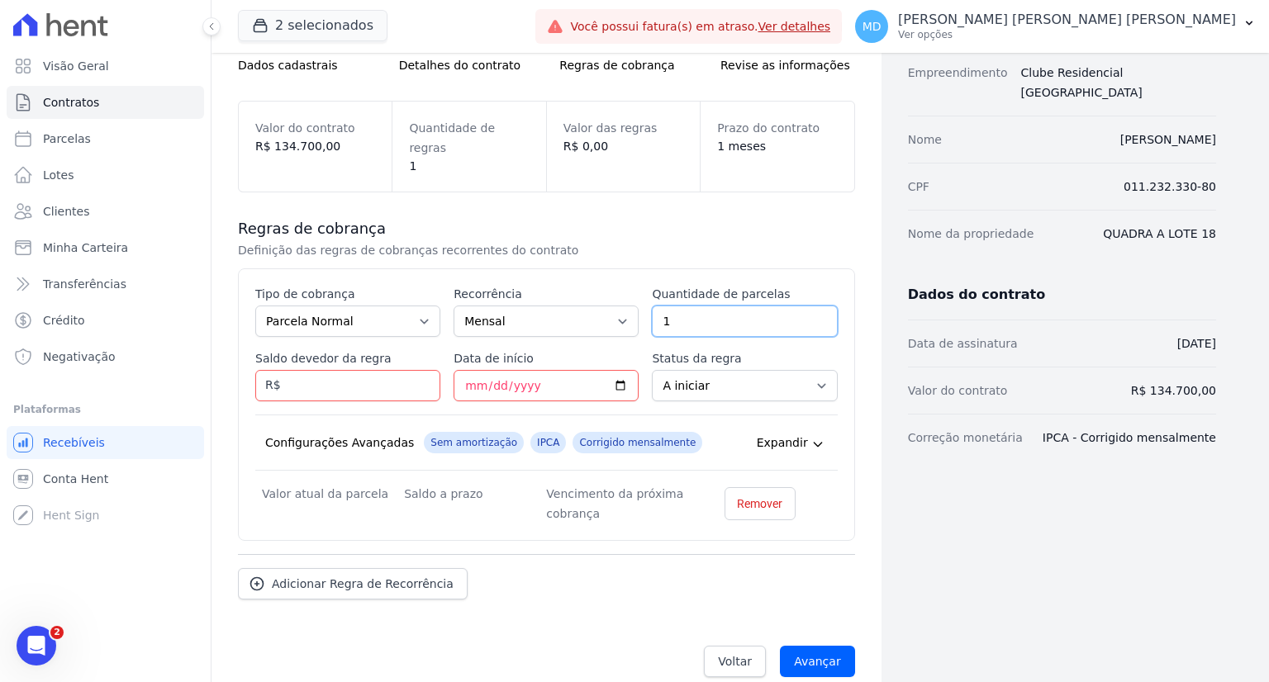
click at [707, 306] on input "1" at bounding box center [744, 321] width 185 height 31
drag, startPoint x: 685, startPoint y: 302, endPoint x: 661, endPoint y: 306, distance: 24.5
click at [672, 306] on input "1" at bounding box center [744, 321] width 185 height 31
click at [667, 306] on input "1" at bounding box center [744, 321] width 185 height 31
drag, startPoint x: 661, startPoint y: 306, endPoint x: 650, endPoint y: 306, distance: 10.7
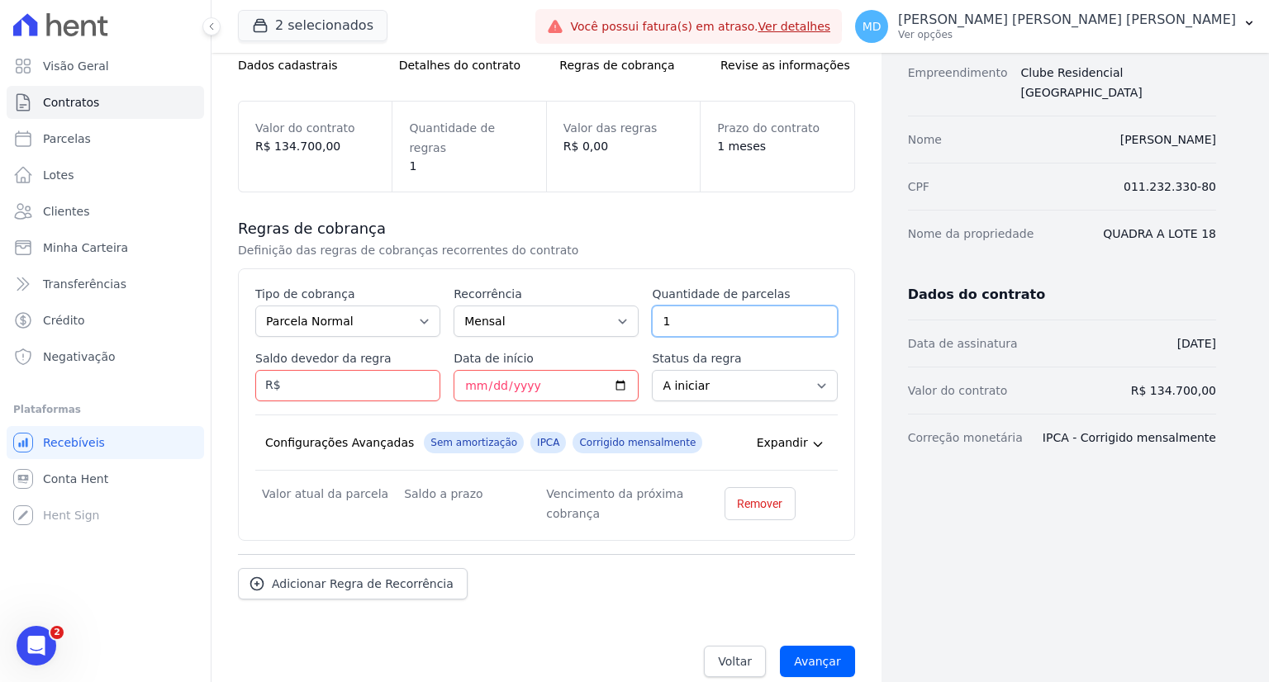
click at [652, 306] on input "1" at bounding box center [744, 321] width 185 height 31
type input "12"
click at [309, 370] on input "Saldo devedor da regra" at bounding box center [347, 385] width 185 height 31
click at [388, 306] on select "Parcela Normal Entrada Sinal Intercalada Chaves Pré-chaves Pós-chaves Impostos …" at bounding box center [347, 321] width 185 height 31
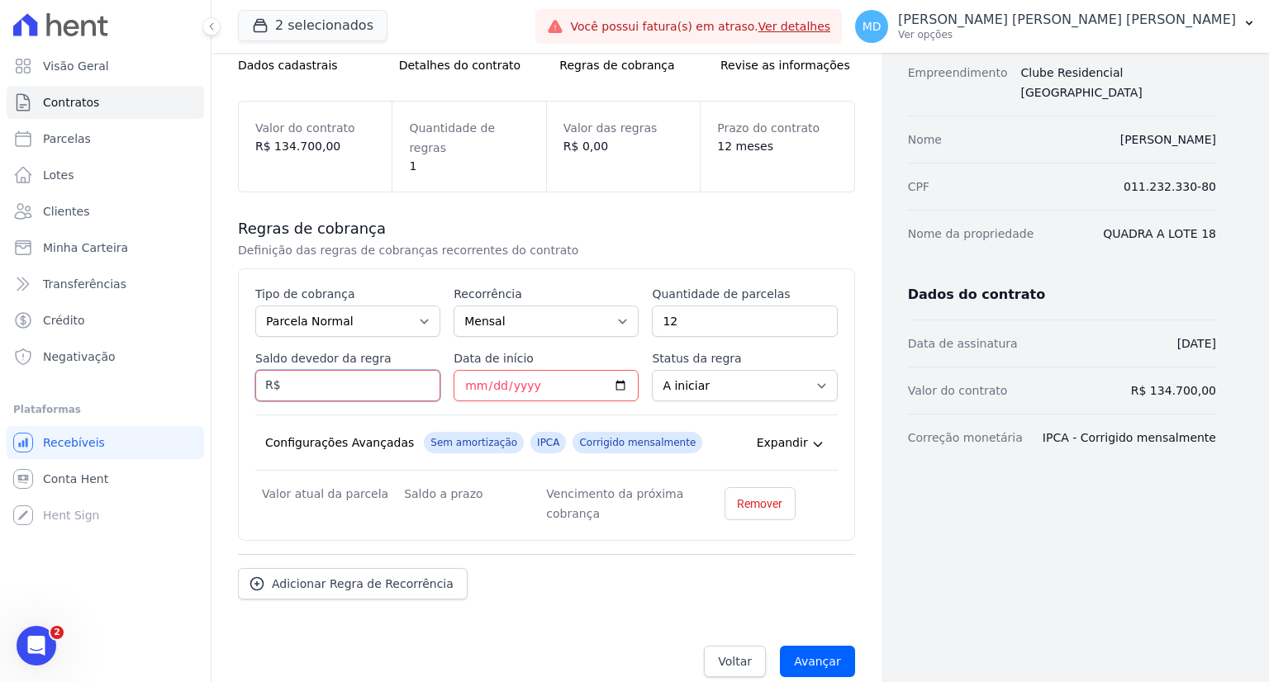
click at [316, 370] on input "Saldo devedor da regra" at bounding box center [347, 385] width 185 height 31
type input "8488.32"
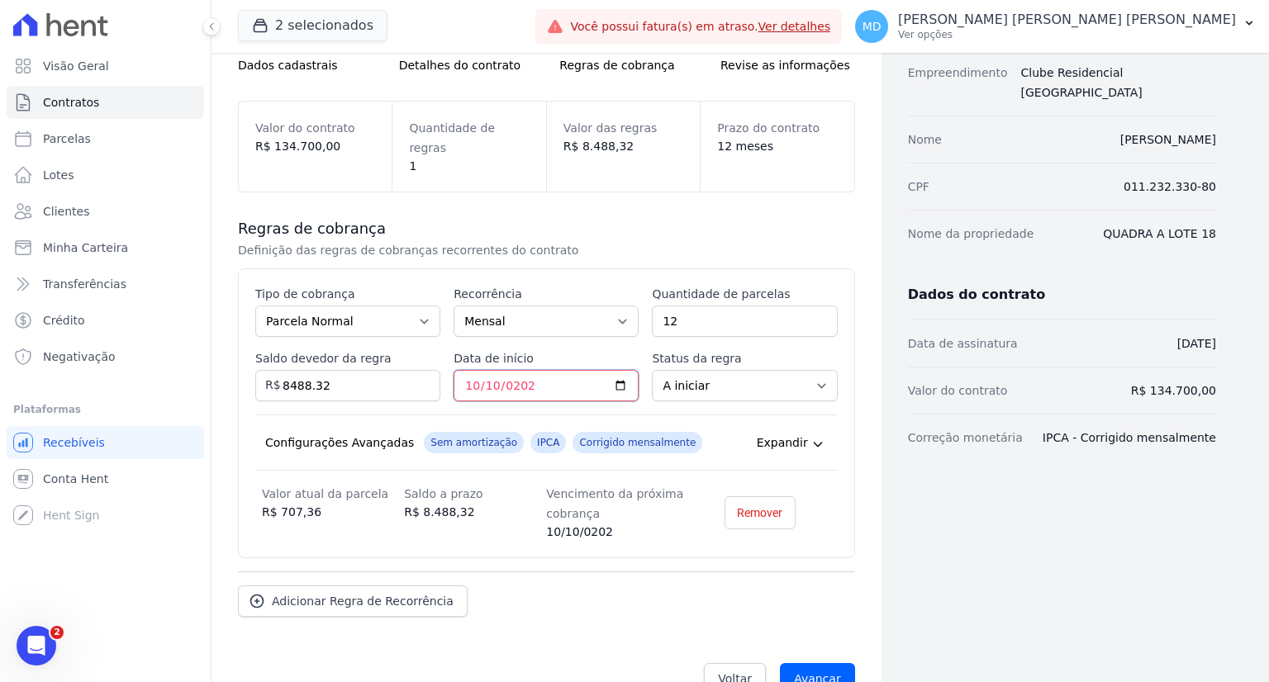
type input "2025-10-10"
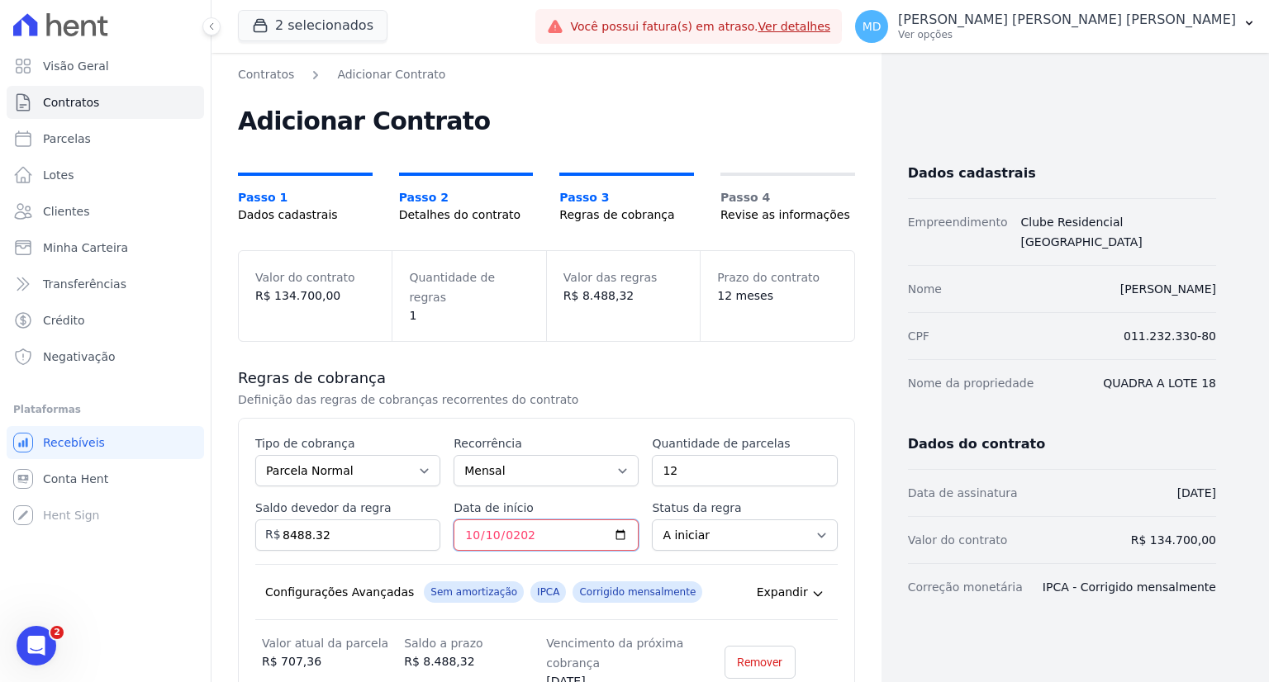
scroll to position [167, 0]
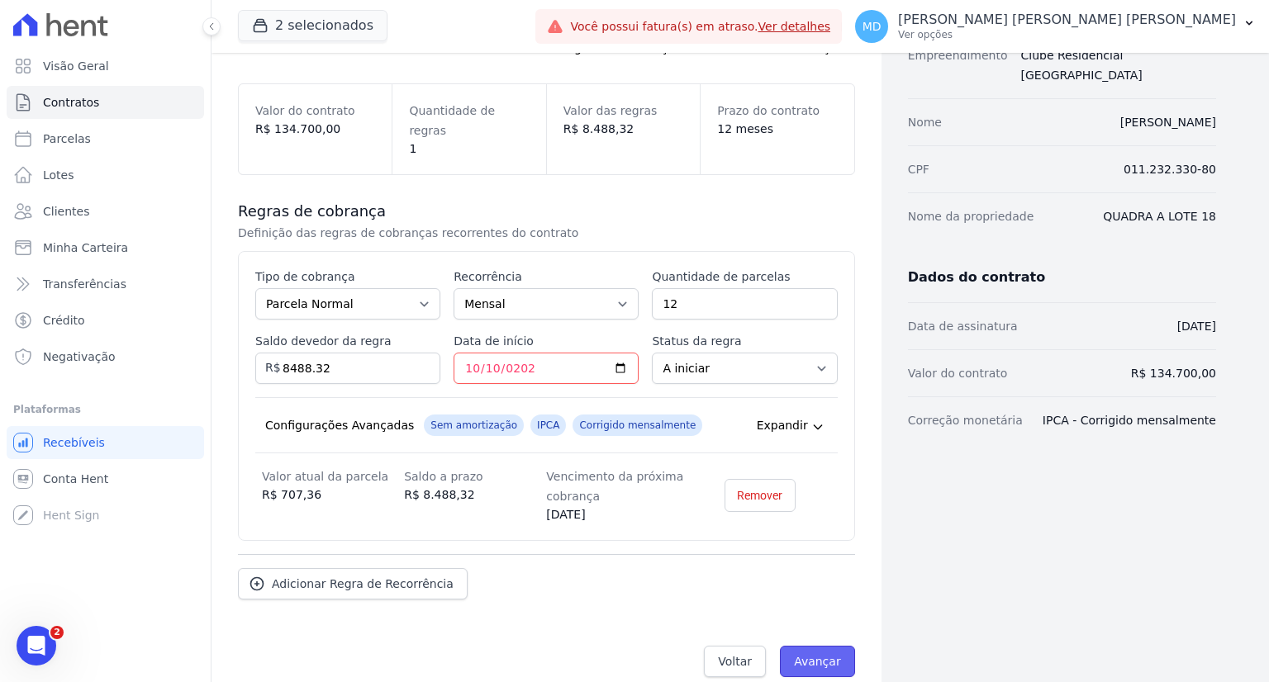
click at [813, 646] on input "Avançar" at bounding box center [817, 661] width 75 height 31
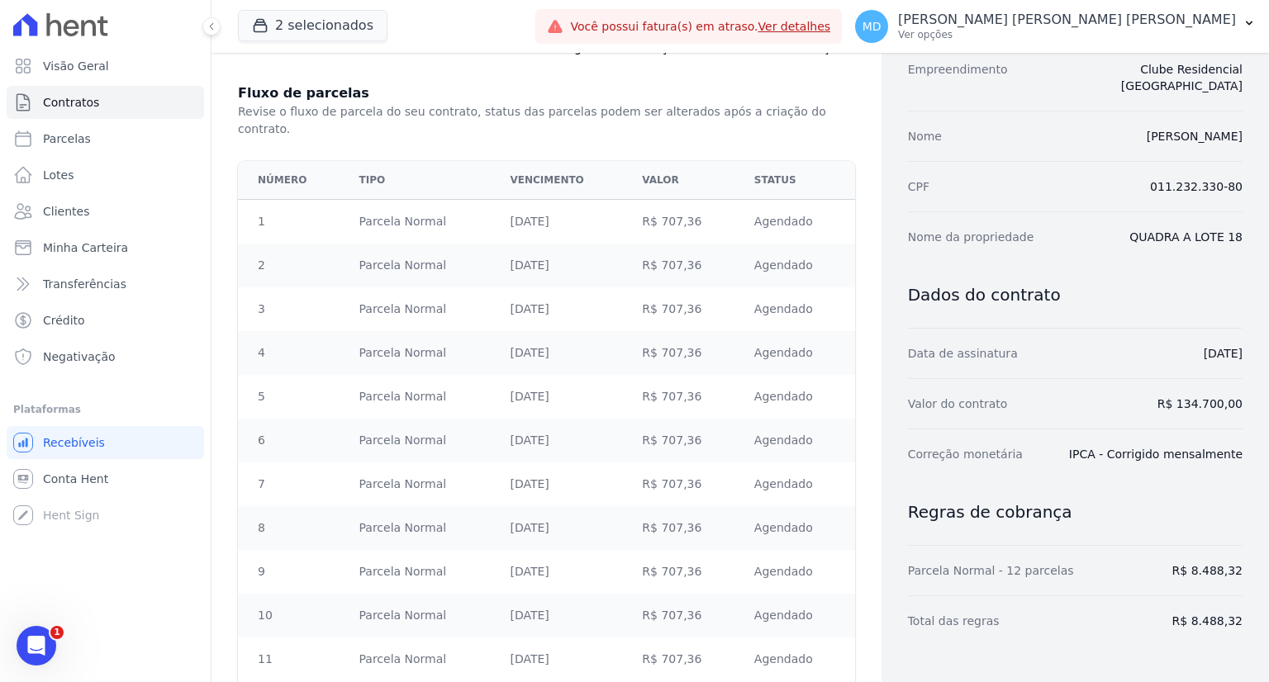
scroll to position [306, 0]
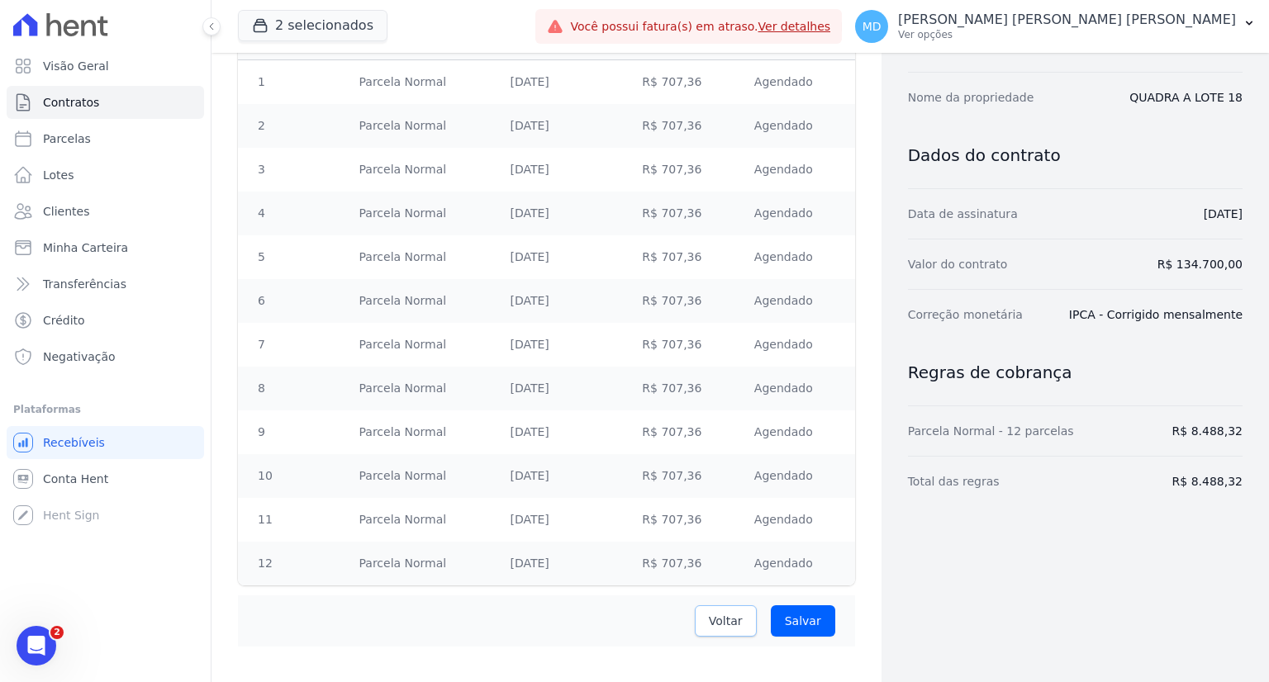
click at [744, 612] on link "Voltar" at bounding box center [726, 621] width 62 height 31
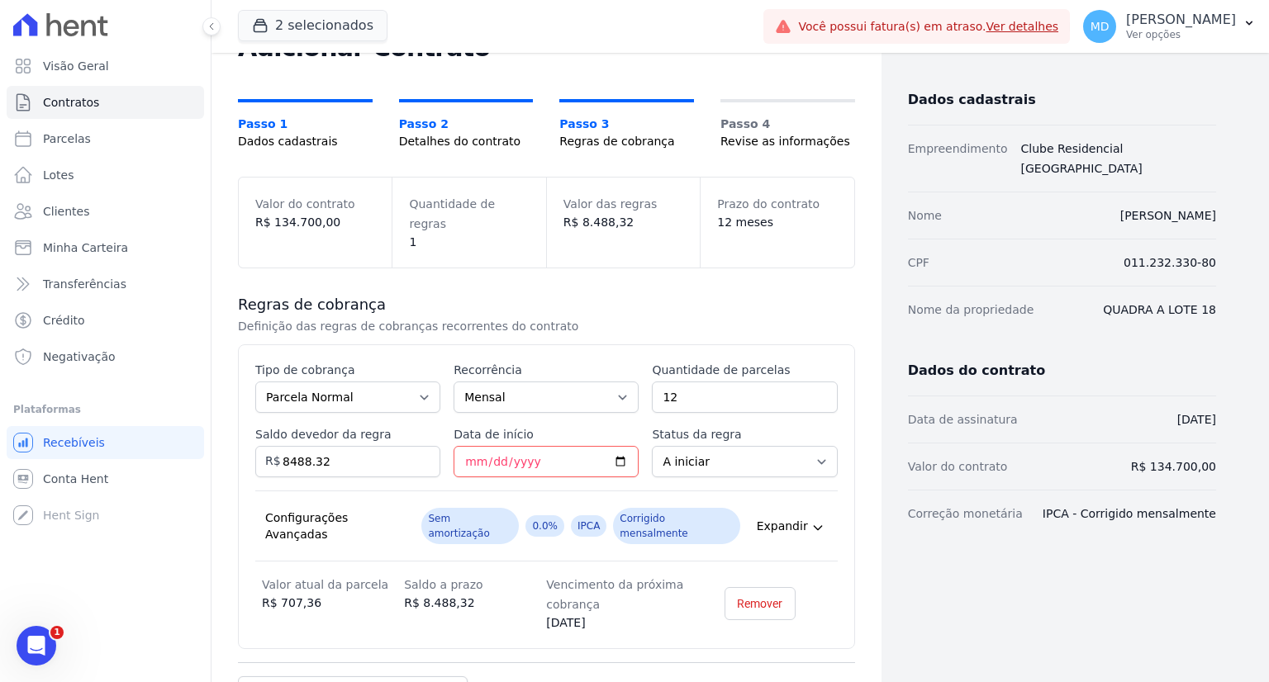
scroll to position [167, 0]
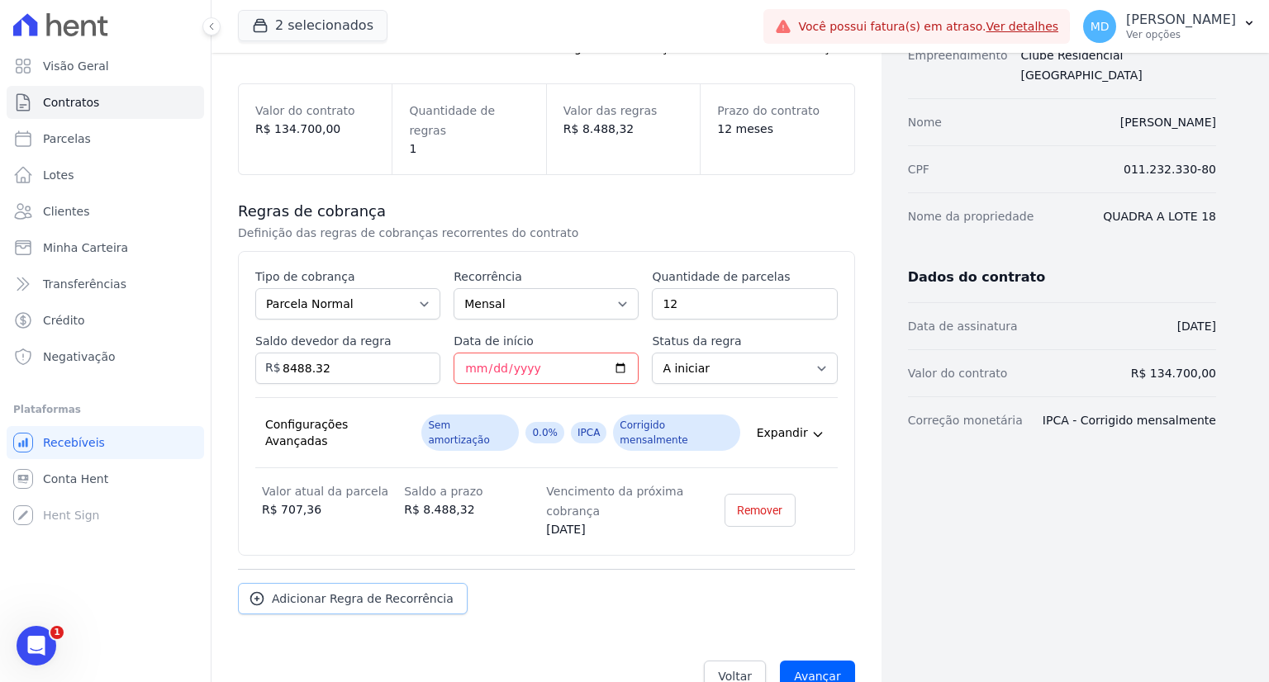
click at [374, 583] on link "Adicionar Regra de Recorrência" at bounding box center [353, 598] width 230 height 31
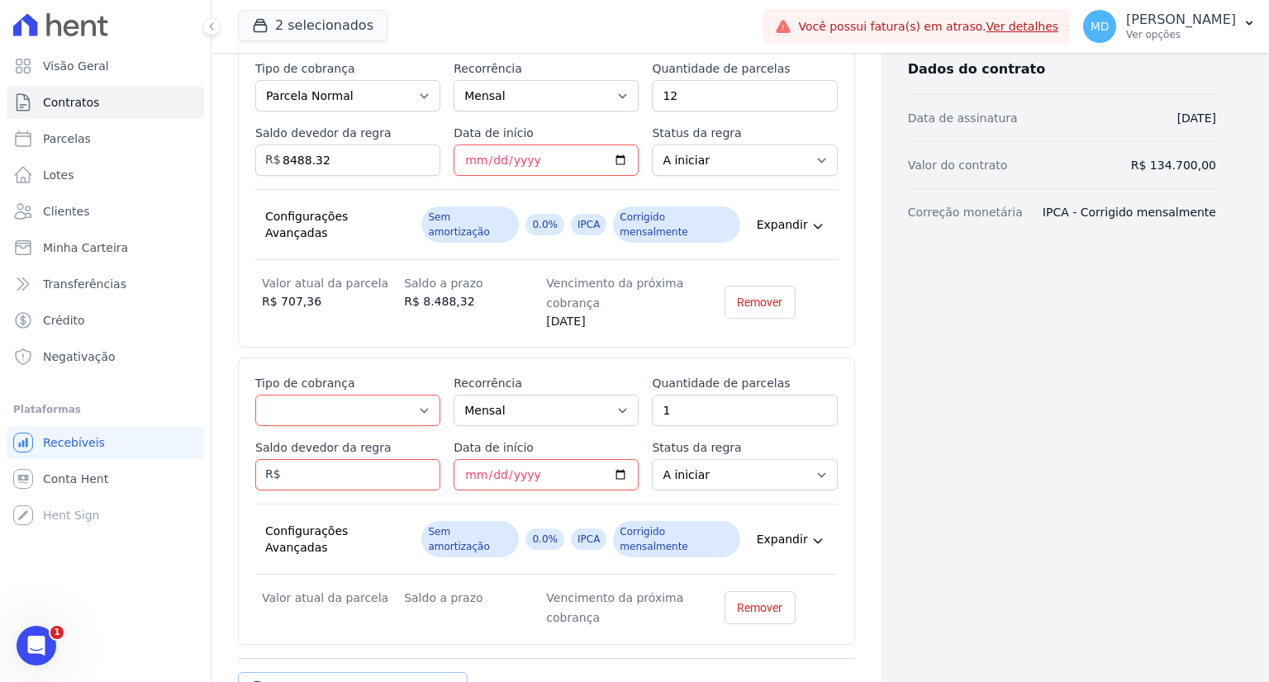
scroll to position [415, 0]
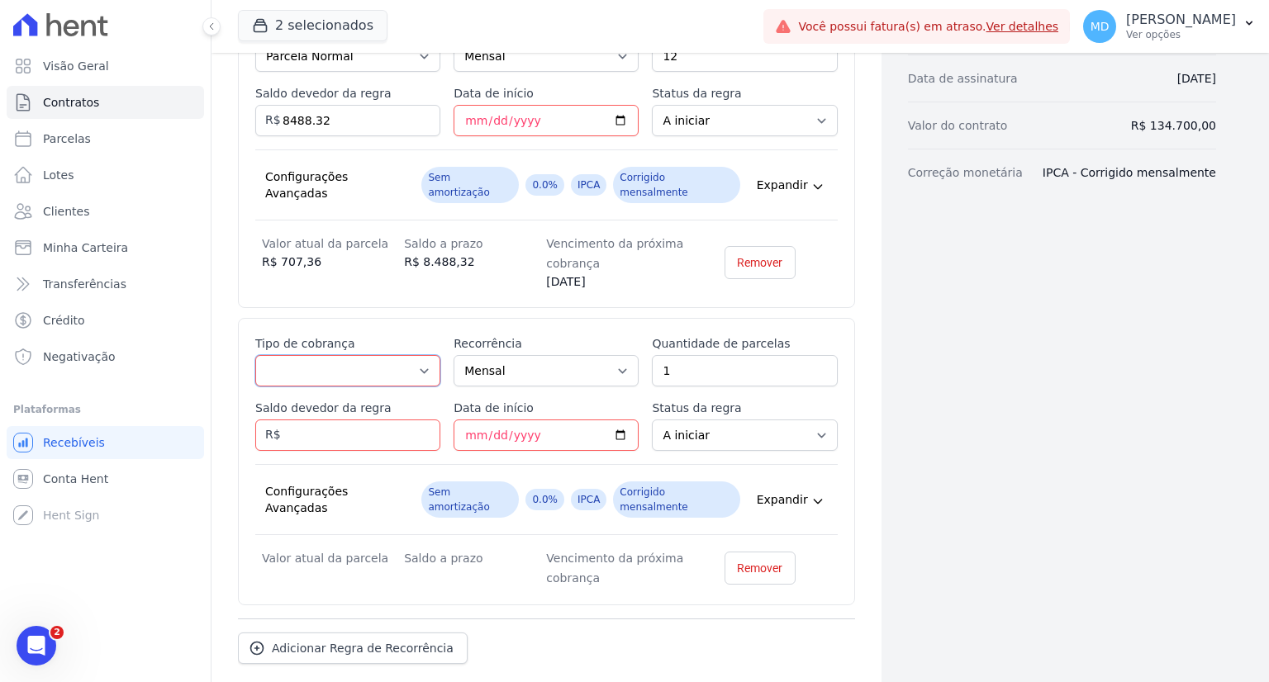
click at [384, 355] on select "Parcela Normal Entrada Sinal Intercalada Chaves Pré-chaves Pós-chaves Impostos …" at bounding box center [347, 370] width 185 height 31
select select "standard"
click at [255, 355] on select "Parcela Normal Entrada Sinal Intercalada Chaves Pré-chaves Pós-chaves Impostos …" at bounding box center [347, 370] width 185 height 31
click at [702, 355] on input "1" at bounding box center [744, 370] width 185 height 31
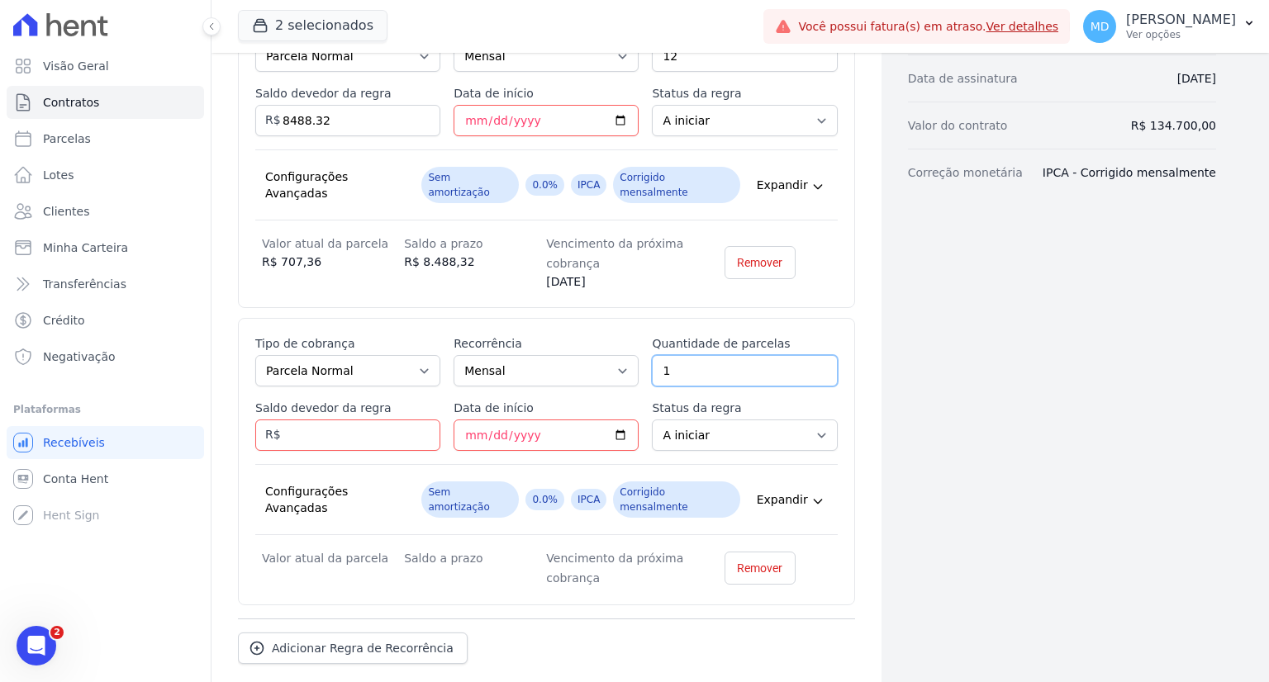
drag, startPoint x: 702, startPoint y: 339, endPoint x: 644, endPoint y: 338, distance: 58.7
click at [644, 338] on div "Esse tipo de parcela não entra no saldo devedor do contrato. Tipo de cobrança P…" at bounding box center [546, 461] width 582 height 253
click at [641, 338] on div "Esse tipo de parcela não entra no saldo devedor do contrato. Tipo de cobrança P…" at bounding box center [546, 461] width 582 height 253
click at [691, 355] on input "1" at bounding box center [744, 370] width 185 height 31
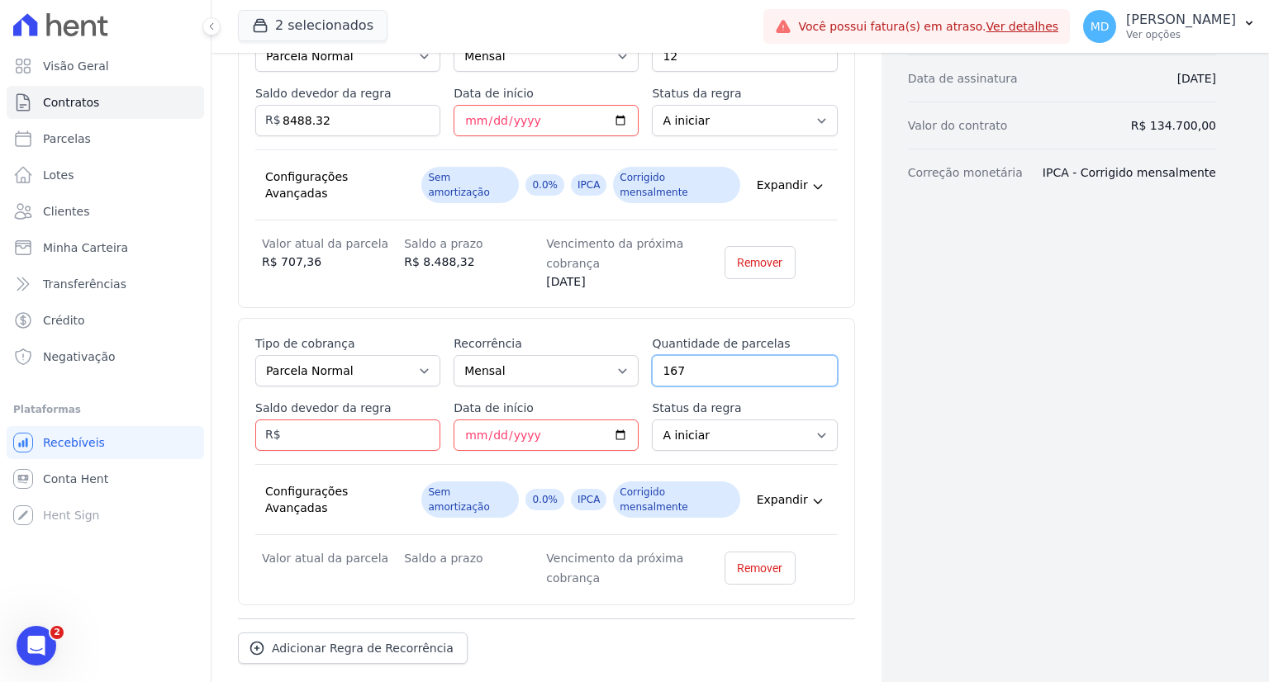
type input "167"
click at [281, 420] on input "Saldo devedor da regra" at bounding box center [347, 435] width 185 height 31
type input "247372.09"
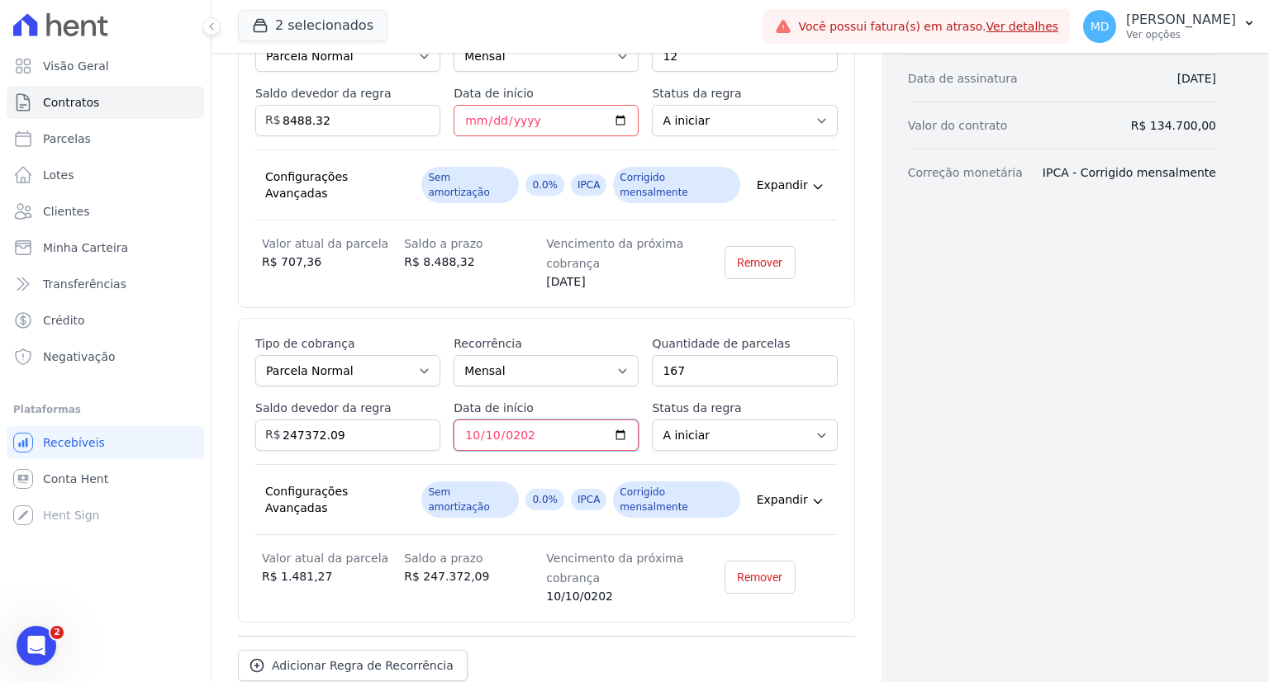
type input "2026-10-10"
click at [843, 447] on div "Esse tipo de parcela não entra no saldo devedor do contrato. Tipo de cobrança P…" at bounding box center [546, 470] width 617 height 305
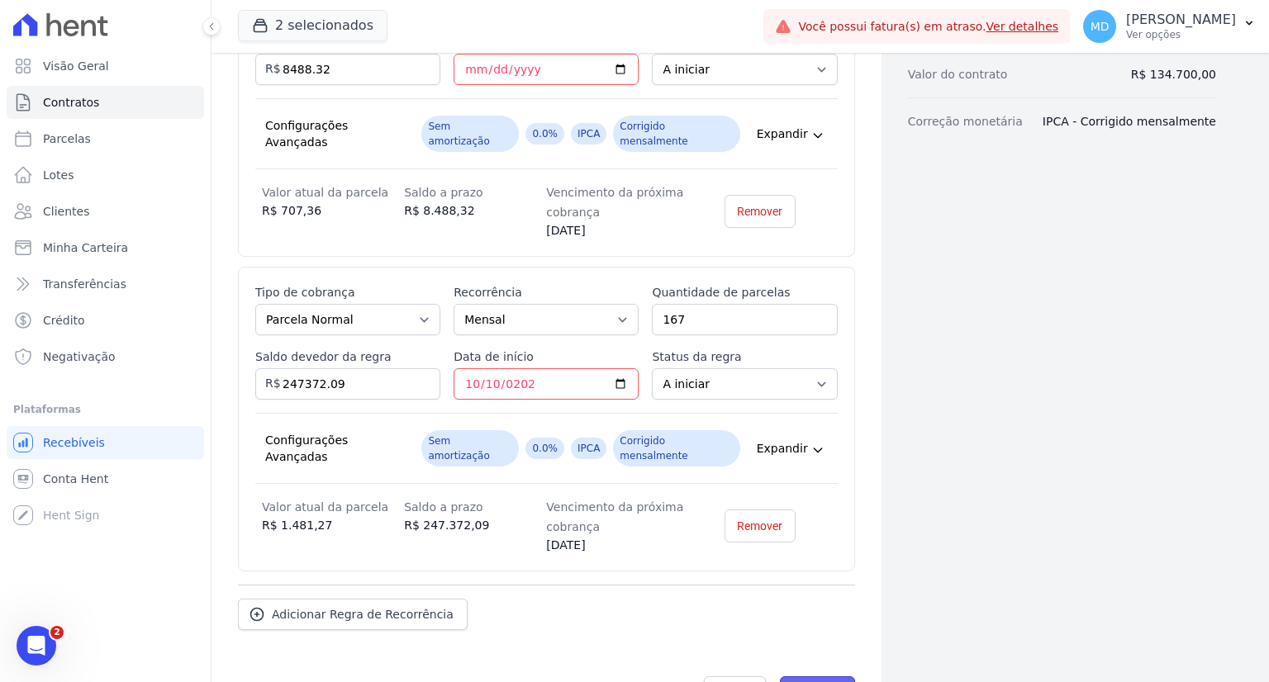
click at [819, 677] on input "Avançar" at bounding box center [817, 692] width 75 height 31
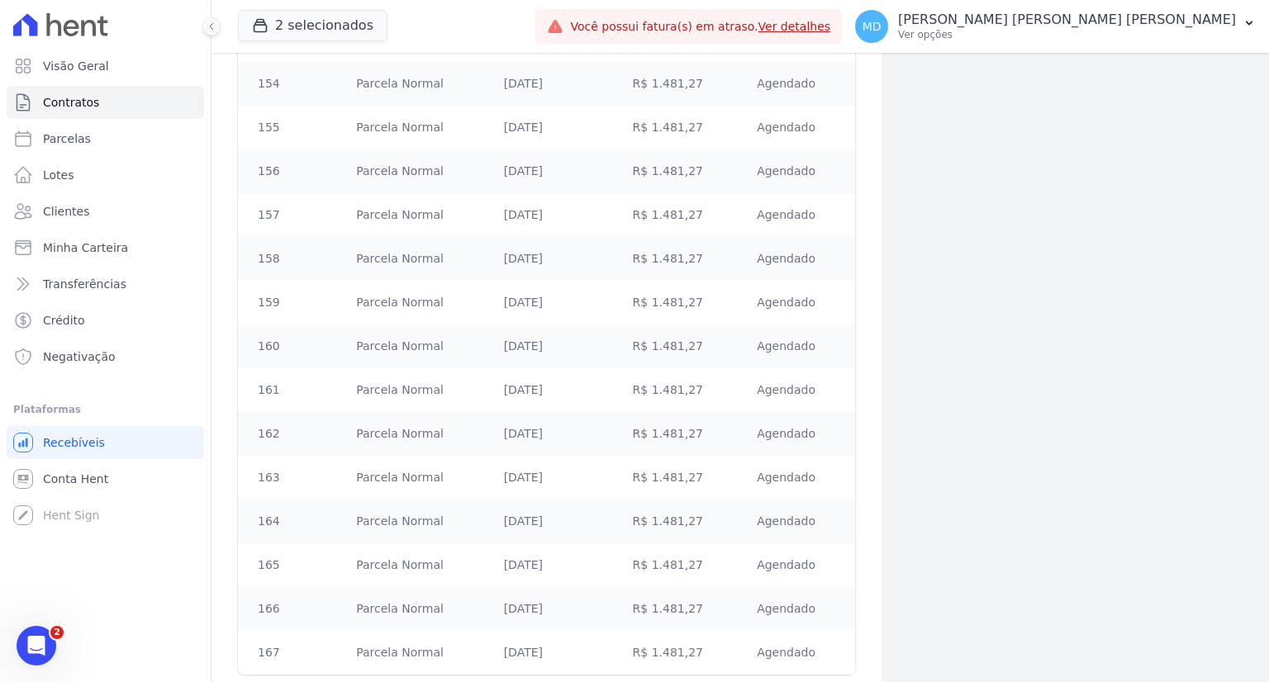
scroll to position [7617, 0]
click at [808, 606] on input "Salvar" at bounding box center [803, 621] width 64 height 31
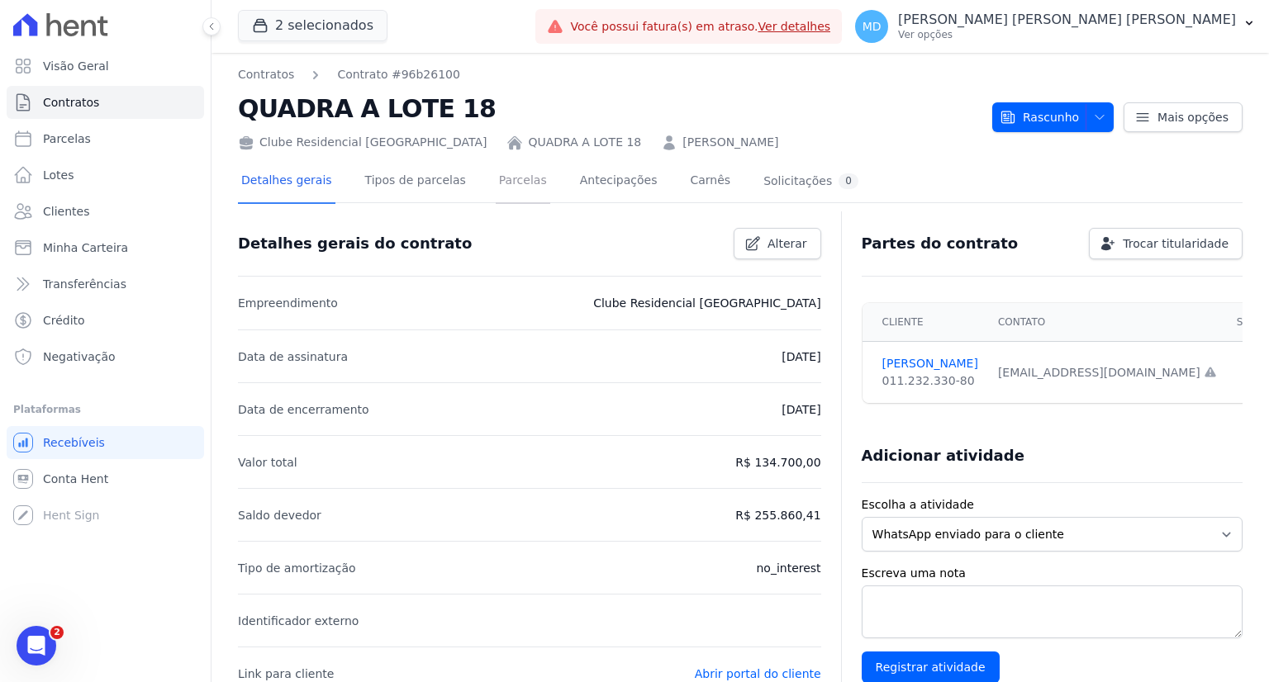
click at [512, 179] on link "Parcelas" at bounding box center [523, 182] width 55 height 44
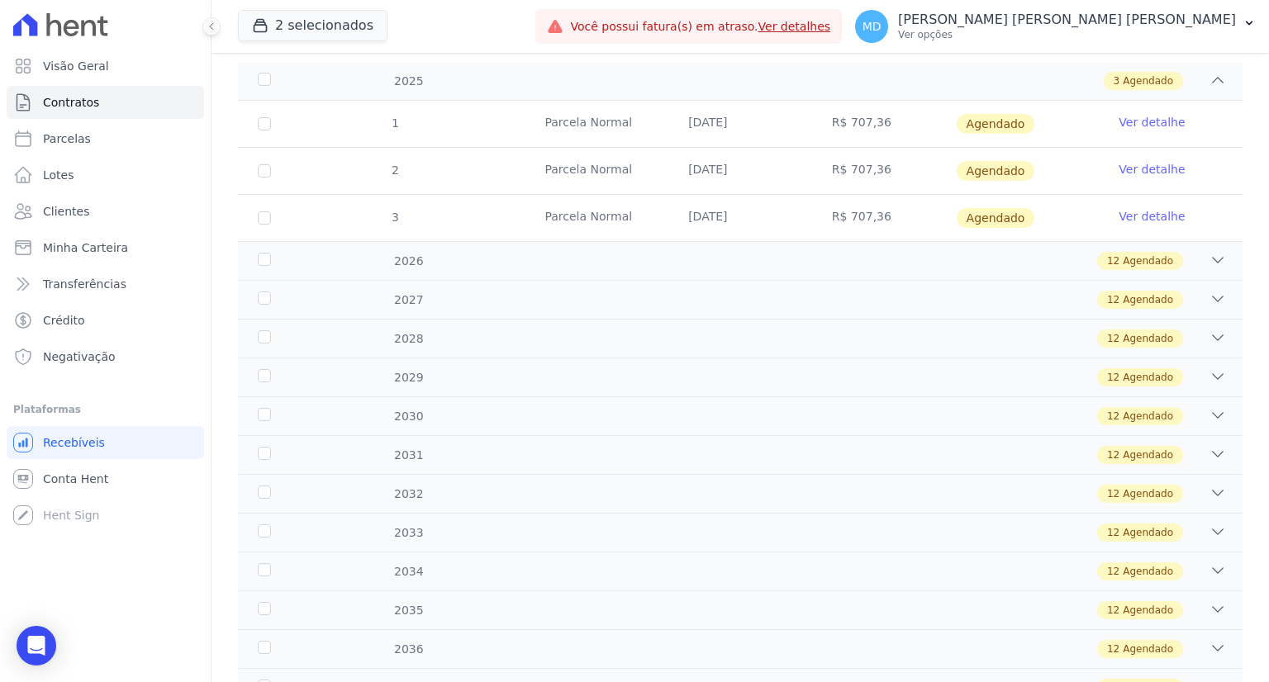
scroll to position [165, 0]
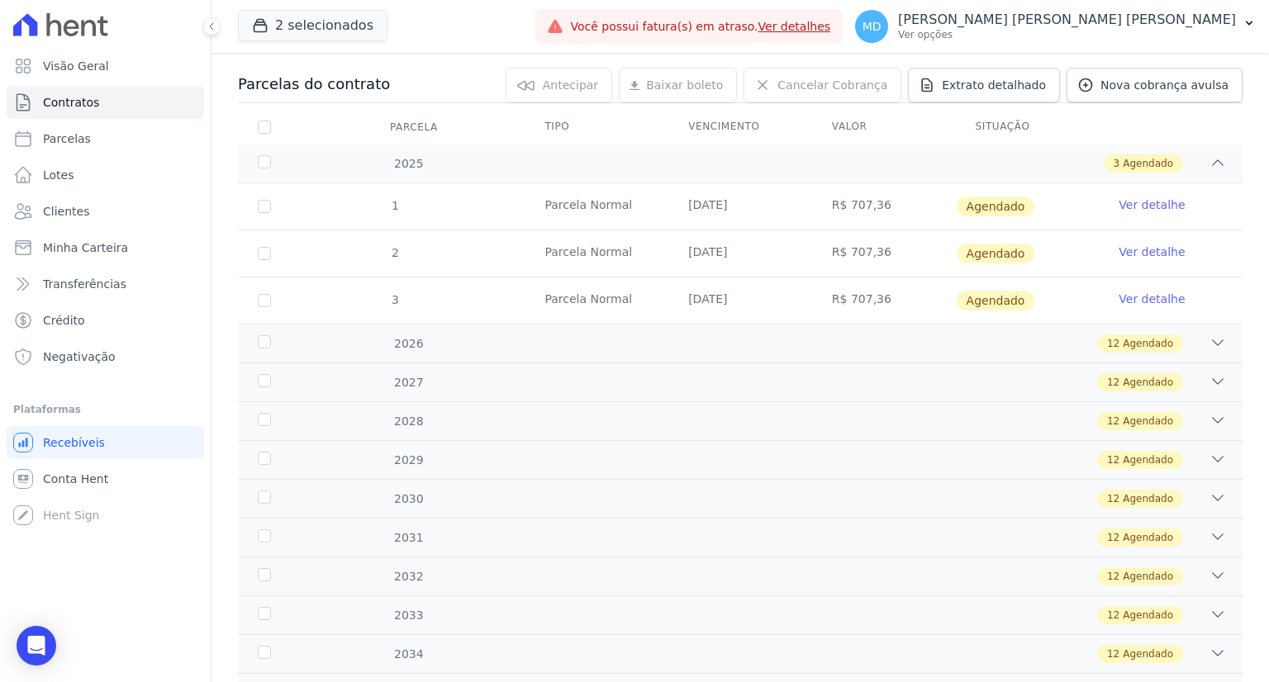
click at [1119, 208] on link "Ver detalhe" at bounding box center [1152, 205] width 66 height 17
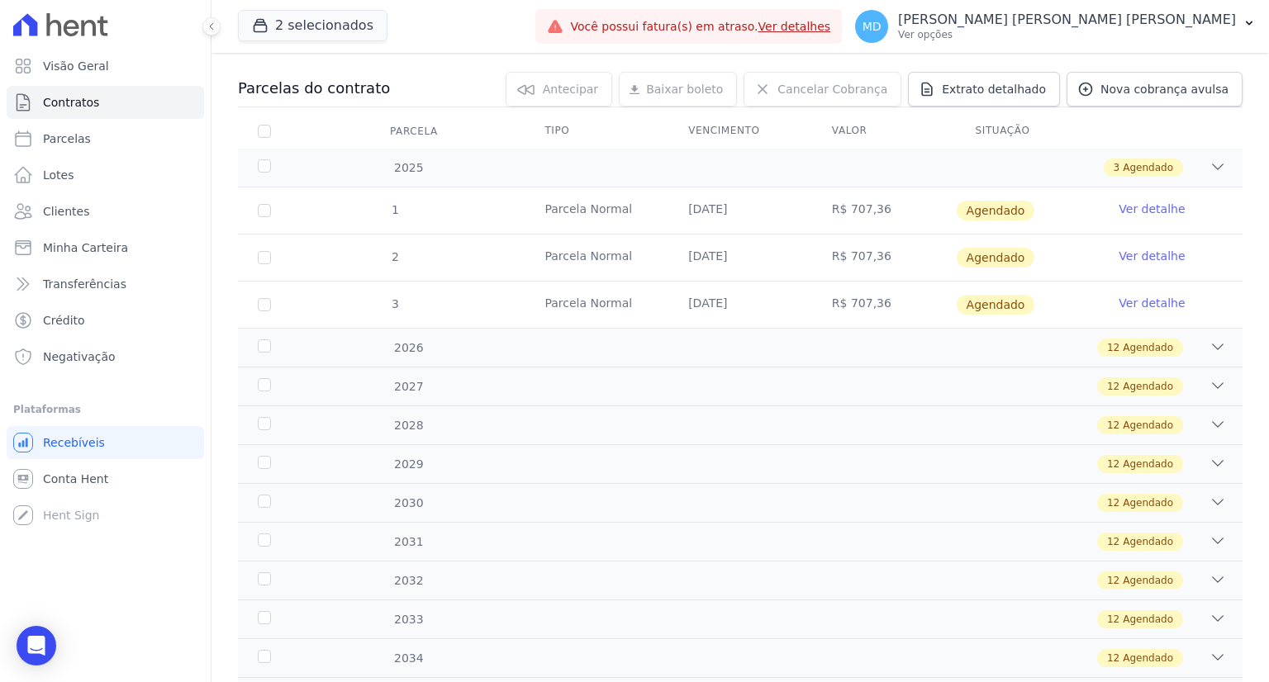
scroll to position [165, 0]
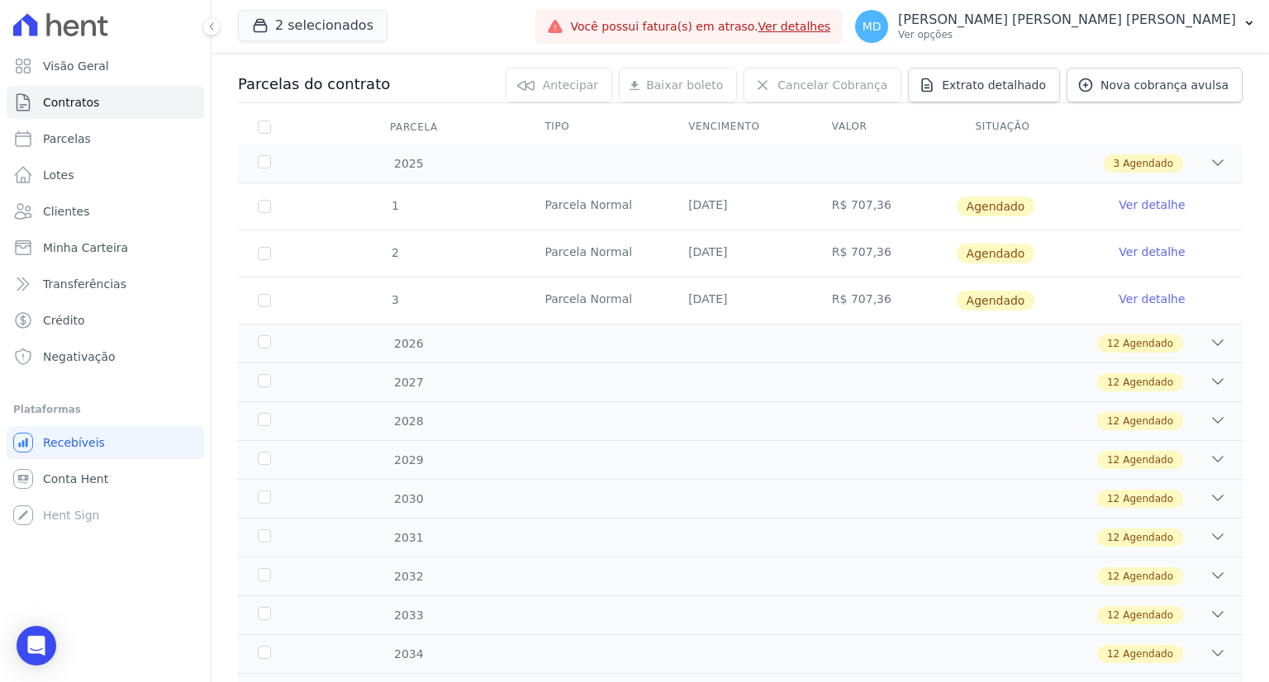
click at [1153, 251] on link "Ver detalhe" at bounding box center [1152, 252] width 66 height 17
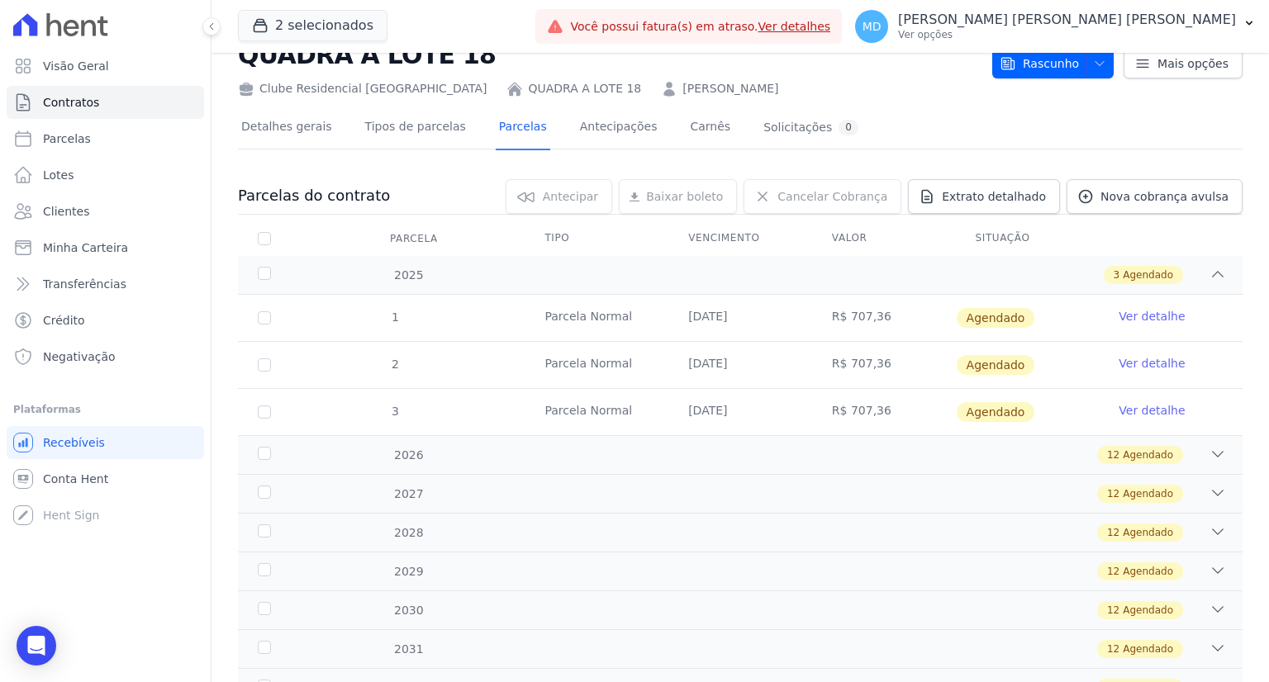
scroll to position [83, 0]
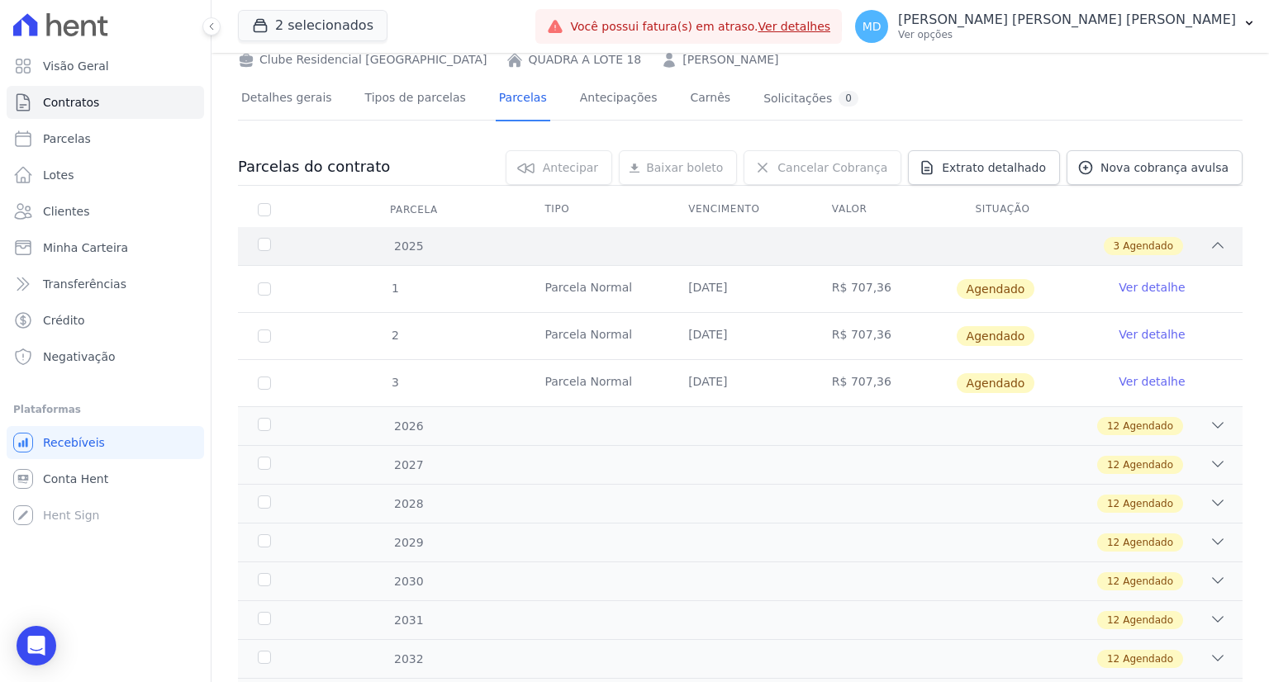
click at [1190, 245] on div "3 Agendado" at bounding box center [789, 246] width 873 height 18
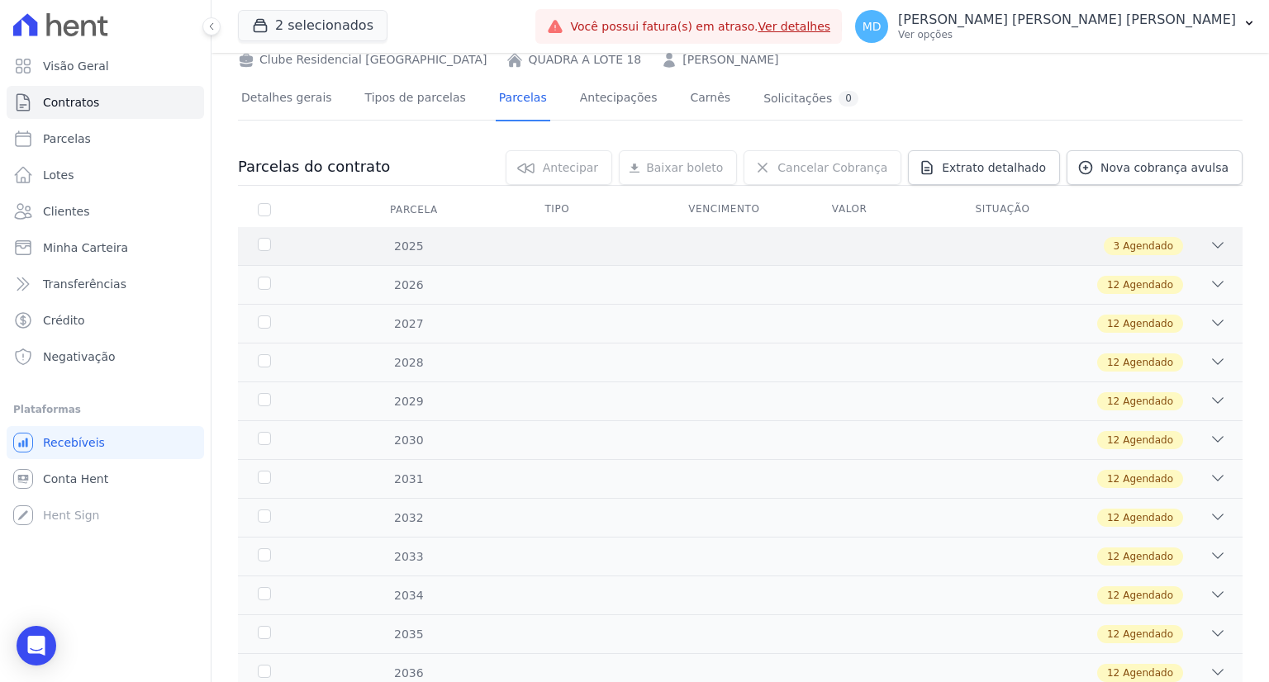
click at [1202, 235] on div "2025 3 Agendado" at bounding box center [740, 246] width 1005 height 38
click at [1209, 237] on icon at bounding box center [1217, 245] width 17 height 17
click at [1216, 251] on div "2025 3 Agendado" at bounding box center [740, 246] width 1005 height 38
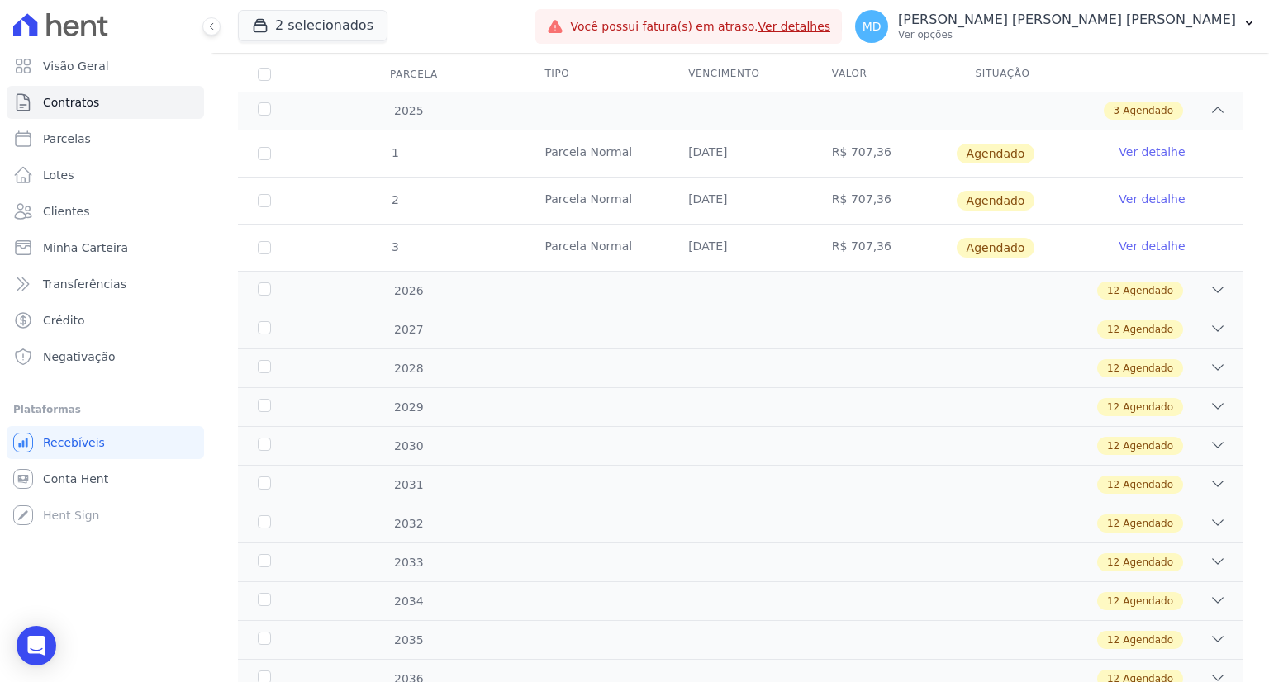
scroll to position [248, 0]
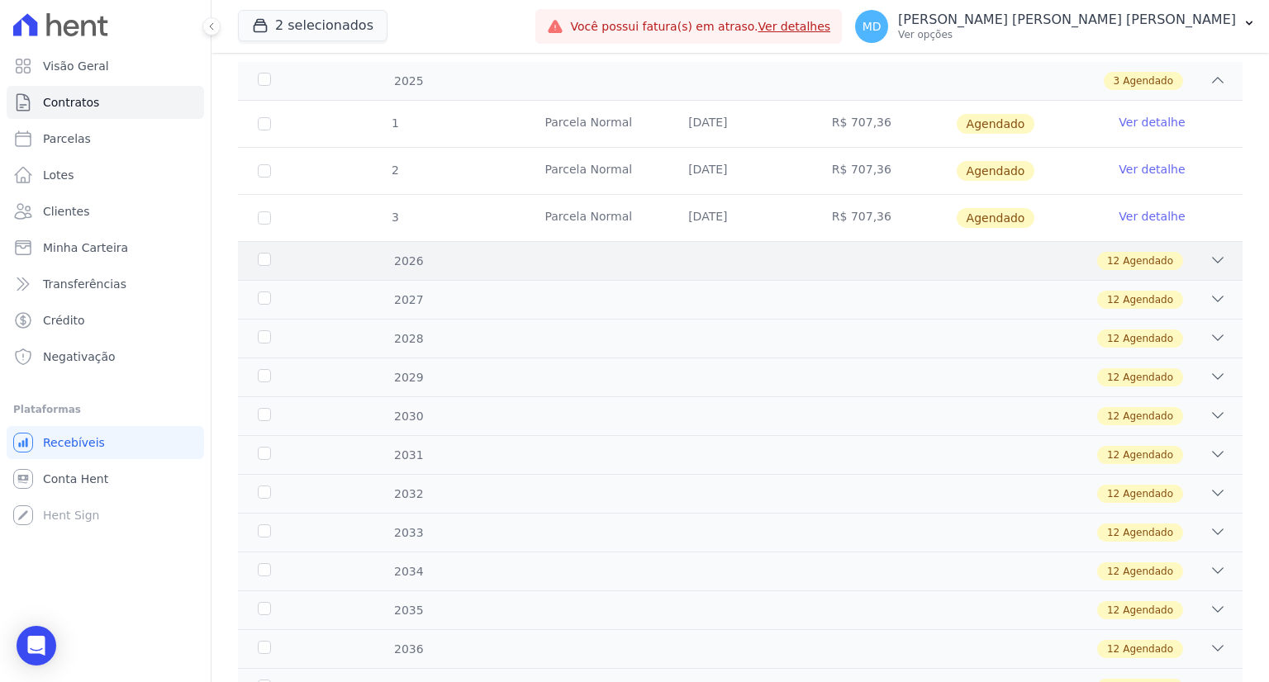
click at [1213, 259] on icon at bounding box center [1218, 260] width 11 height 5
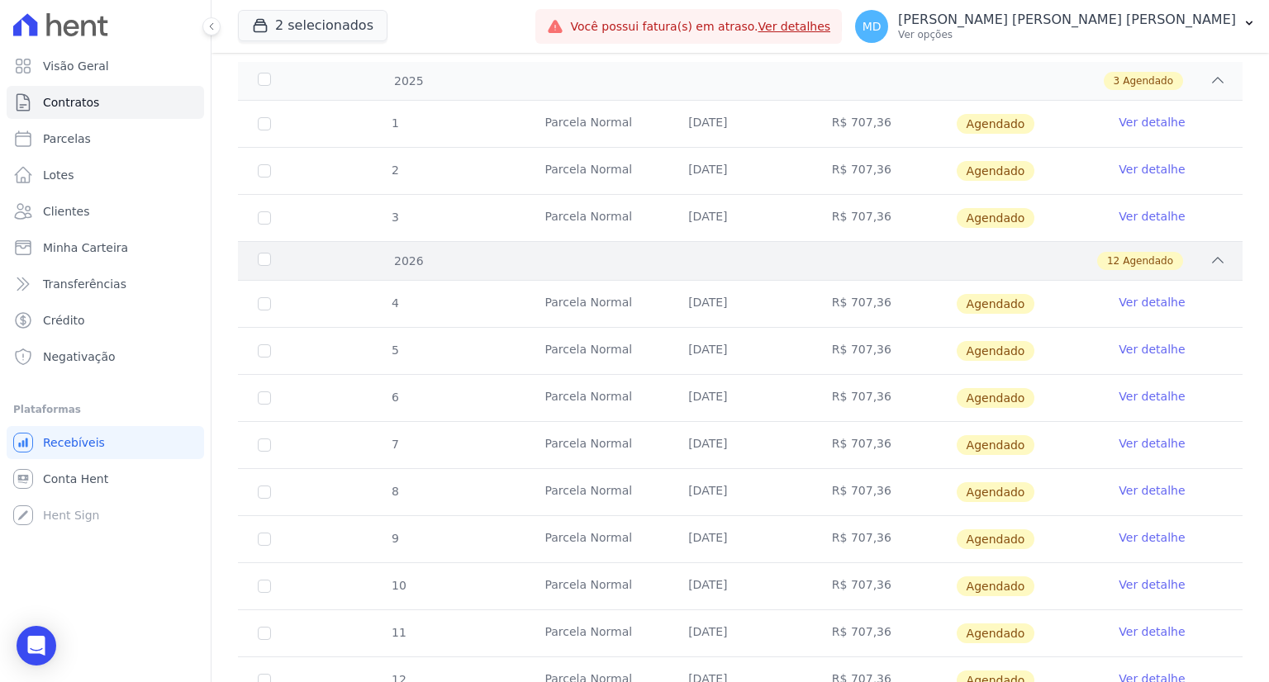
click at [1209, 253] on icon at bounding box center [1217, 260] width 17 height 17
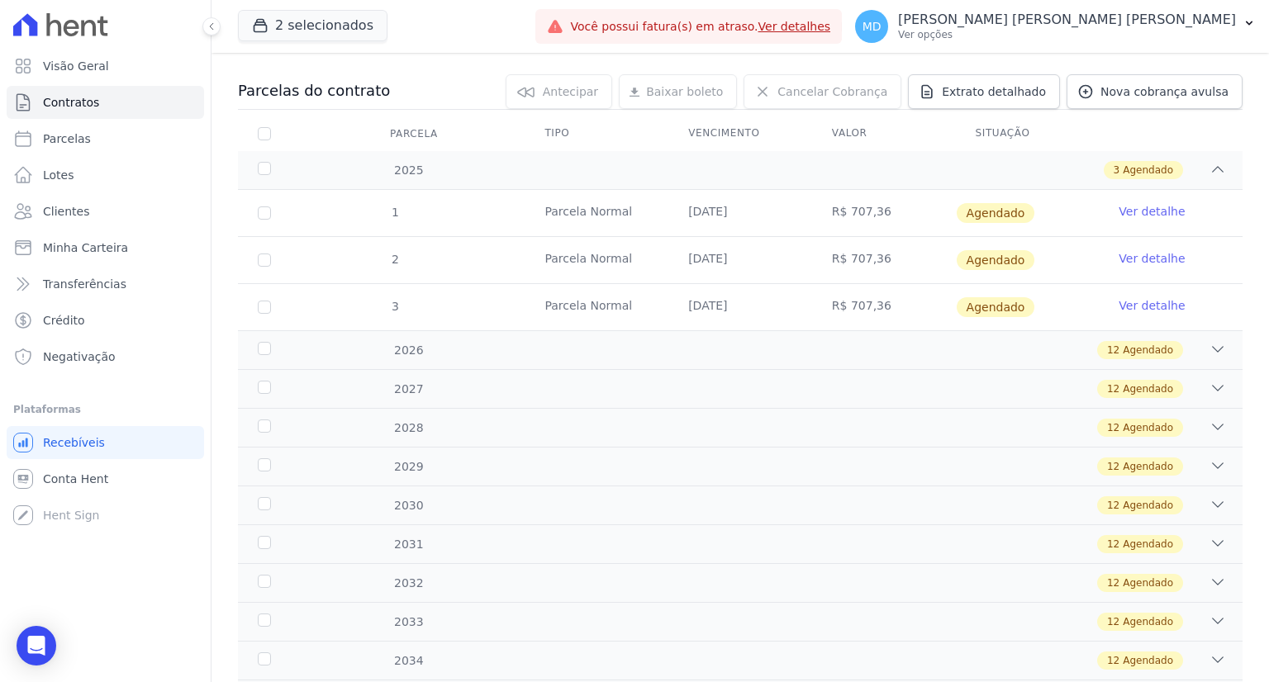
scroll to position [165, 0]
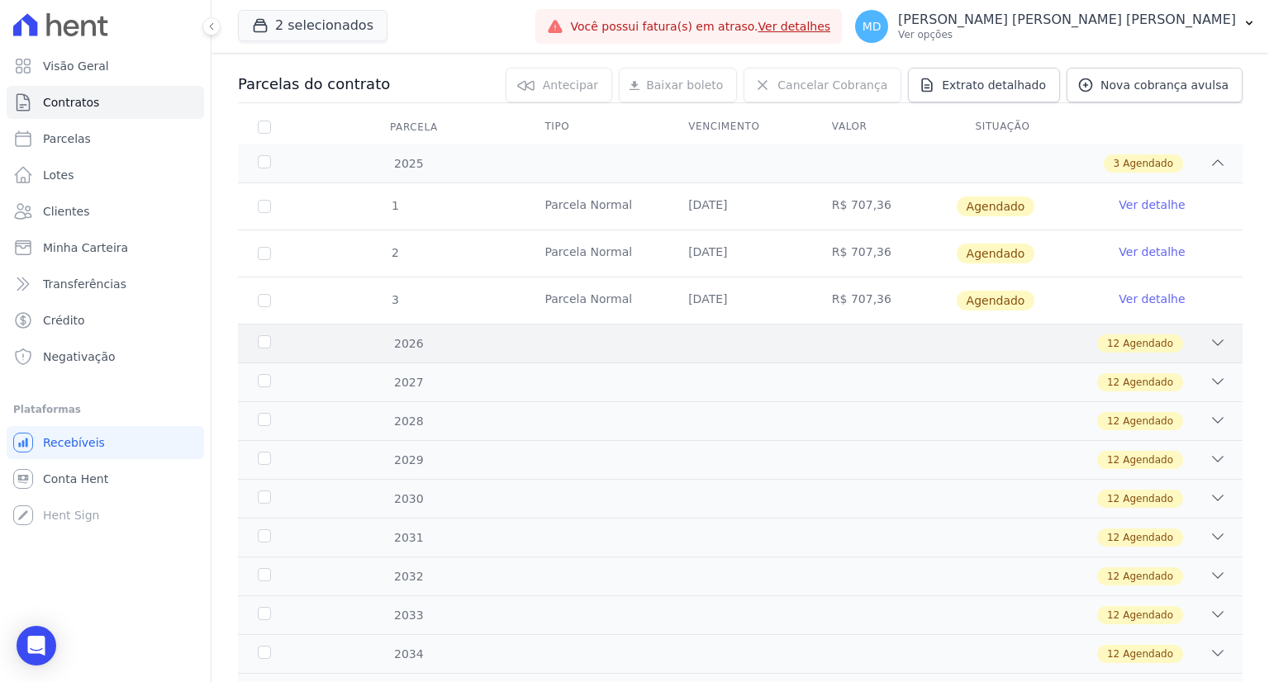
click at [955, 340] on div "12 Agendado" at bounding box center [789, 344] width 873 height 18
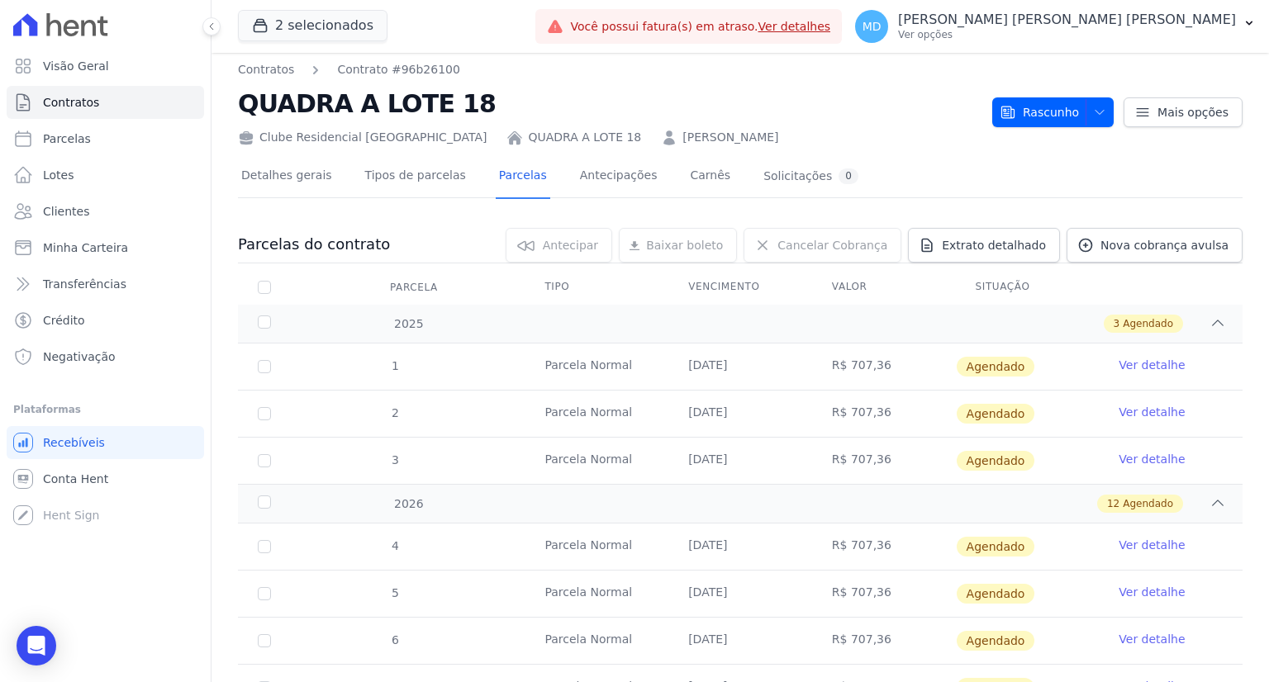
scroll to position [0, 0]
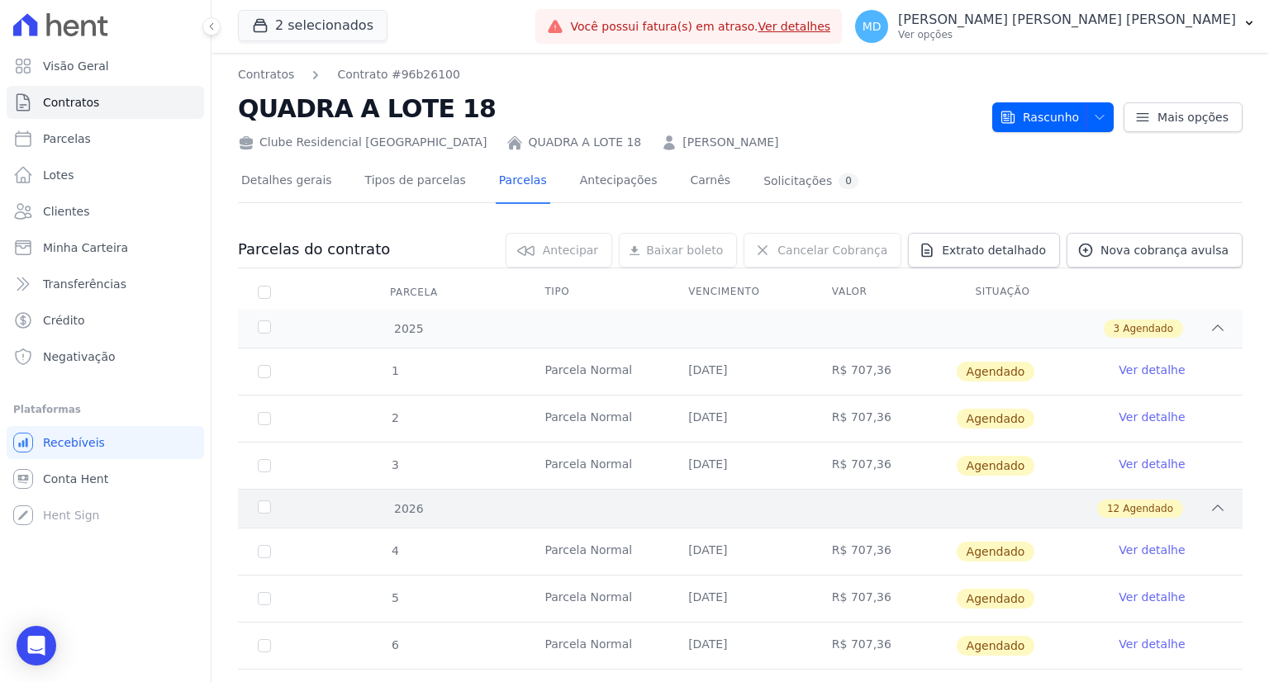
click at [1180, 508] on div "12 Agendado" at bounding box center [789, 509] width 873 height 18
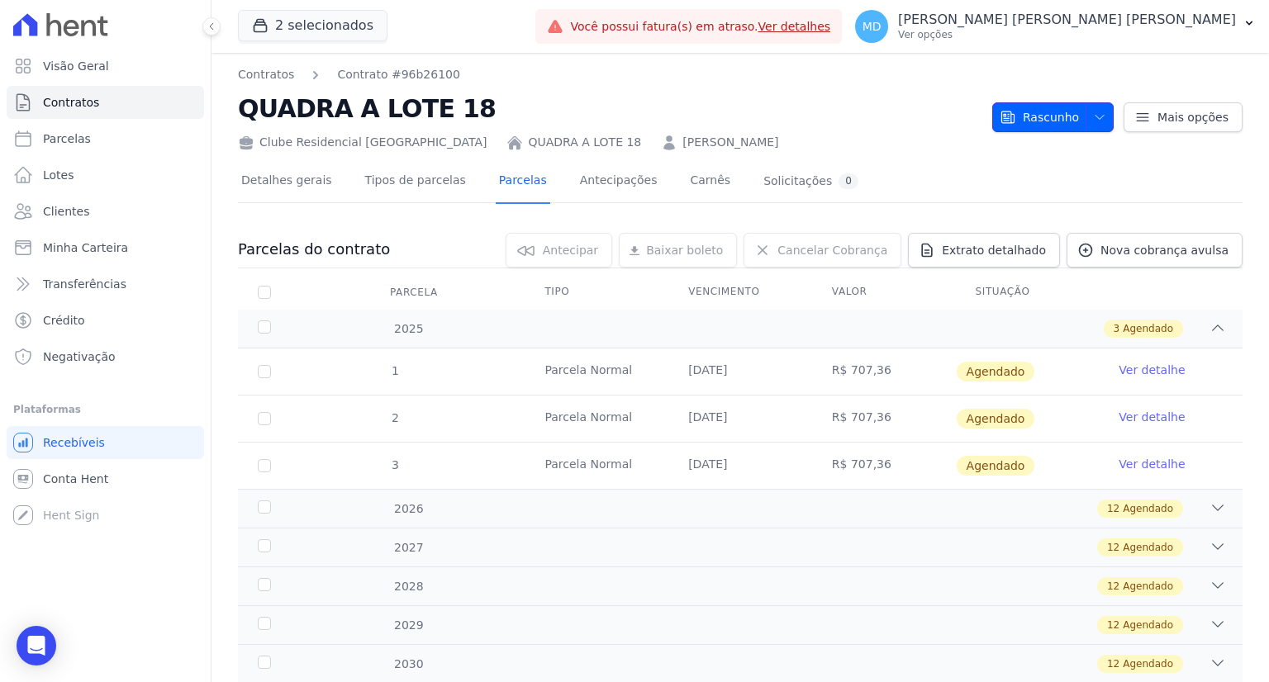
click at [1038, 130] on span "Rascunho" at bounding box center [1039, 117] width 79 height 30
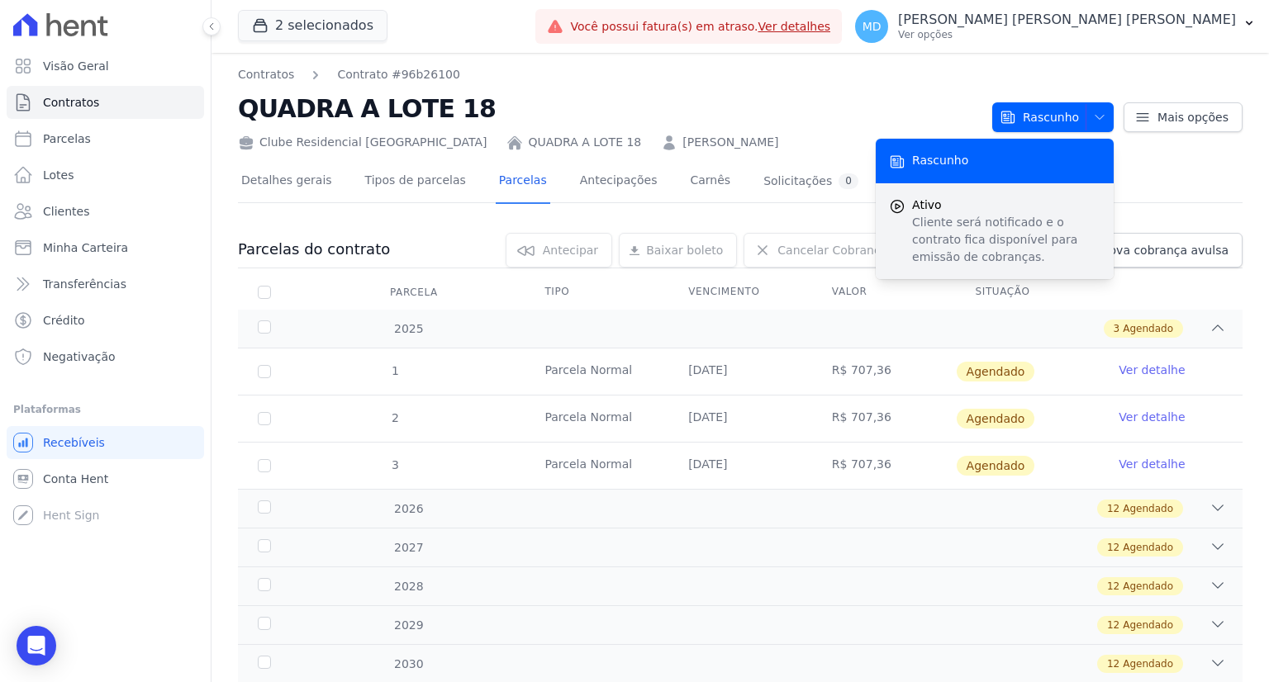
click at [968, 245] on p "Cliente será notificado e o contrato fica disponível para emissão de cobranças." at bounding box center [1006, 240] width 188 height 52
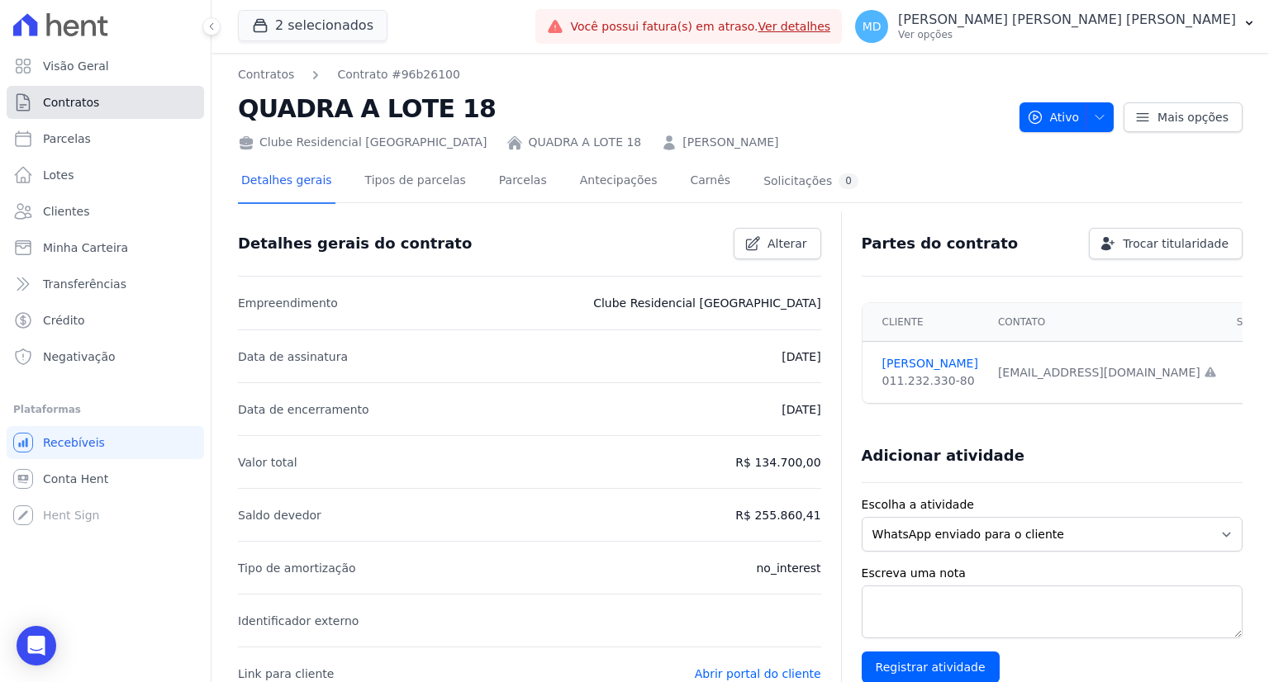
click at [78, 111] on link "Contratos" at bounding box center [105, 102] width 197 height 33
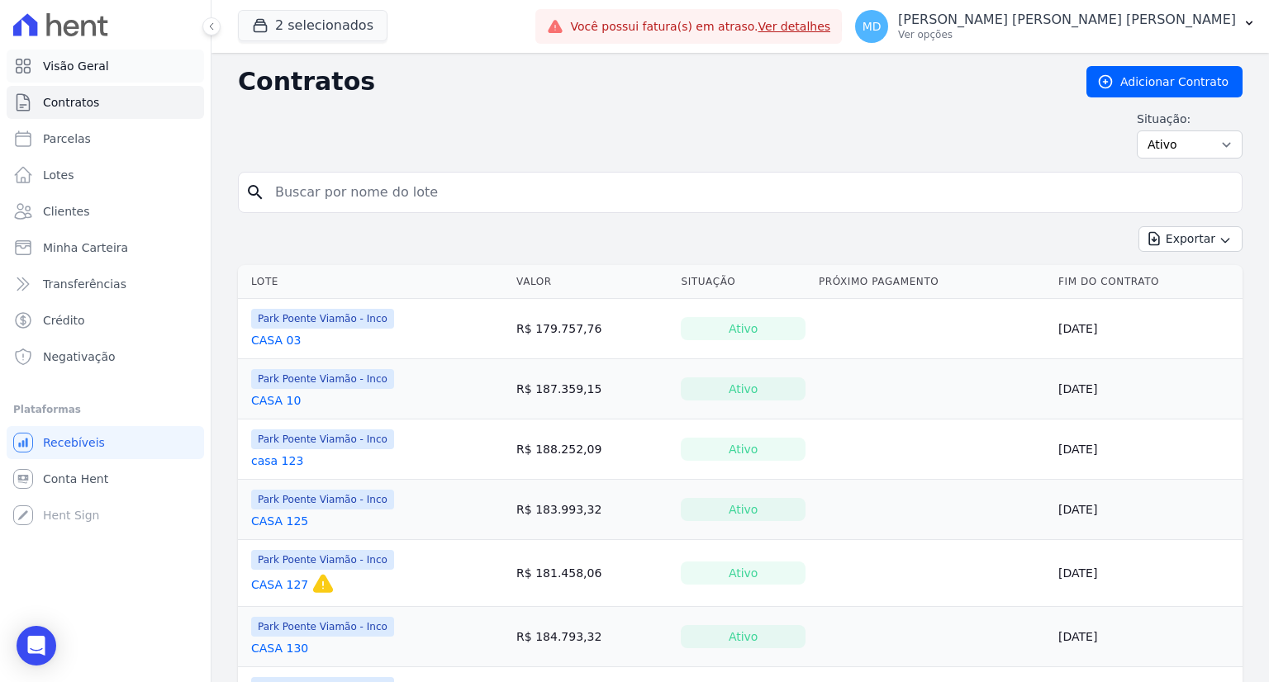
click at [79, 64] on span "Visão Geral" at bounding box center [76, 66] width 66 height 17
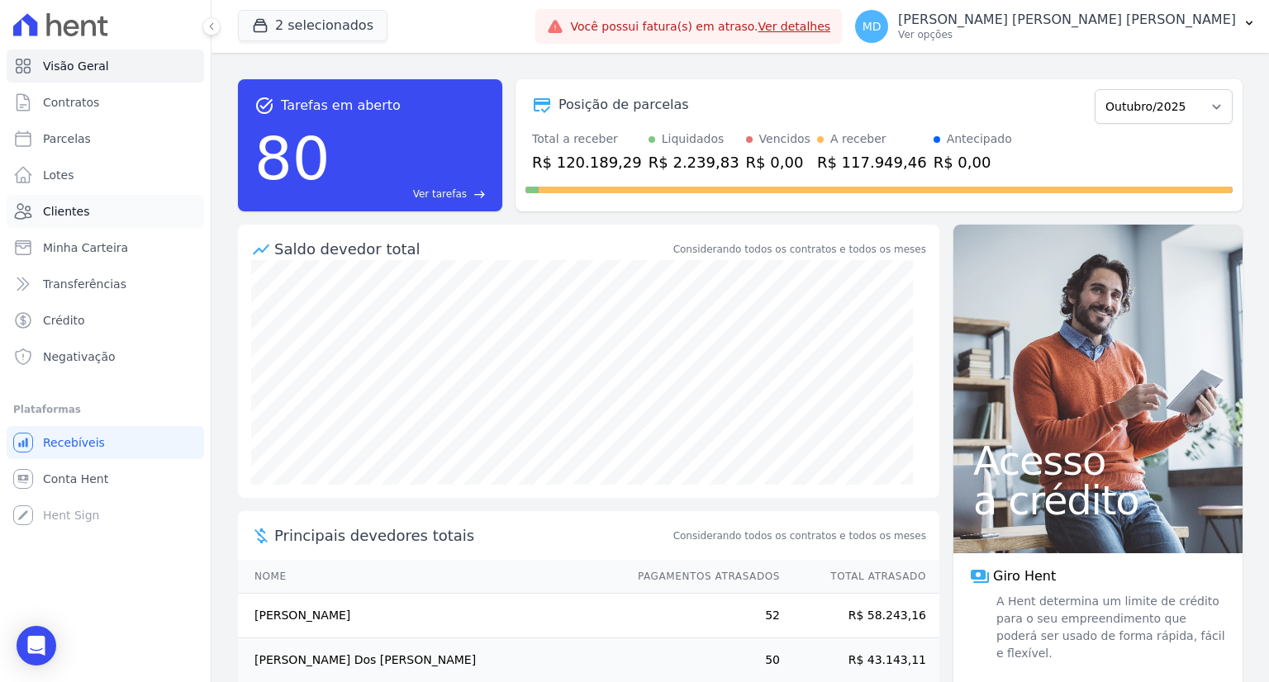
click at [96, 219] on link "Clientes" at bounding box center [105, 211] width 197 height 33
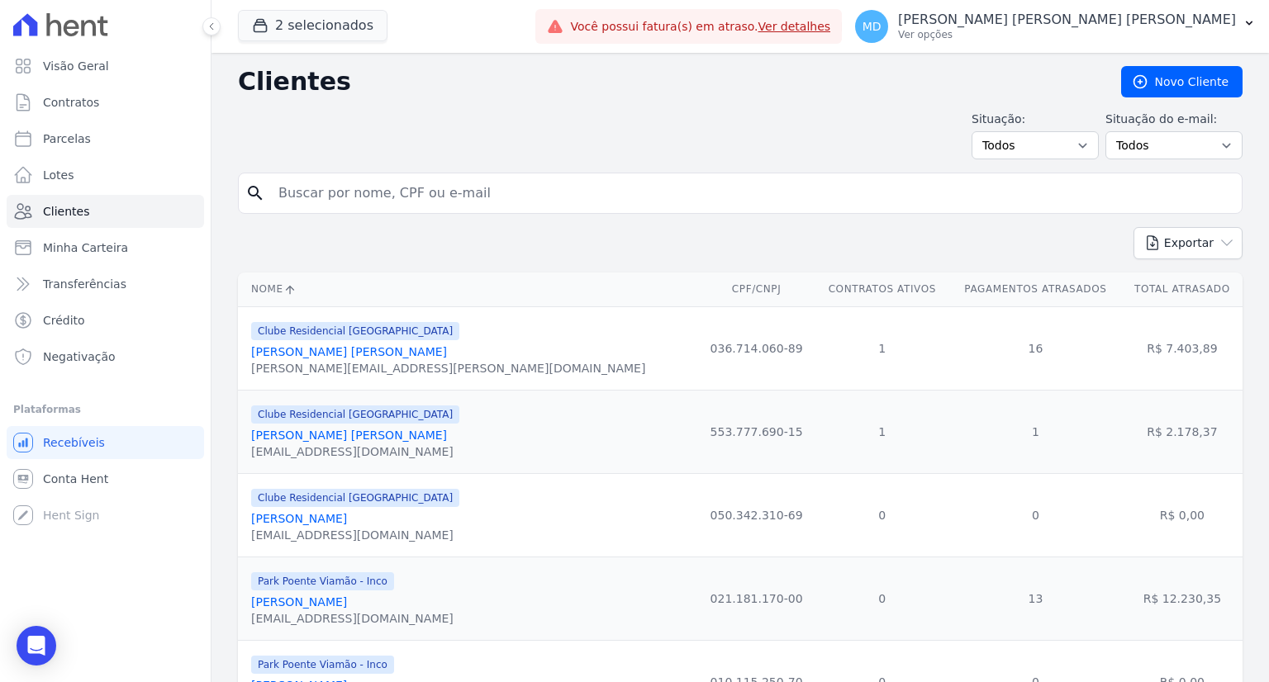
click at [499, 199] on input "search" at bounding box center [751, 193] width 967 height 33
type input "[PERSON_NAME]"
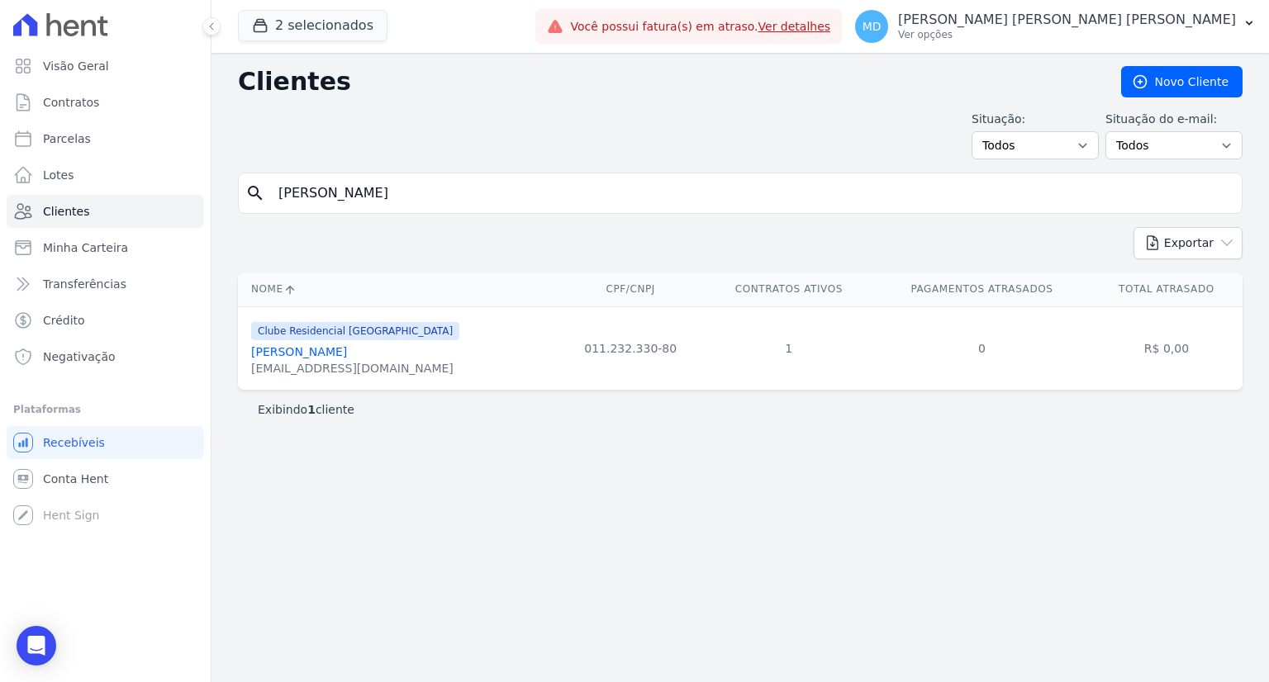
click at [311, 360] on div "[EMAIL_ADDRESS][DOMAIN_NAME]" at bounding box center [355, 368] width 208 height 17
click at [319, 353] on link "[PERSON_NAME]" at bounding box center [299, 351] width 96 height 13
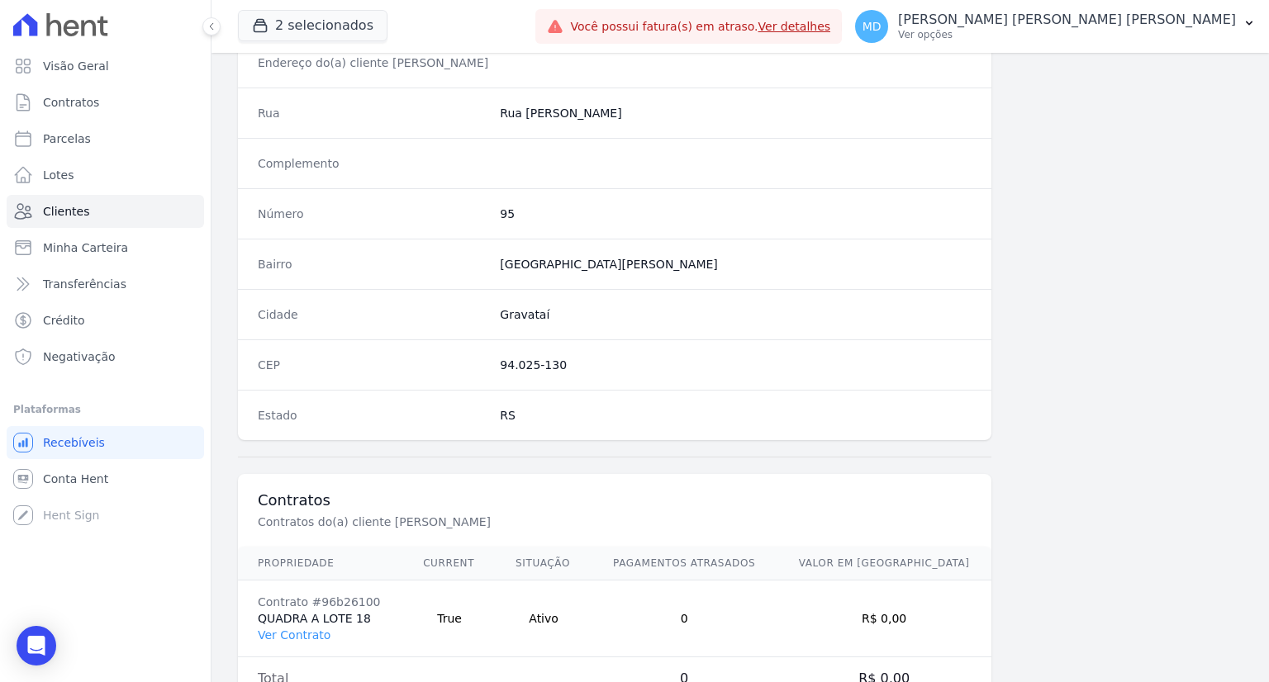
scroll to position [858, 0]
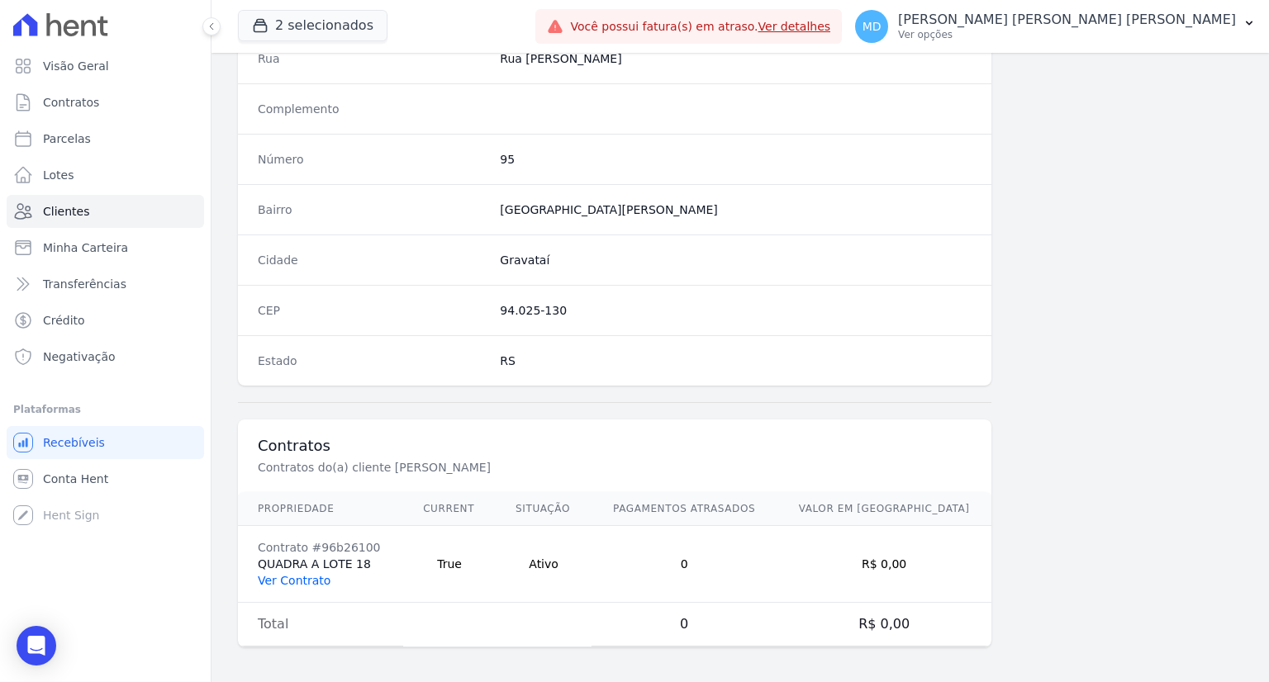
click at [285, 577] on link "Ver Contrato" at bounding box center [294, 580] width 73 height 13
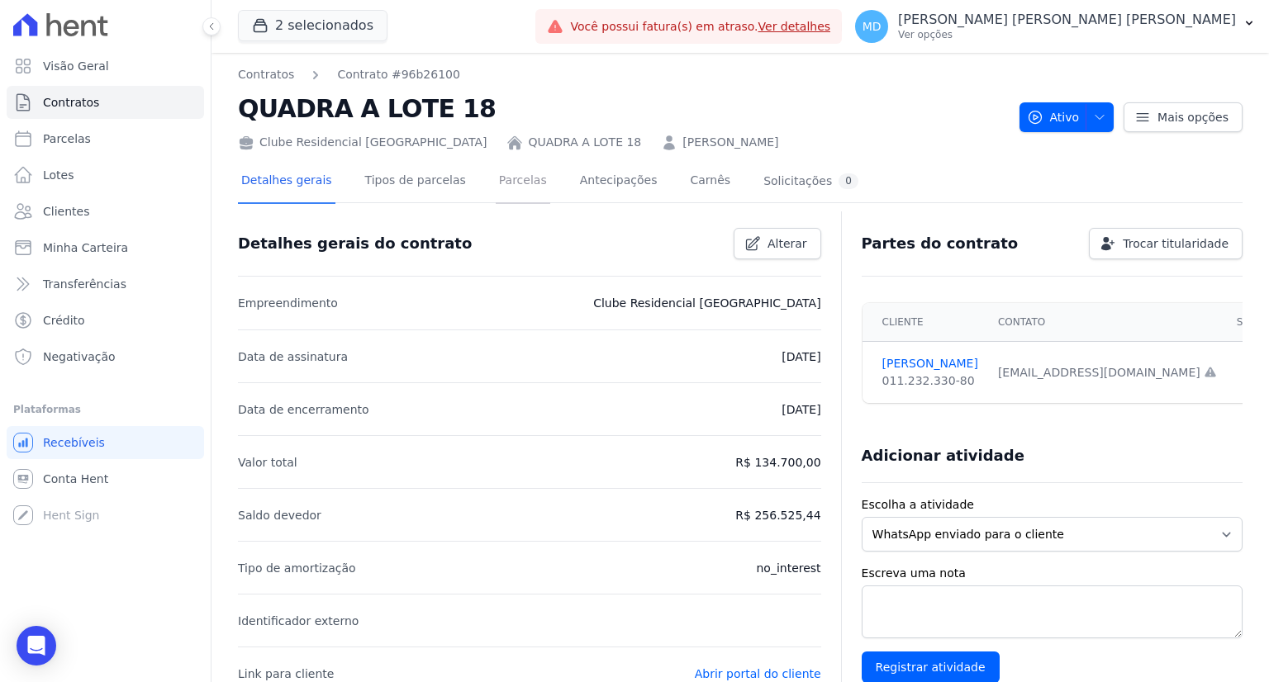
click at [496, 190] on link "Parcelas" at bounding box center [523, 182] width 55 height 44
